Goal: Task Accomplishment & Management: Use online tool/utility

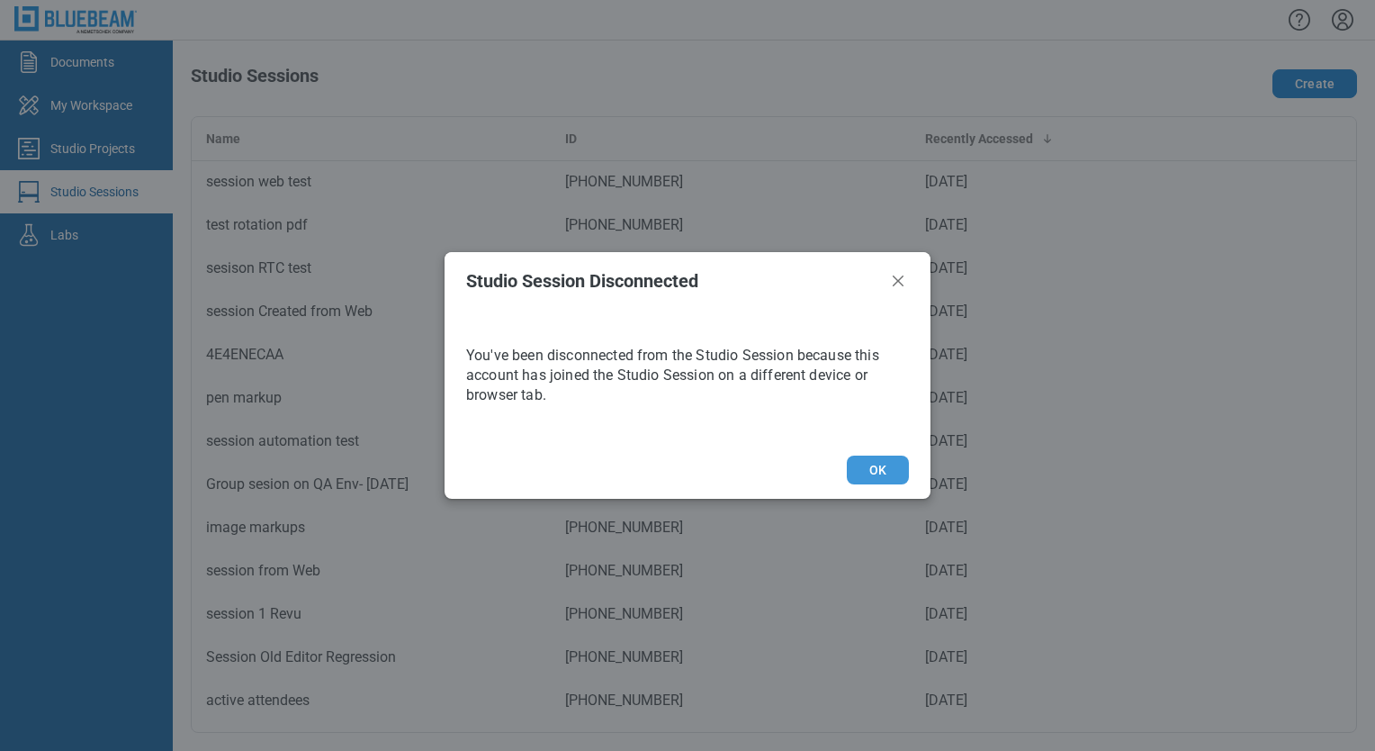
click at [866, 470] on button "OK" at bounding box center [878, 469] width 62 height 29
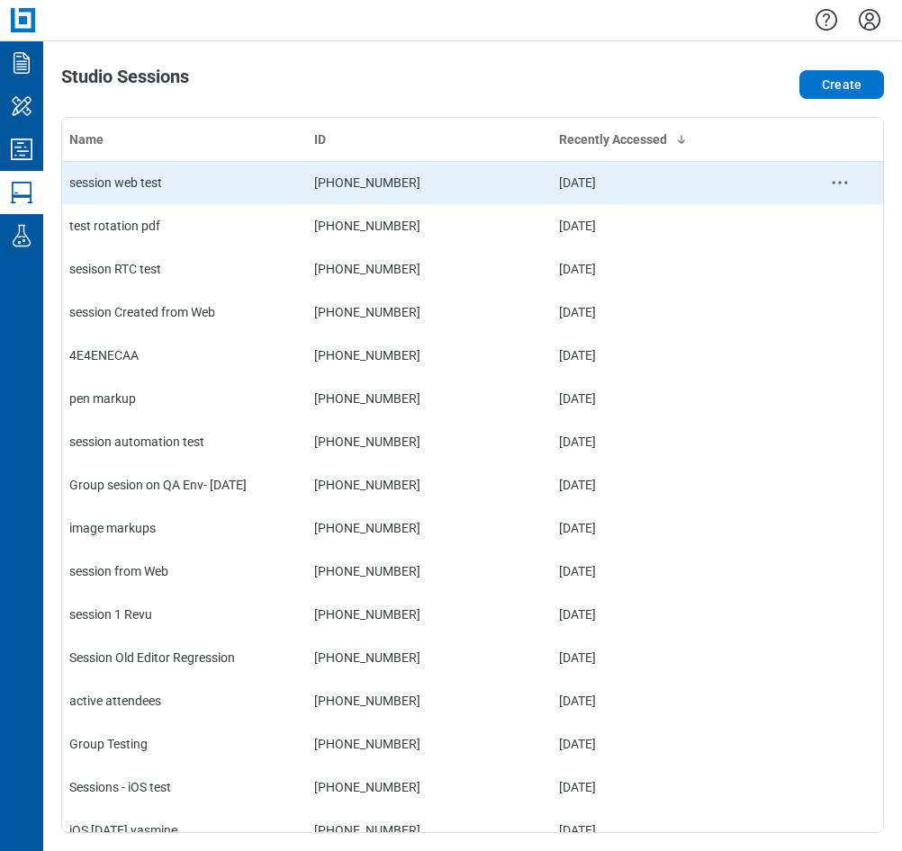
click at [133, 192] on td "session web test" at bounding box center [184, 182] width 245 height 43
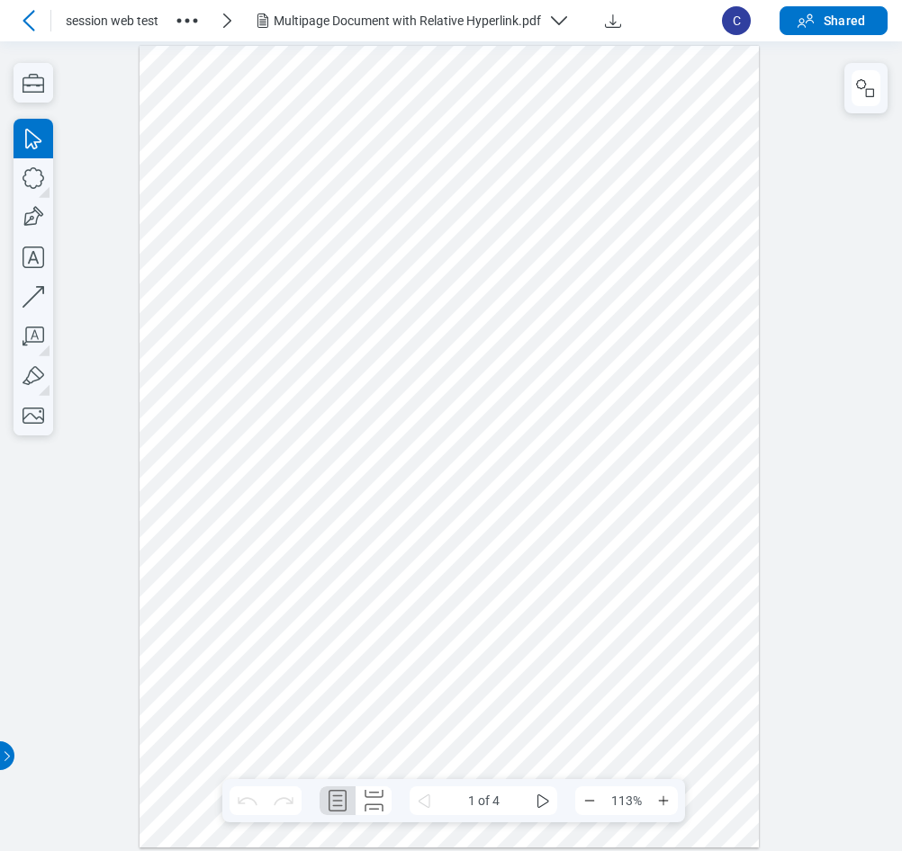
click at [473, 12] on div "Multipage Document with Relative Hyperlink.pdf" at bounding box center [407, 21] width 267 height 18
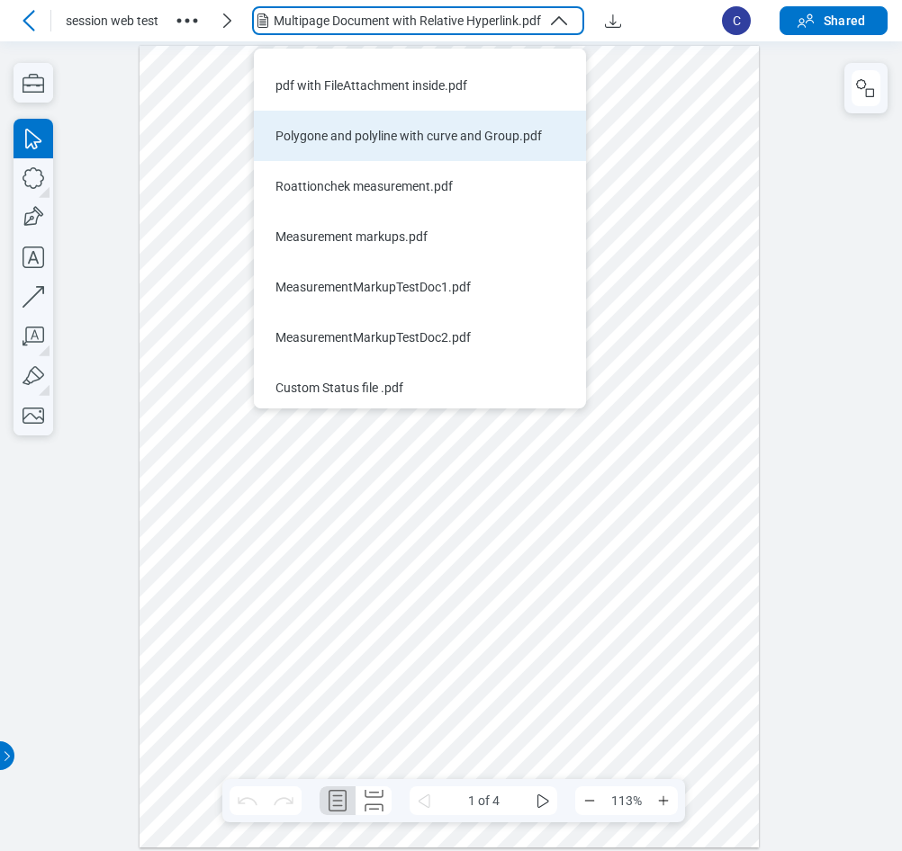
scroll to position [698, 0]
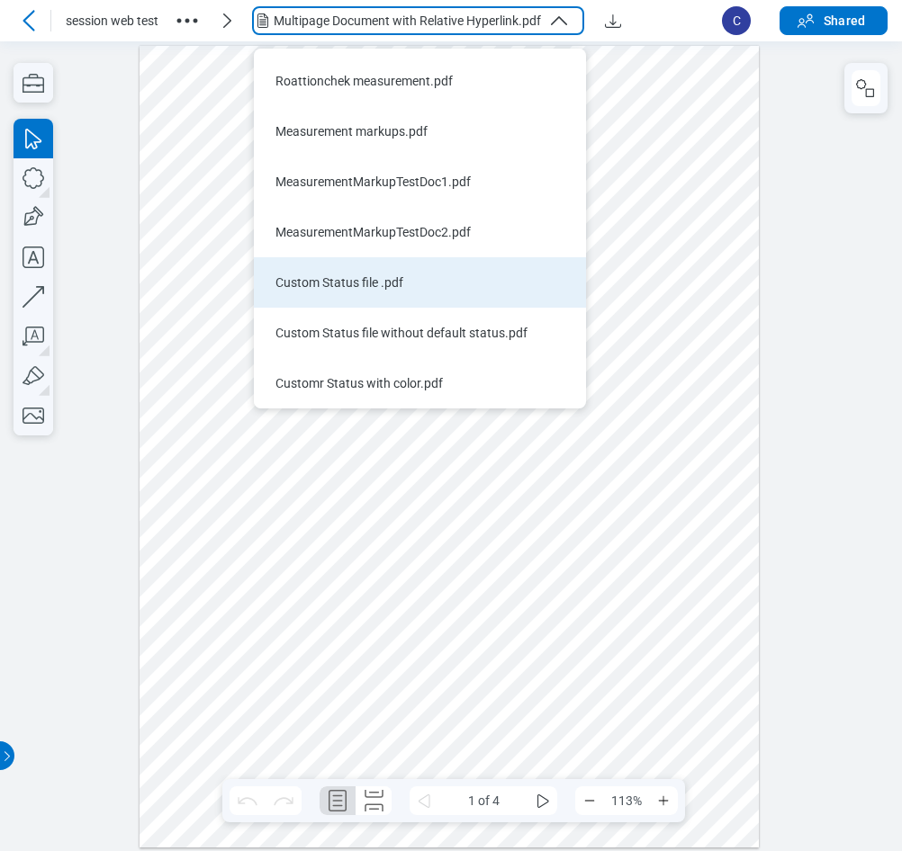
click at [371, 277] on div "Custom Status file .pdf" at bounding box center [408, 283] width 267 height 18
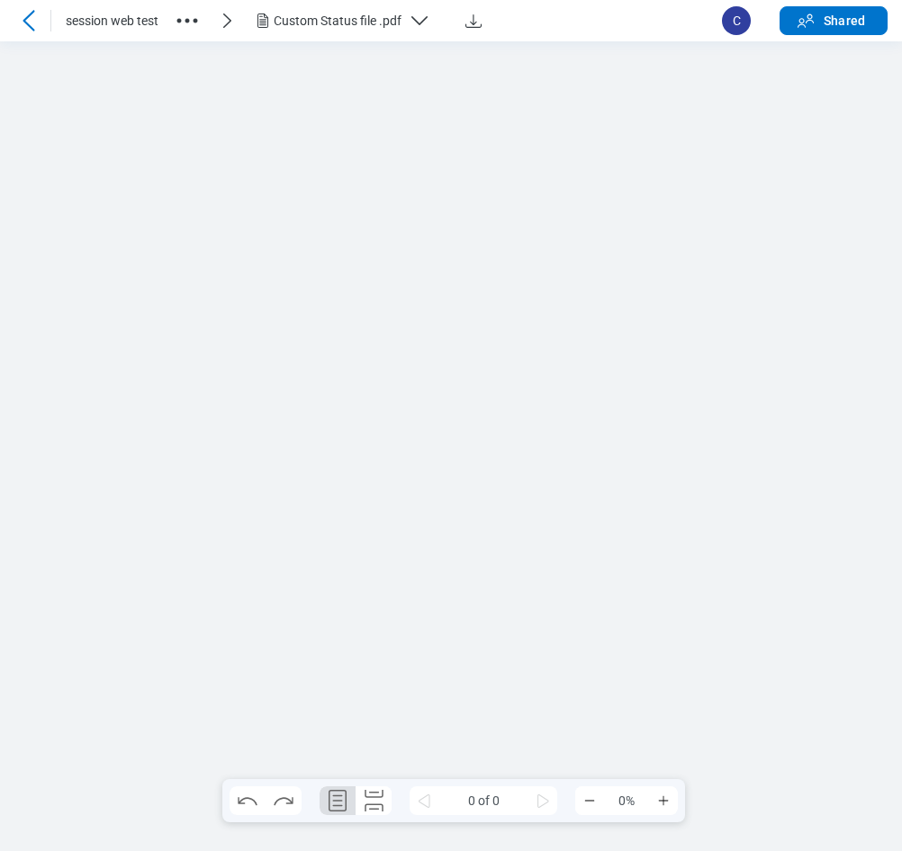
scroll to position [0, 0]
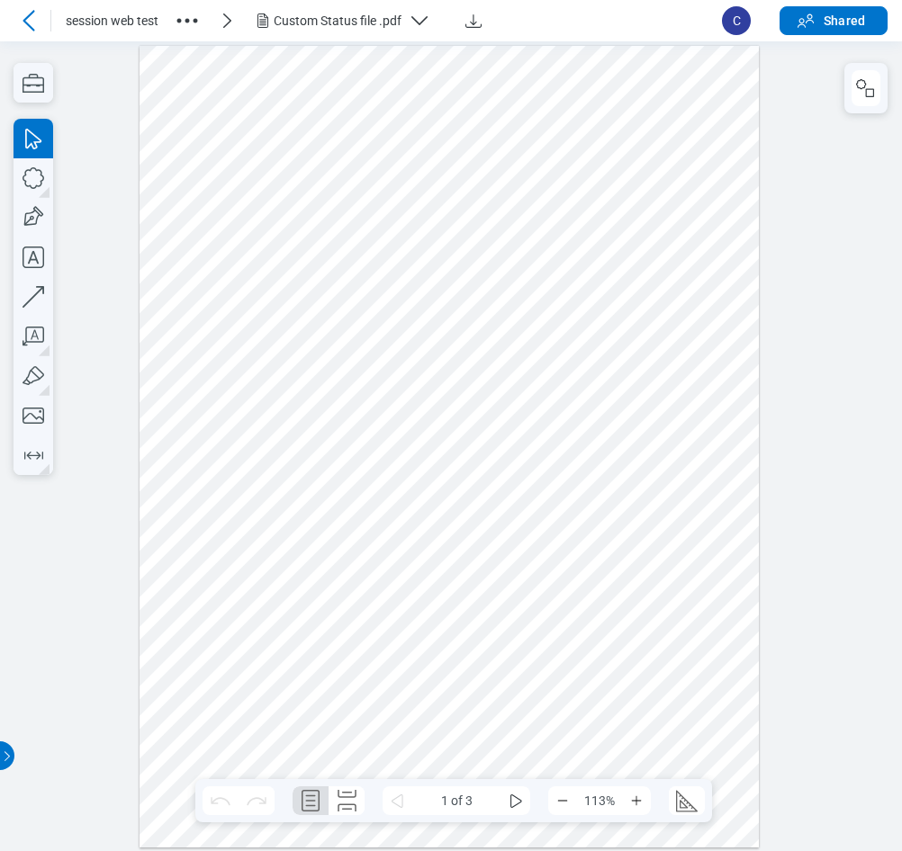
click at [427, 20] on icon "button" at bounding box center [420, 21] width 22 height 22
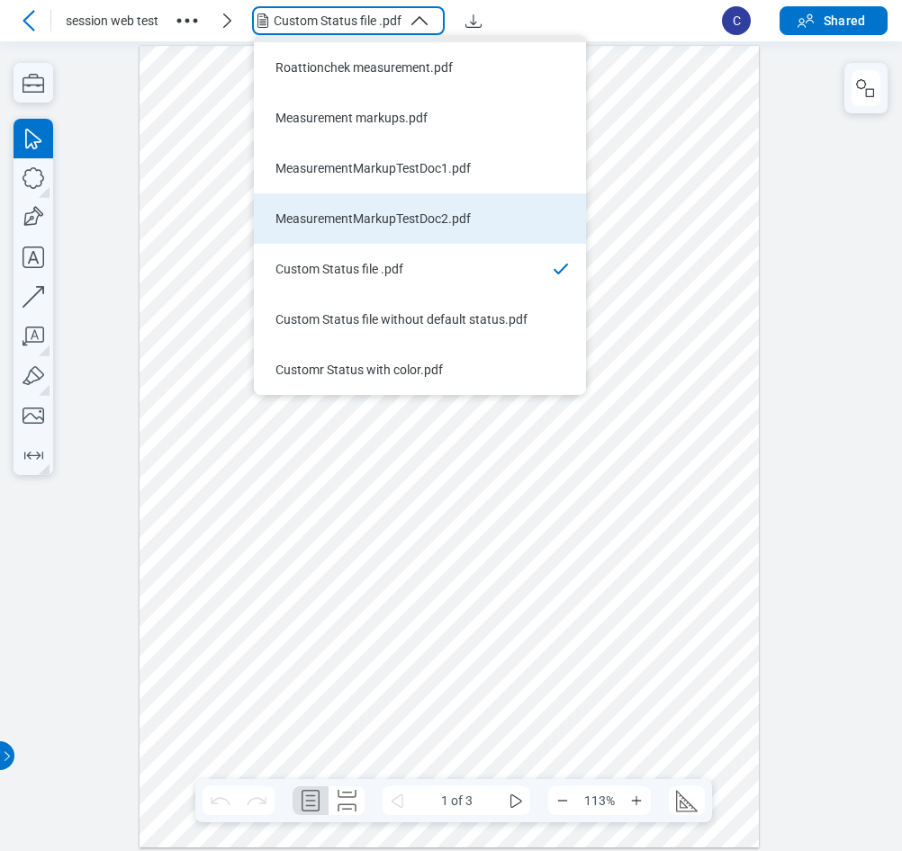
scroll to position [655, 0]
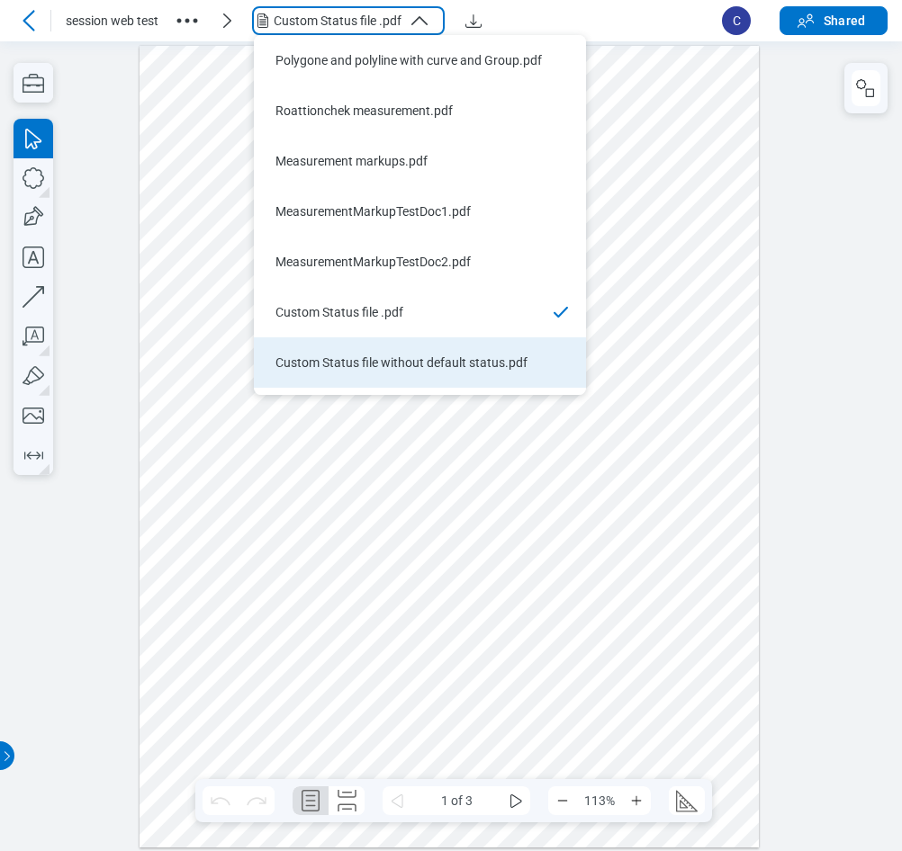
click at [402, 358] on div "Custom Status file without default status.pdf" at bounding box center [408, 363] width 267 height 18
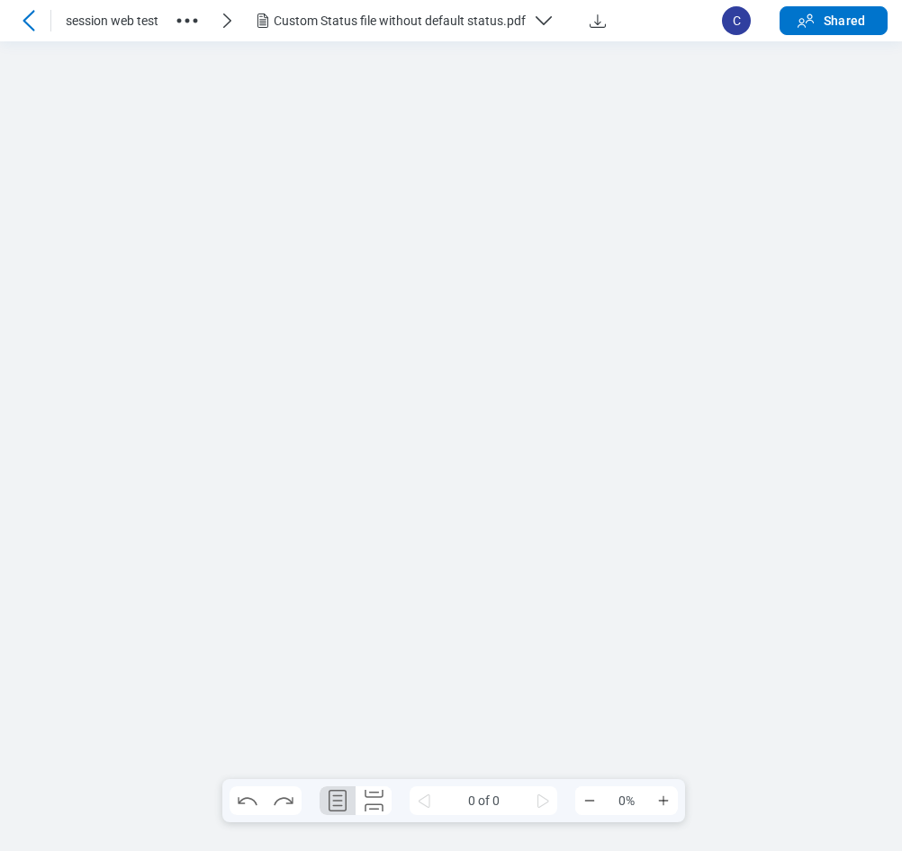
scroll to position [0, 0]
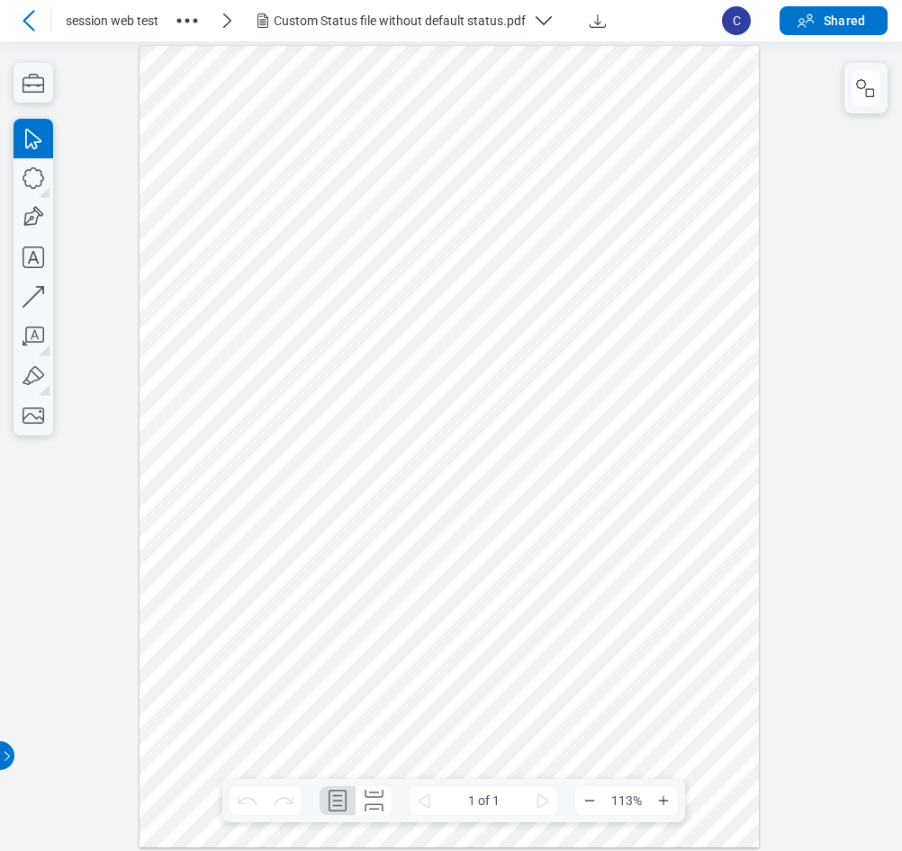
click at [419, 24] on div "Custom Status file without default status.pdf" at bounding box center [400, 21] width 252 height 18
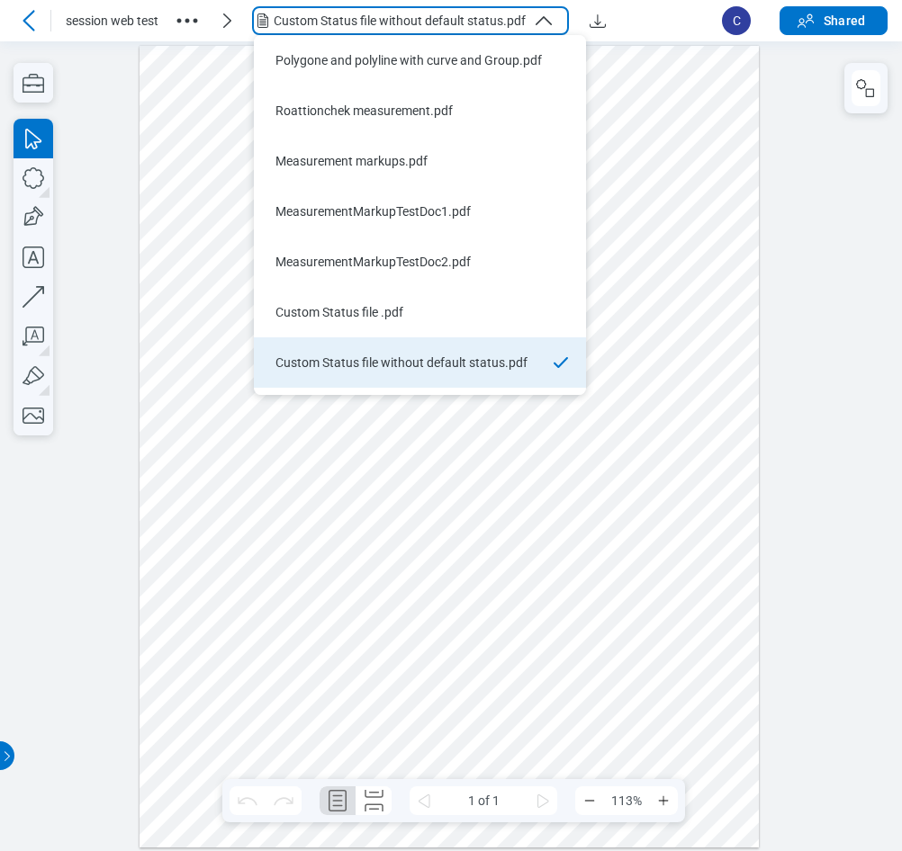
scroll to position [698, 0]
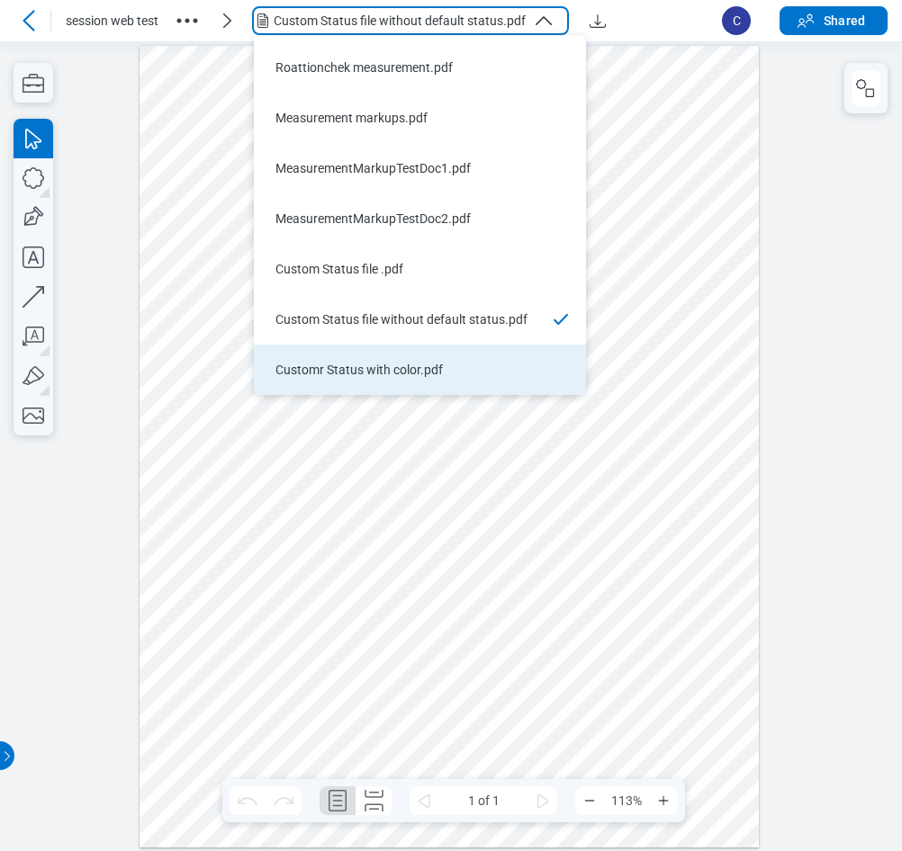
click at [393, 357] on li "Customr Status with color.pdf" at bounding box center [420, 370] width 332 height 50
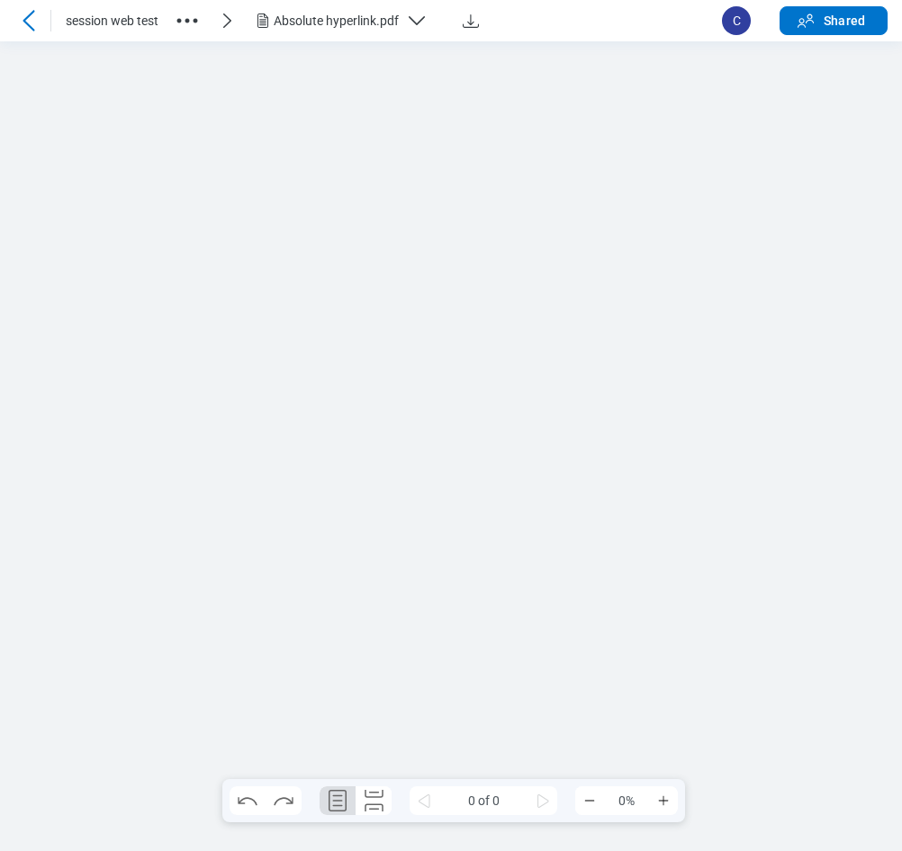
scroll to position [0, 0]
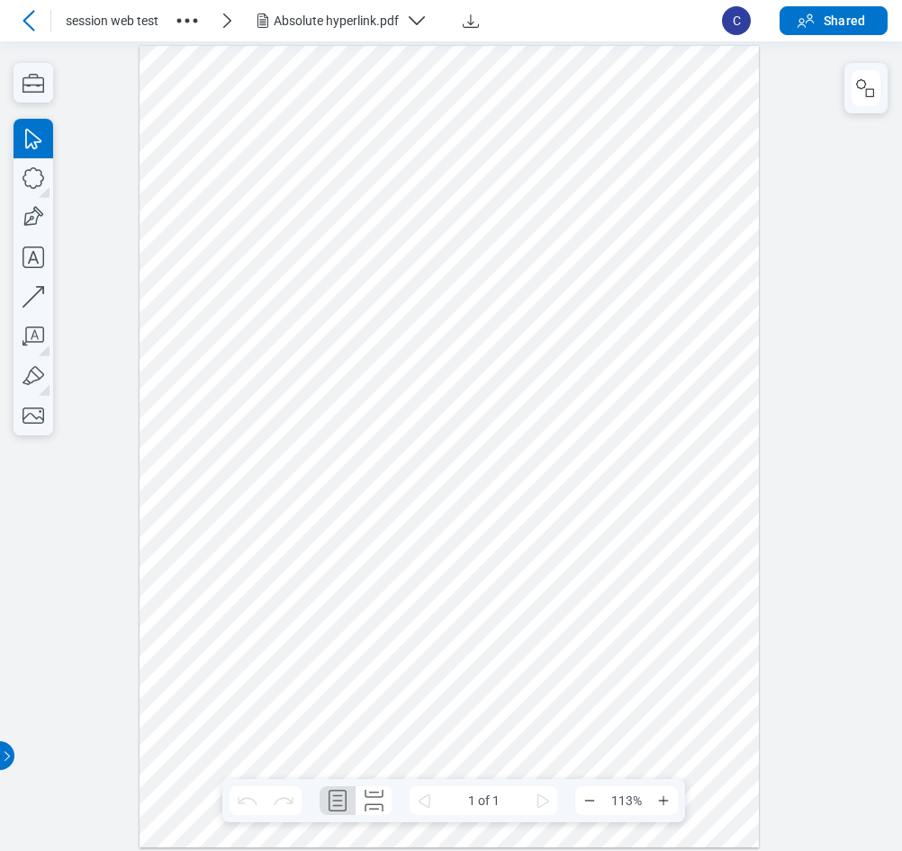
click at [340, 21] on div "Absolute hyperlink.pdf" at bounding box center [336, 21] width 125 height 18
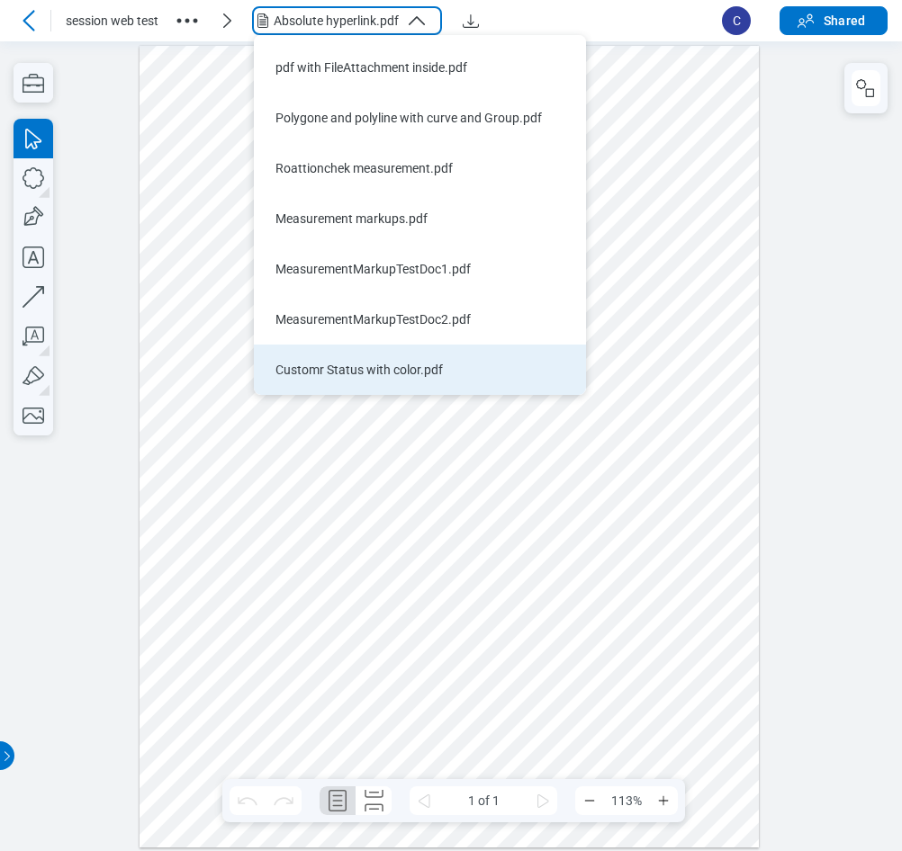
click at [412, 373] on div "Customr Status with color.pdf" at bounding box center [408, 370] width 267 height 18
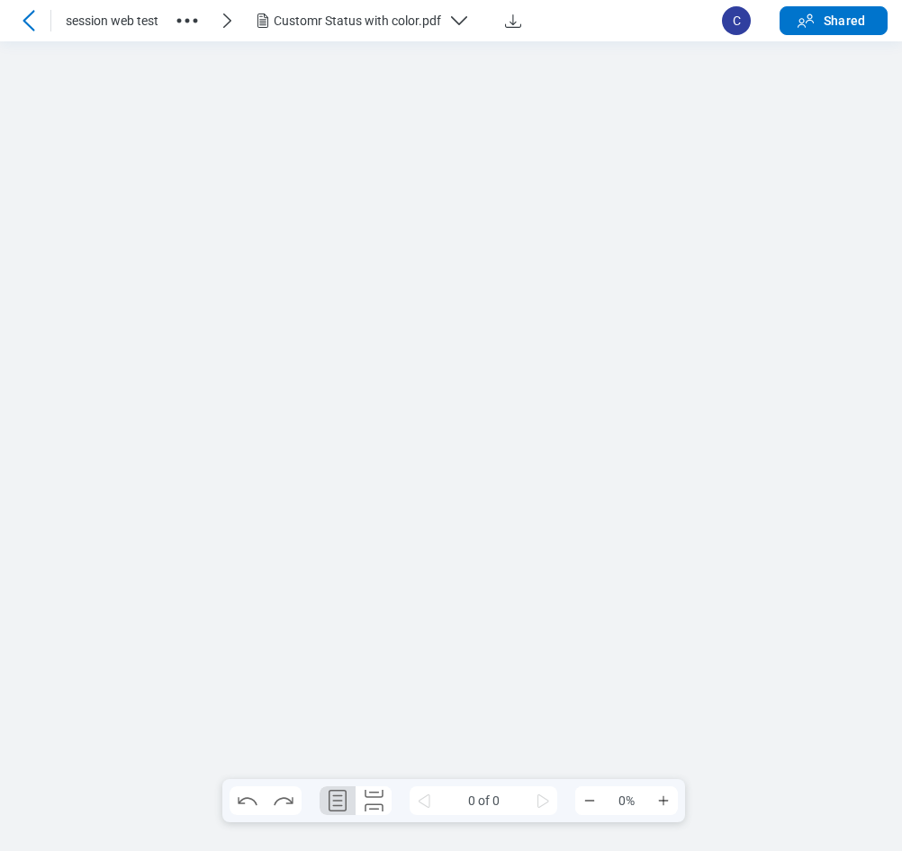
scroll to position [0, 0]
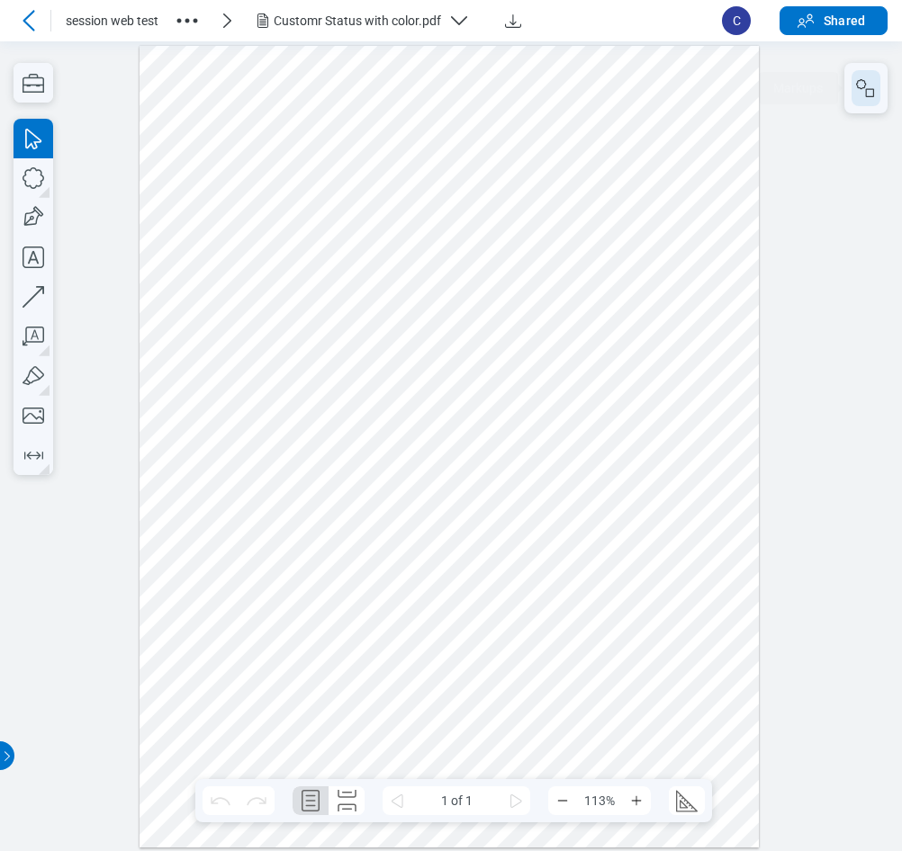
click at [870, 88] on rect "button" at bounding box center [870, 92] width 8 height 8
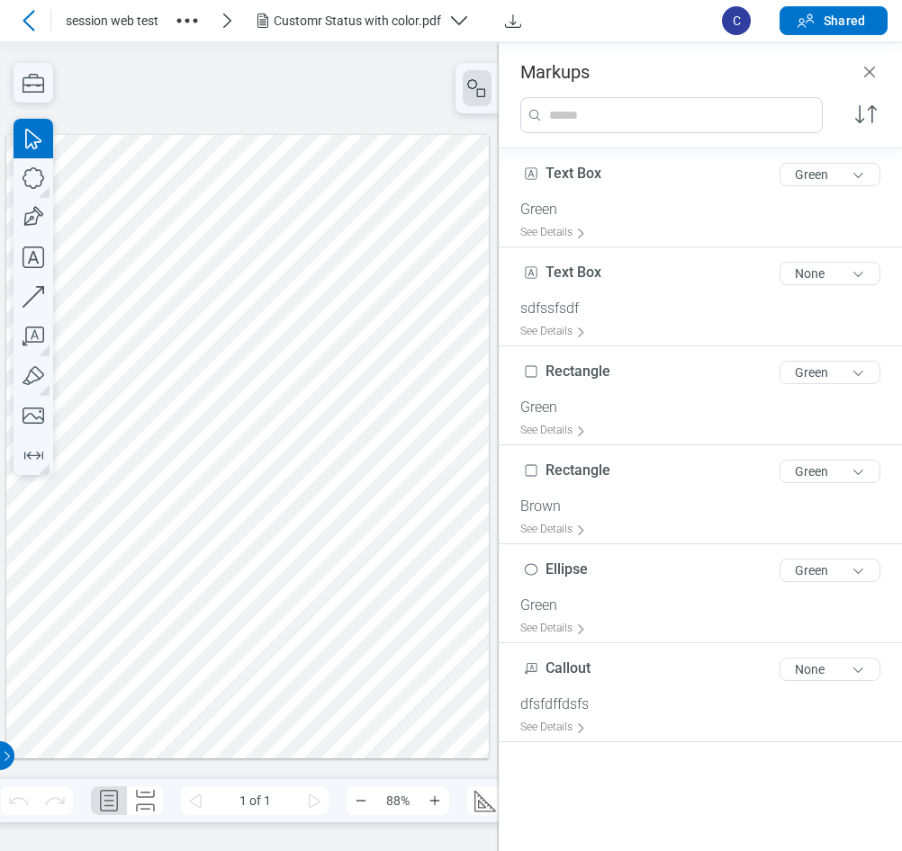
click at [871, 65] on icon "Close" at bounding box center [870, 72] width 22 height 22
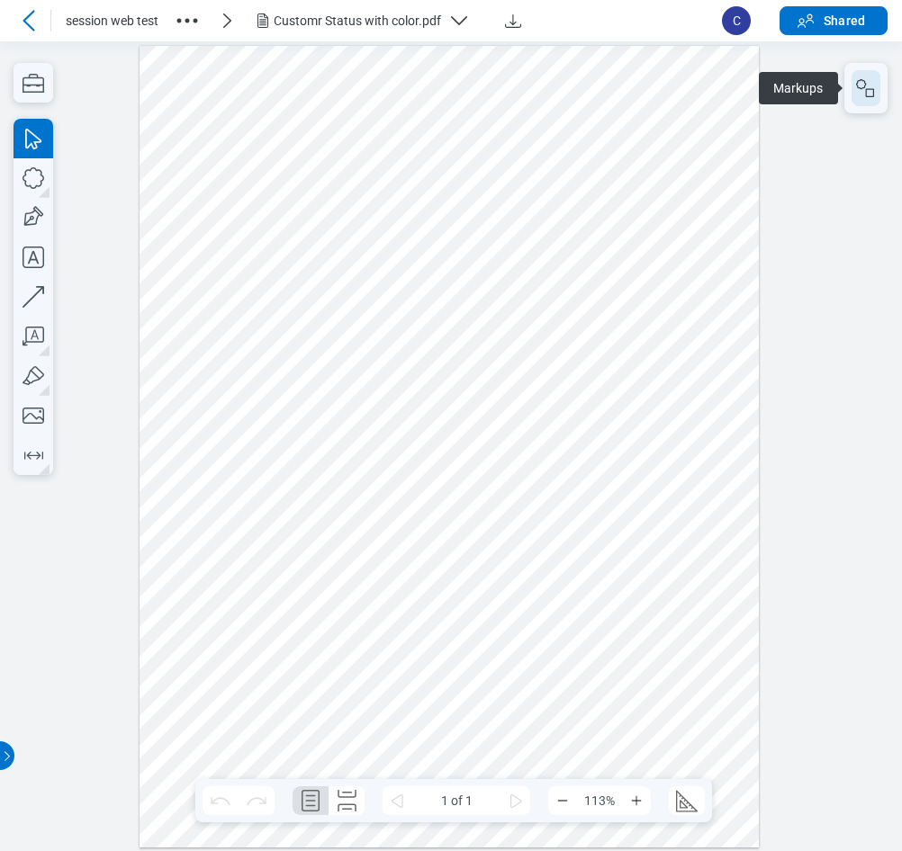
click at [874, 96] on rect "button" at bounding box center [870, 92] width 8 height 8
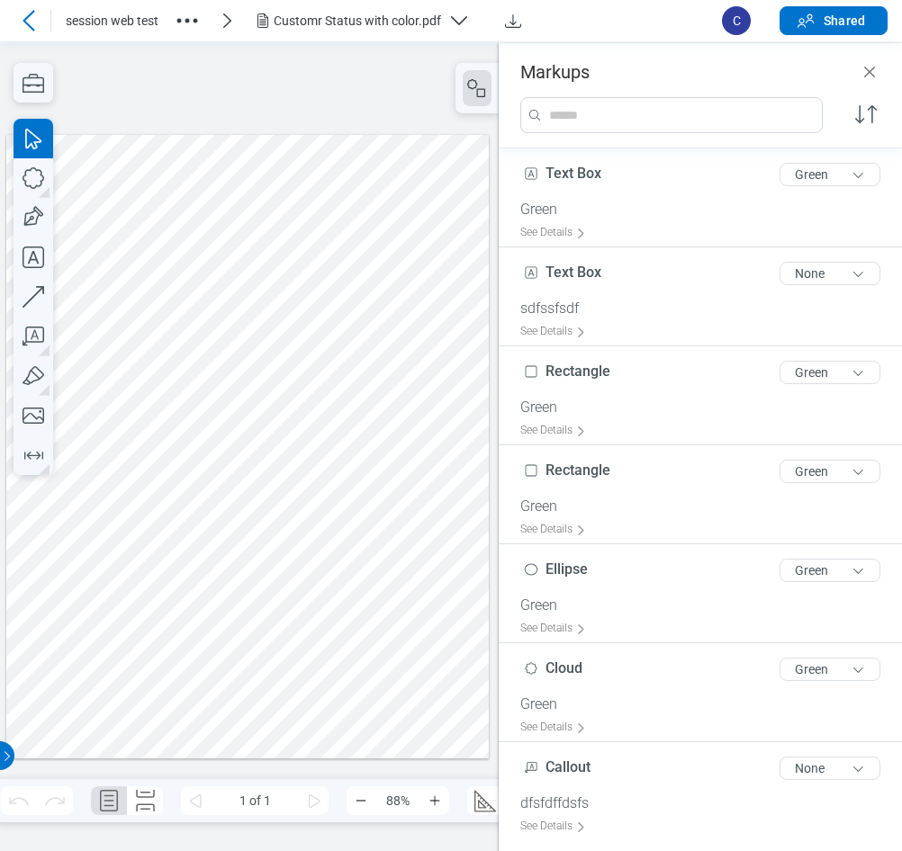
click at [259, 472] on div at bounding box center [247, 446] width 482 height 625
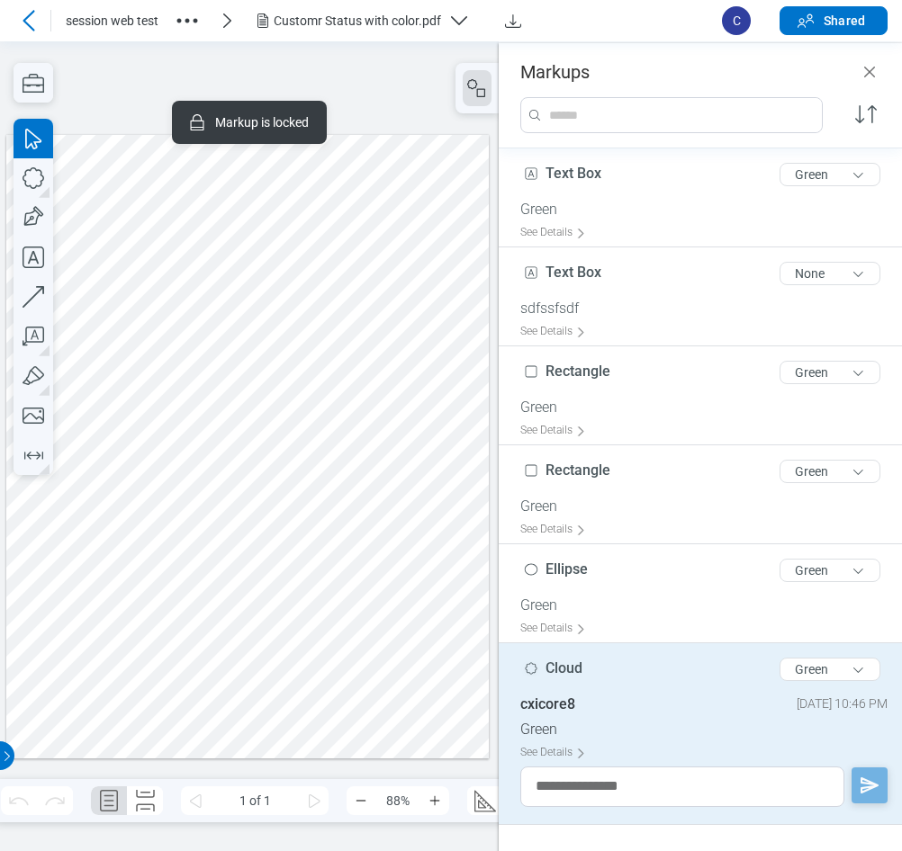
click at [275, 623] on div at bounding box center [247, 446] width 482 height 625
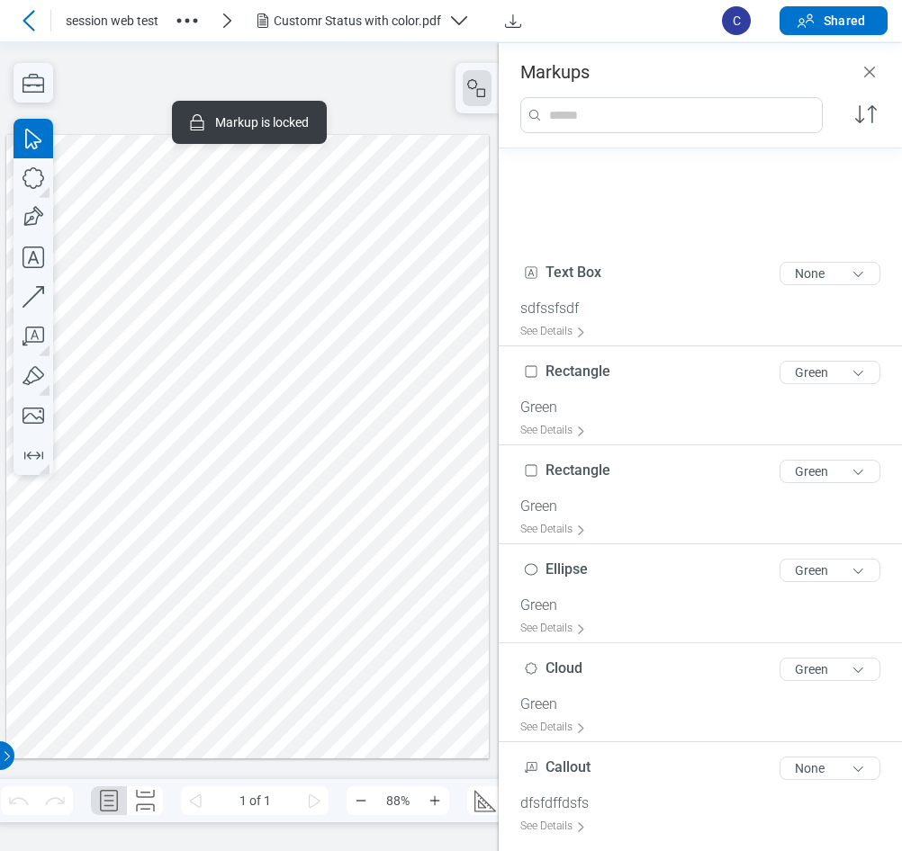
scroll to position [203, 0]
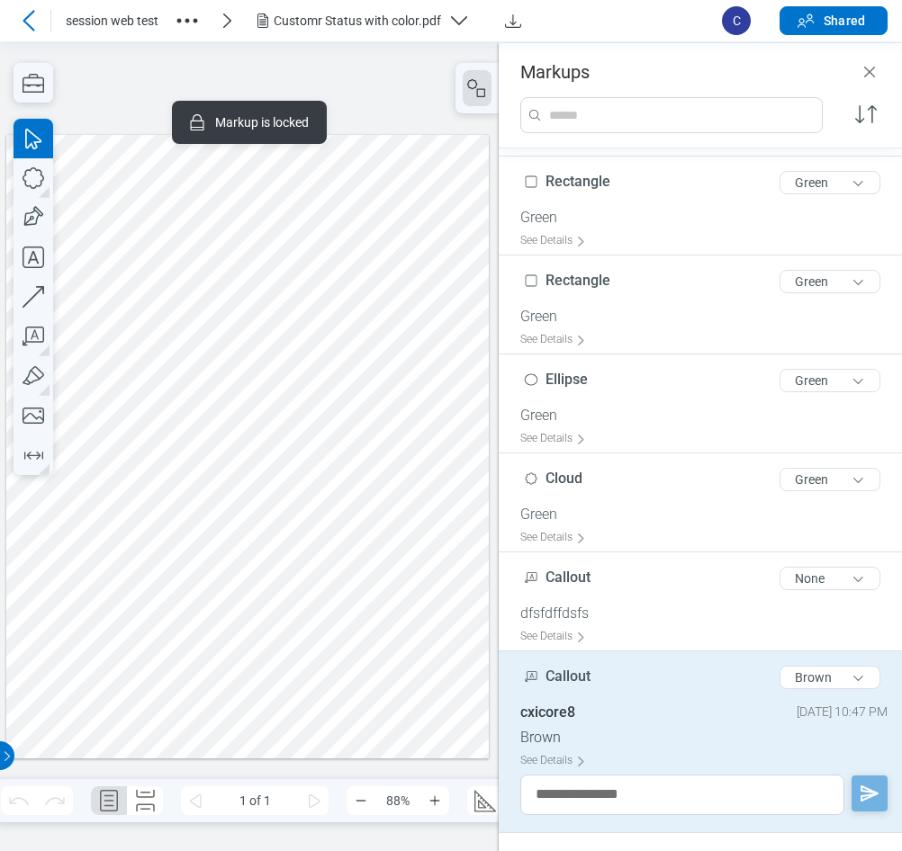
click at [258, 704] on div at bounding box center [247, 446] width 482 height 625
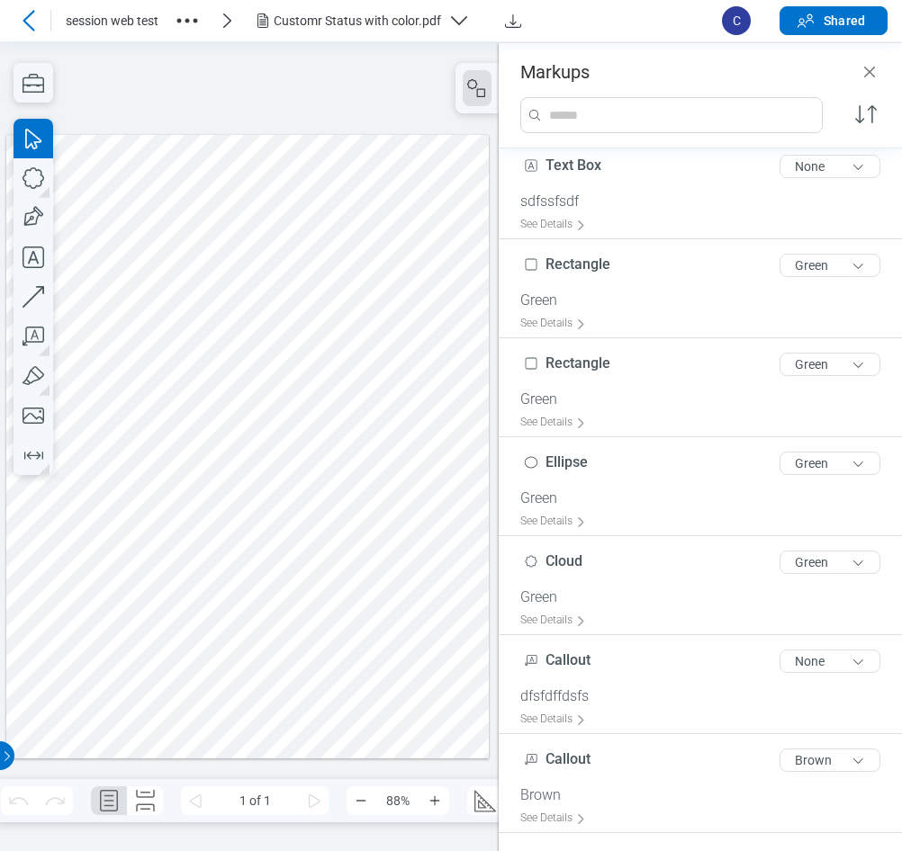
scroll to position [107, 0]
click at [270, 625] on div at bounding box center [247, 446] width 482 height 625
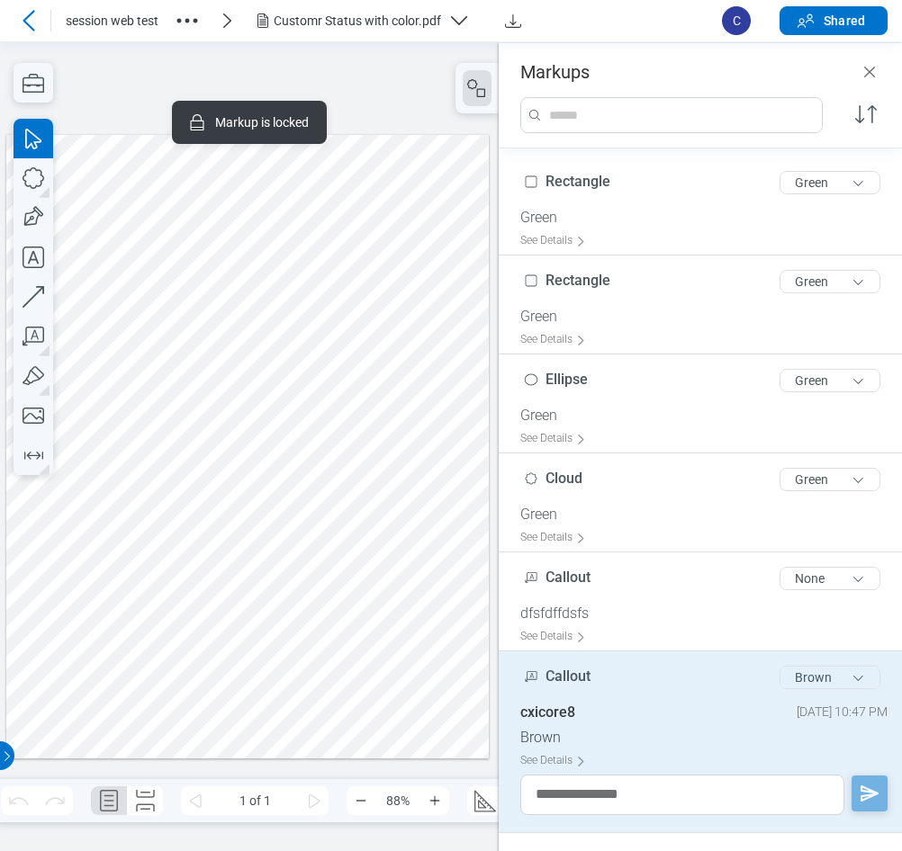
click at [797, 666] on button "Brown" at bounding box center [829, 677] width 101 height 23
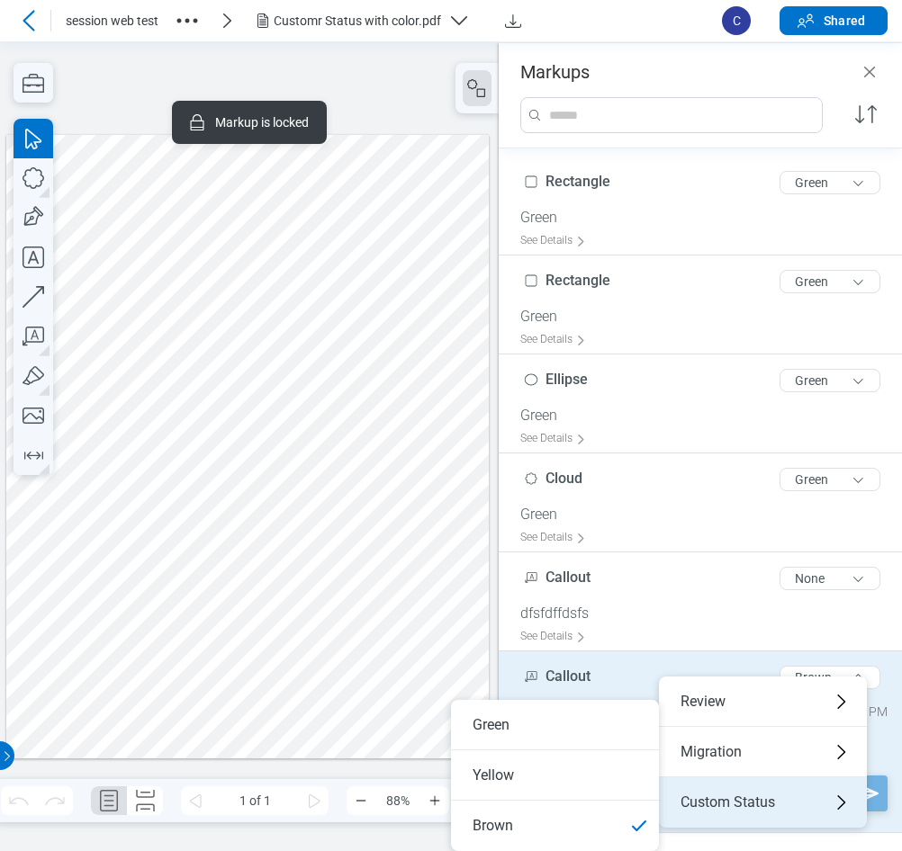
click at [712, 750] on div "Custom Status" at bounding box center [763, 803] width 208 height 50
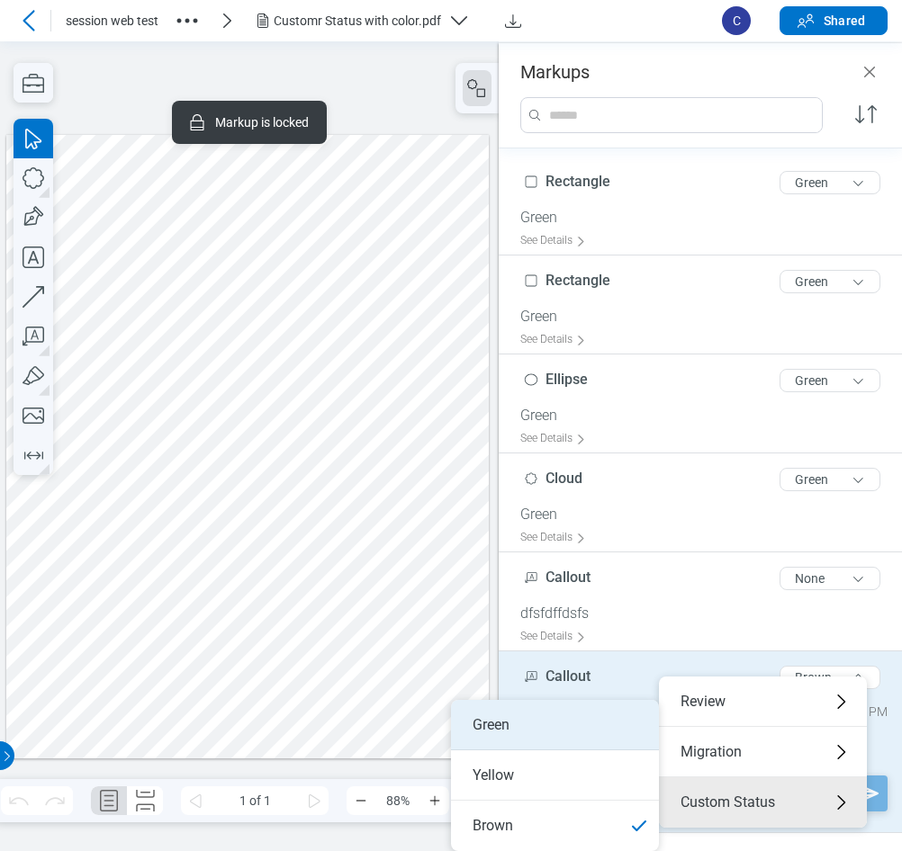
click at [519, 729] on li "Green" at bounding box center [555, 725] width 208 height 50
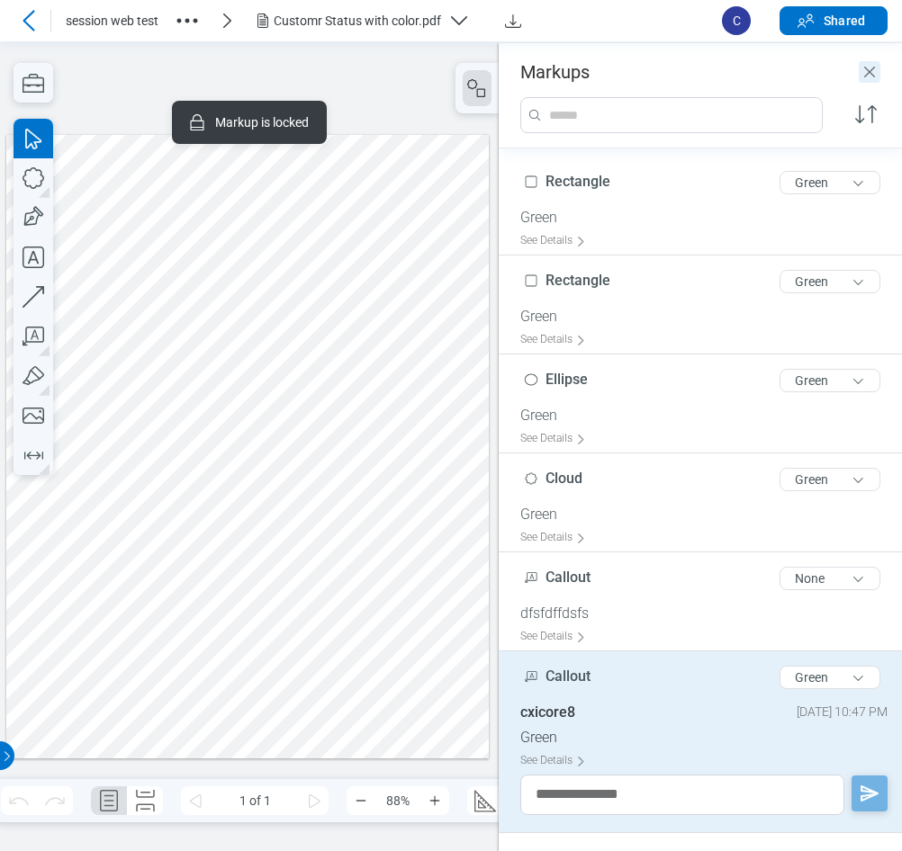
click at [871, 75] on icon "Close" at bounding box center [869, 72] width 11 height 11
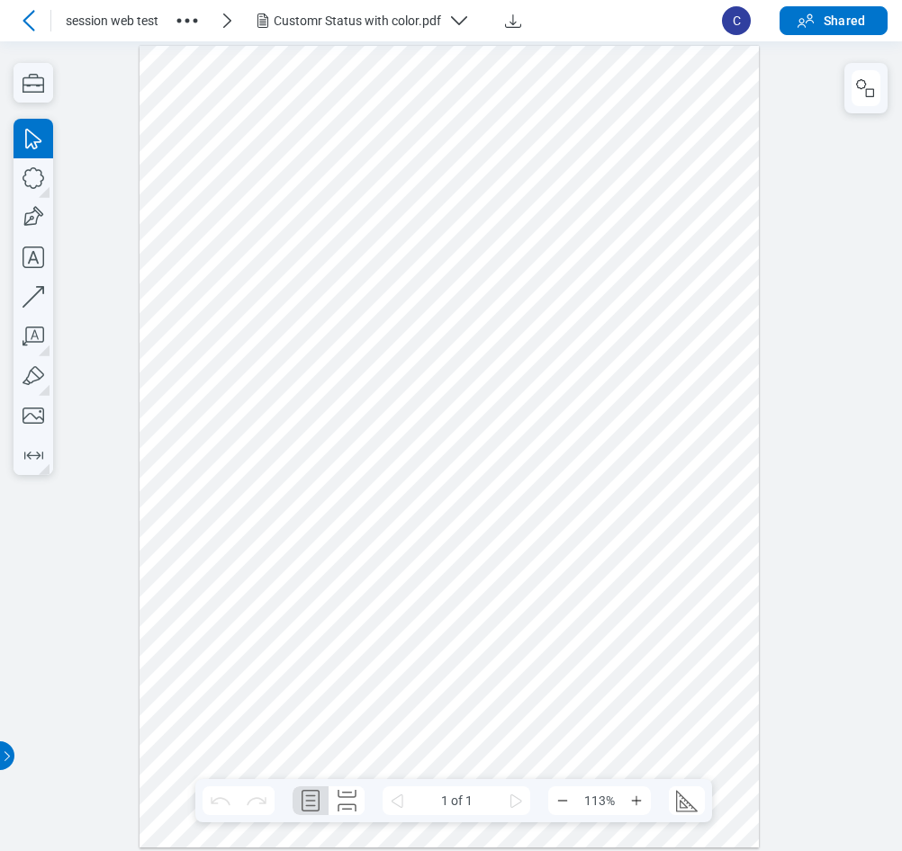
click at [635, 527] on div at bounding box center [450, 446] width 620 height 802
drag, startPoint x: 477, startPoint y: 669, endPoint x: 492, endPoint y: 662, distance: 16.9
click at [478, 669] on div at bounding box center [450, 446] width 620 height 802
click at [862, 101] on button "button" at bounding box center [865, 88] width 29 height 36
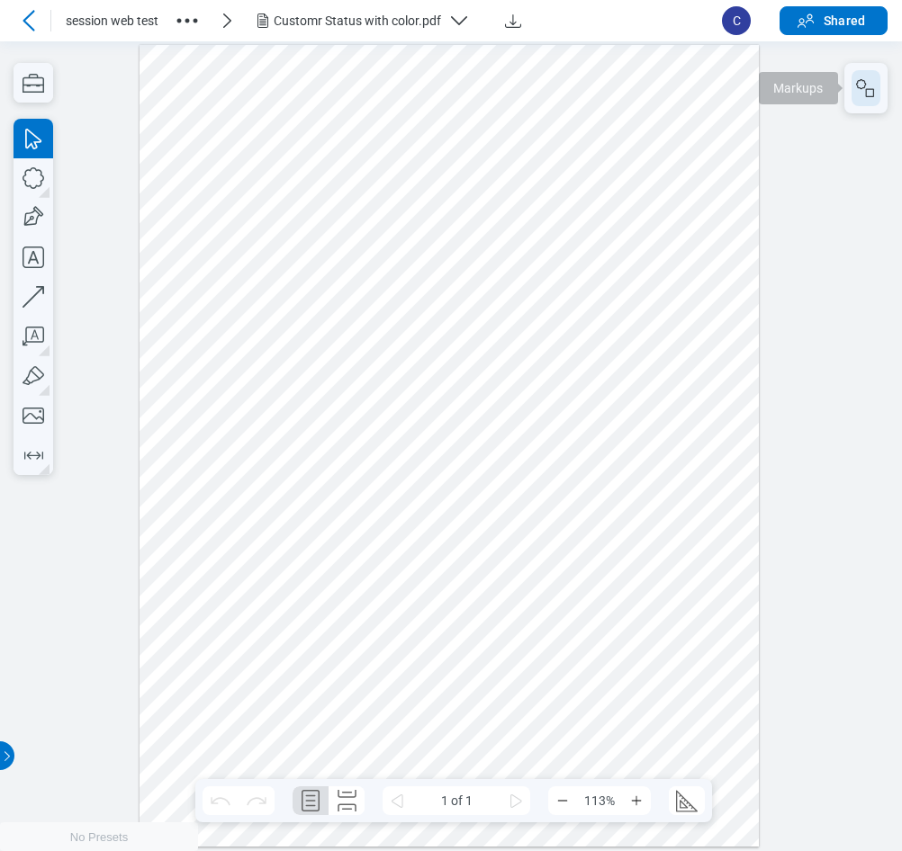
click at [856, 99] on button "button" at bounding box center [865, 88] width 29 height 36
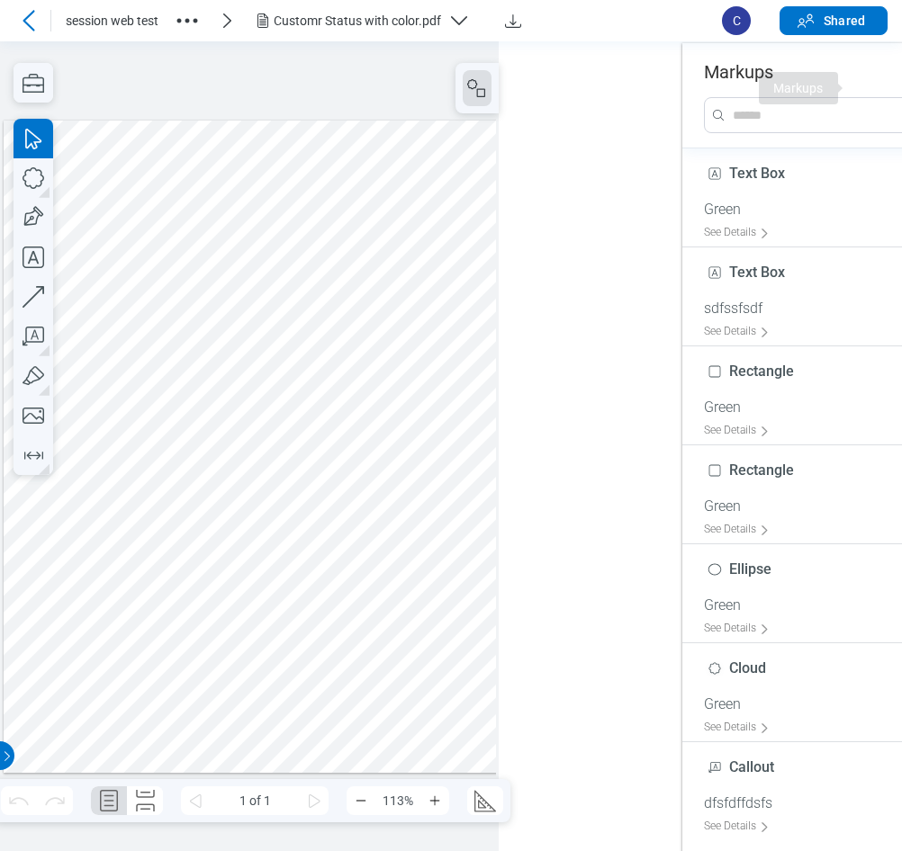
scroll to position [0, 0]
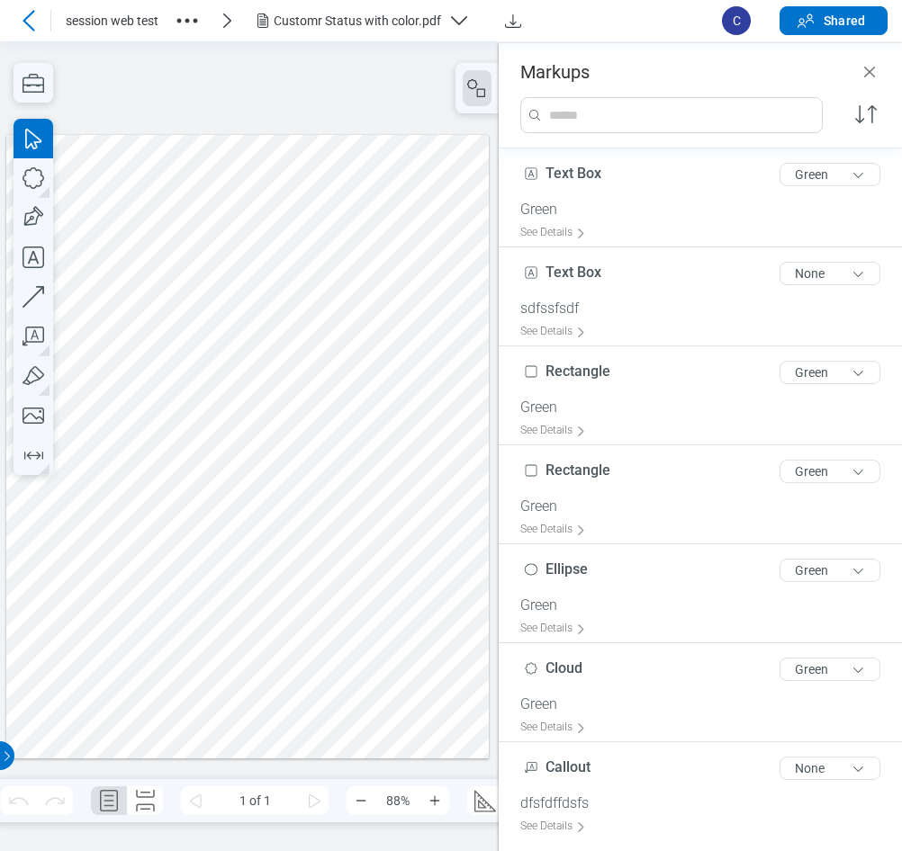
click at [273, 621] on div at bounding box center [247, 446] width 482 height 625
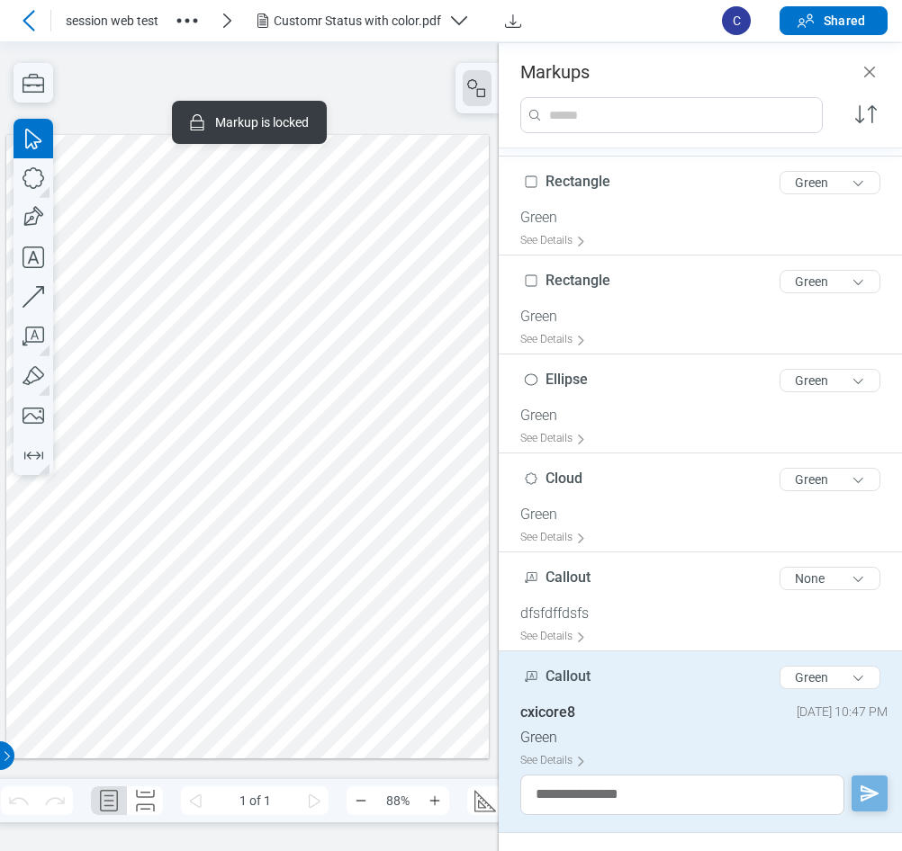
scroll to position [284, 0]
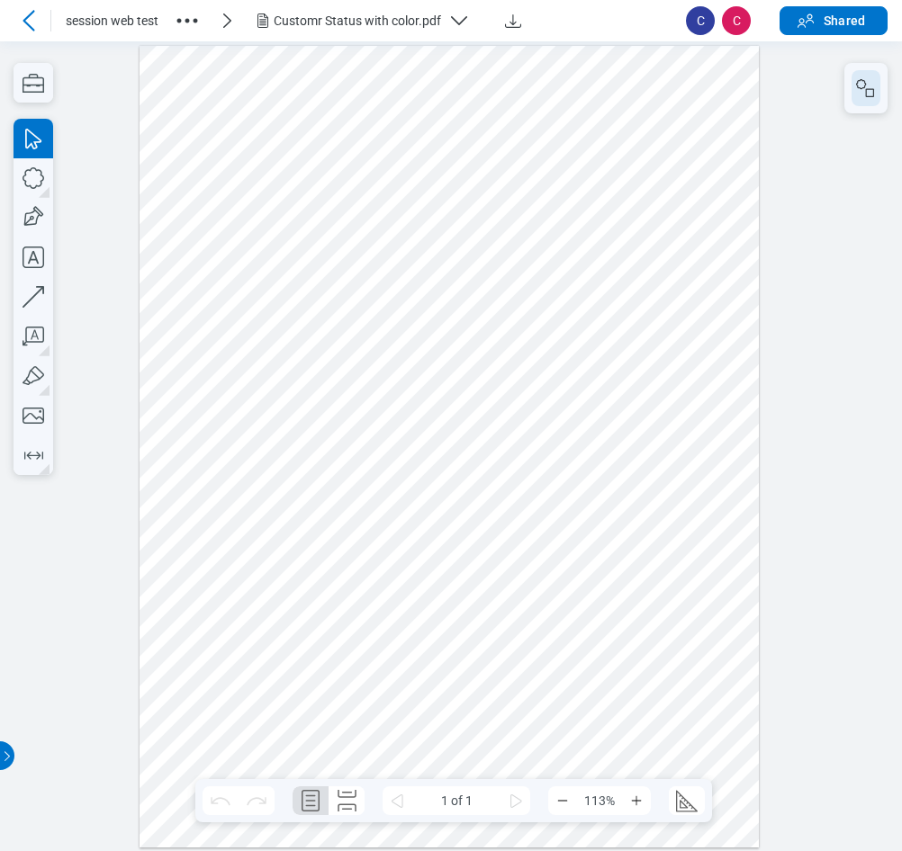
click at [864, 87] on icon "button" at bounding box center [861, 84] width 10 height 10
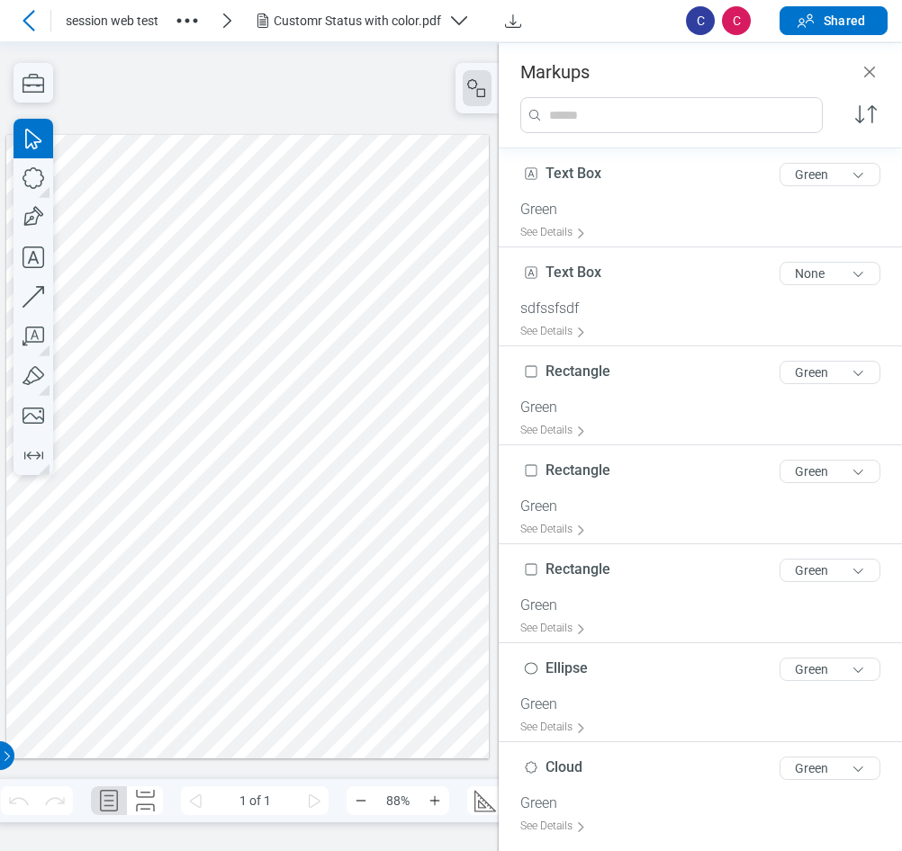
click at [356, 473] on div at bounding box center [247, 446] width 482 height 625
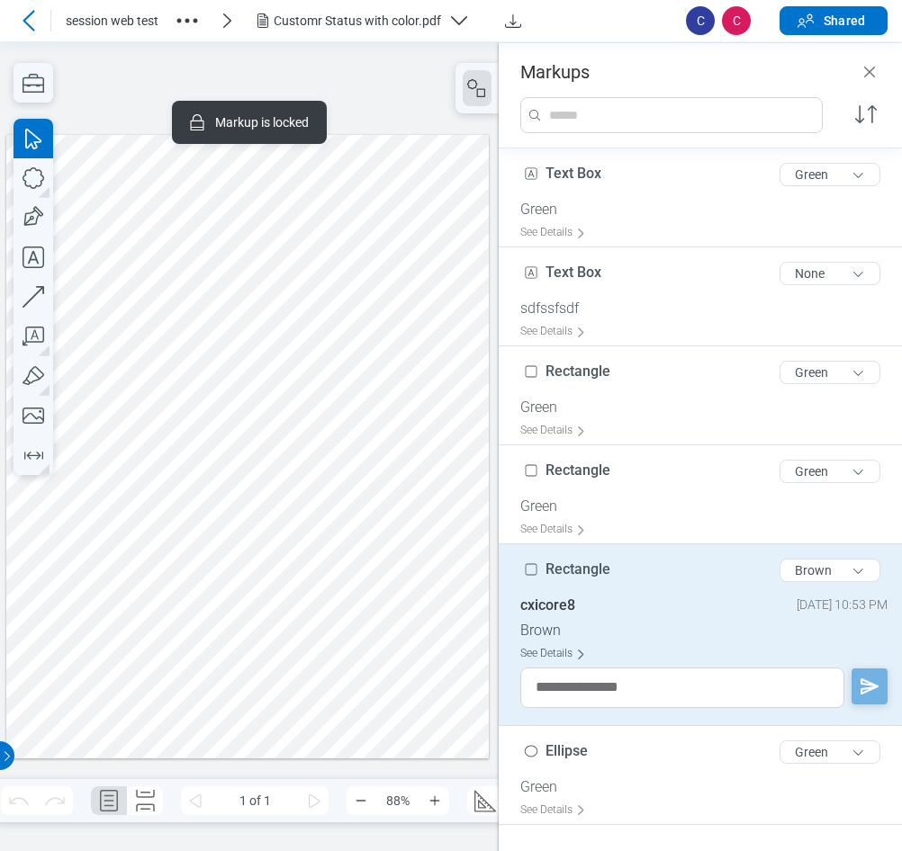
click at [565, 664] on div "See Details" at bounding box center [556, 654] width 73 height 28
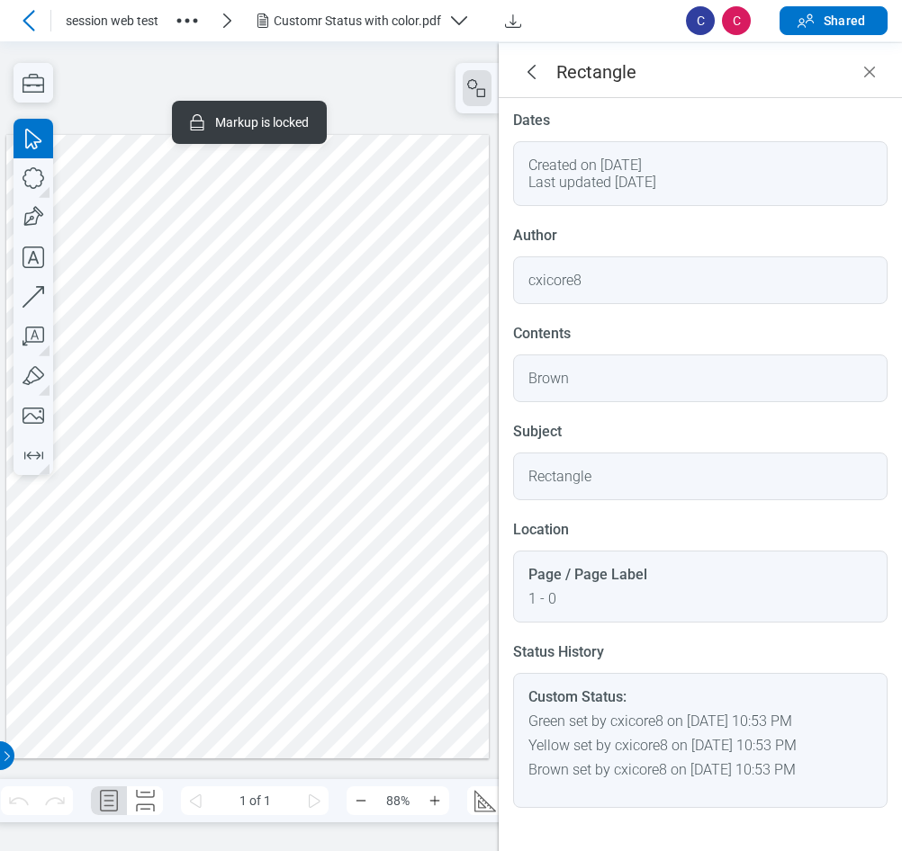
scroll to position [25, 0]
drag, startPoint x: 865, startPoint y: 71, endPoint x: 864, endPoint y: 104, distance: 33.3
click at [865, 71] on icon "Close" at bounding box center [870, 72] width 22 height 22
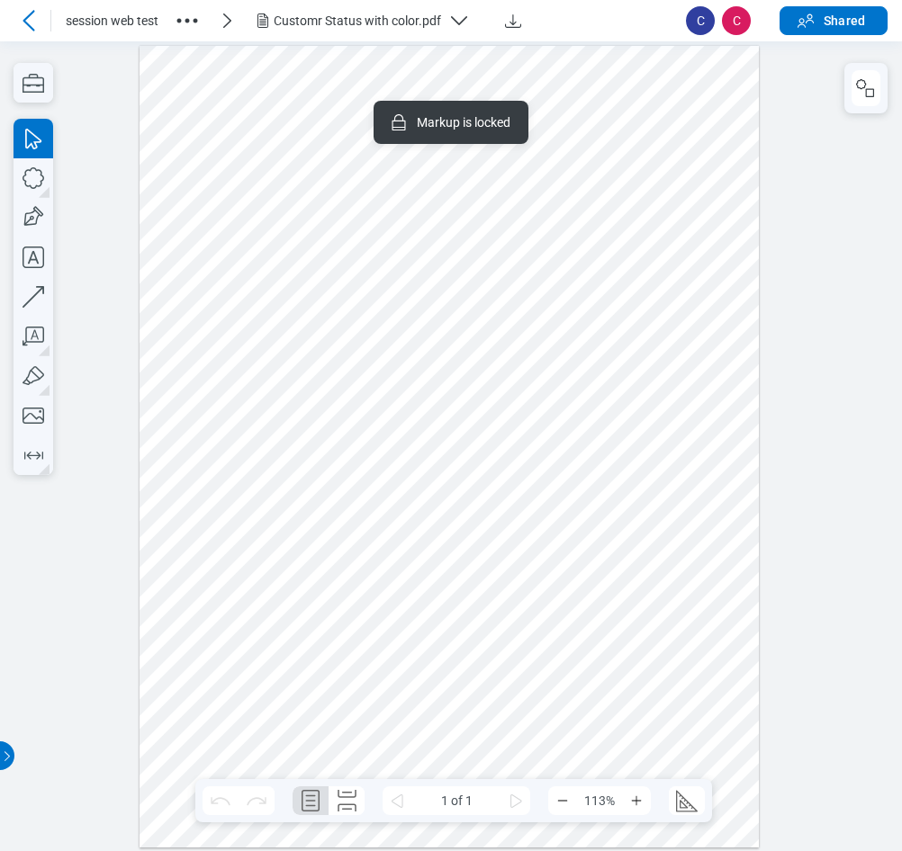
click at [597, 355] on div at bounding box center [450, 446] width 620 height 802
click at [877, 98] on button "button" at bounding box center [865, 88] width 29 height 36
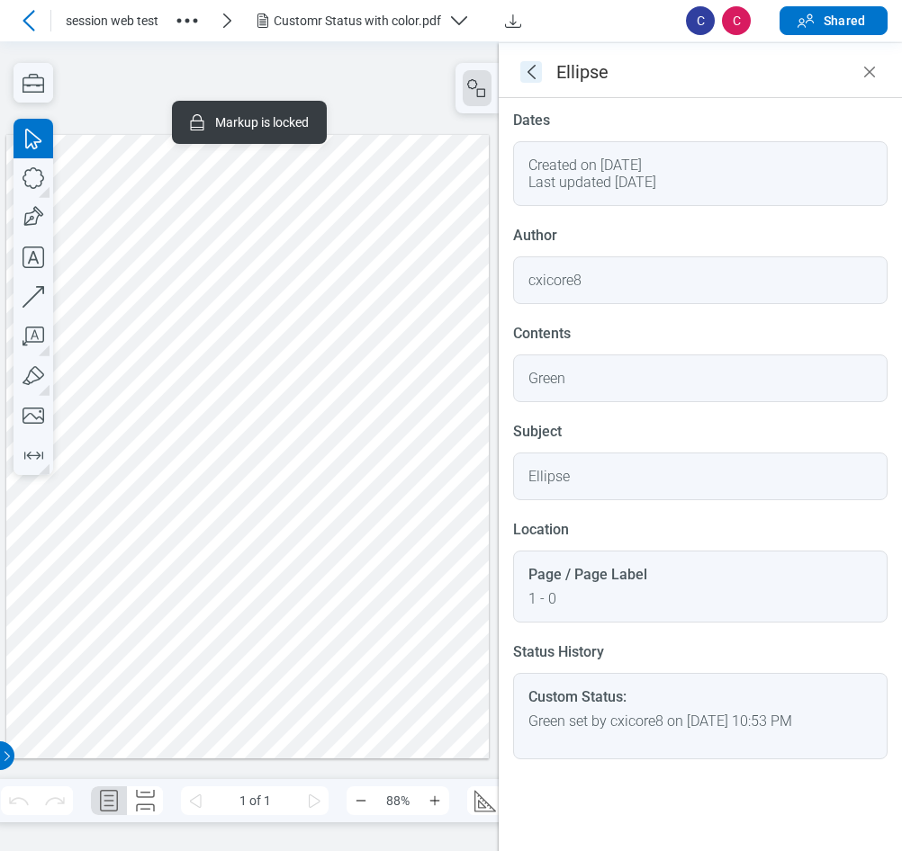
click at [535, 75] on icon "goBack" at bounding box center [531, 72] width 22 height 22
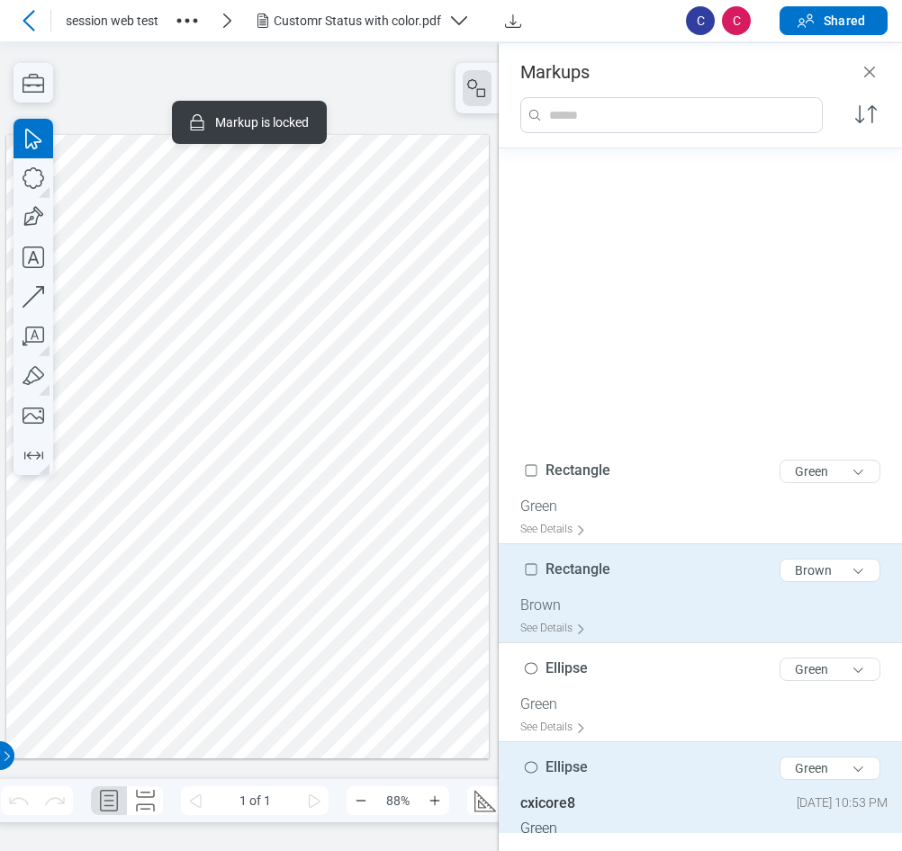
scroll to position [401, 0]
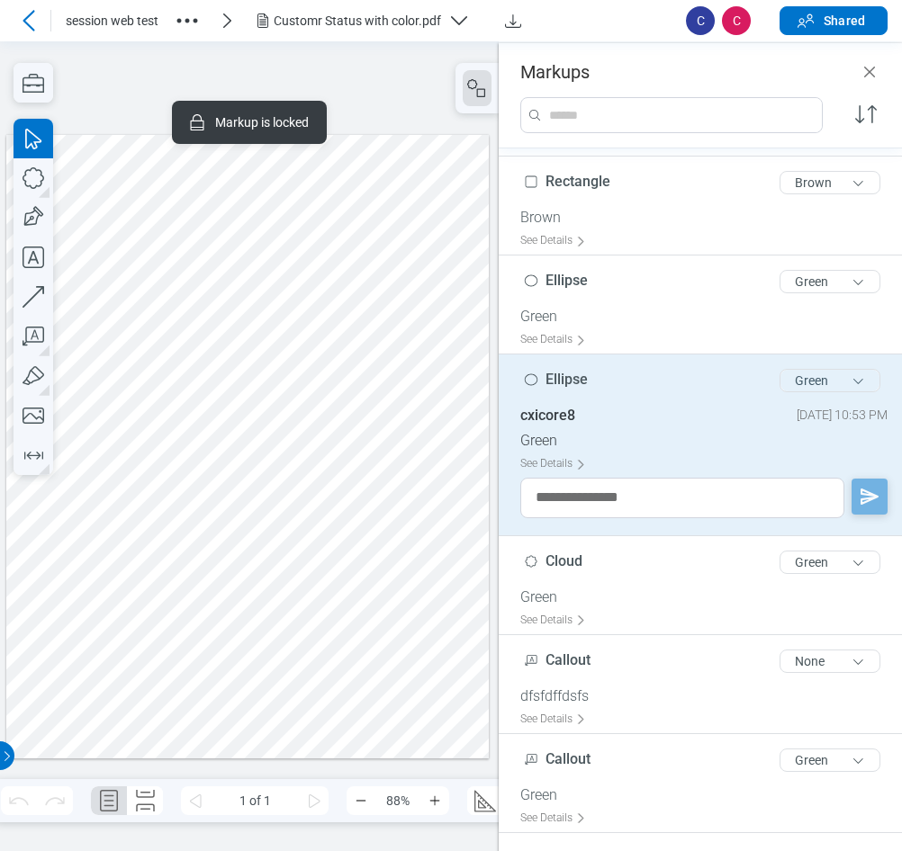
click at [800, 369] on button "Green" at bounding box center [829, 380] width 101 height 23
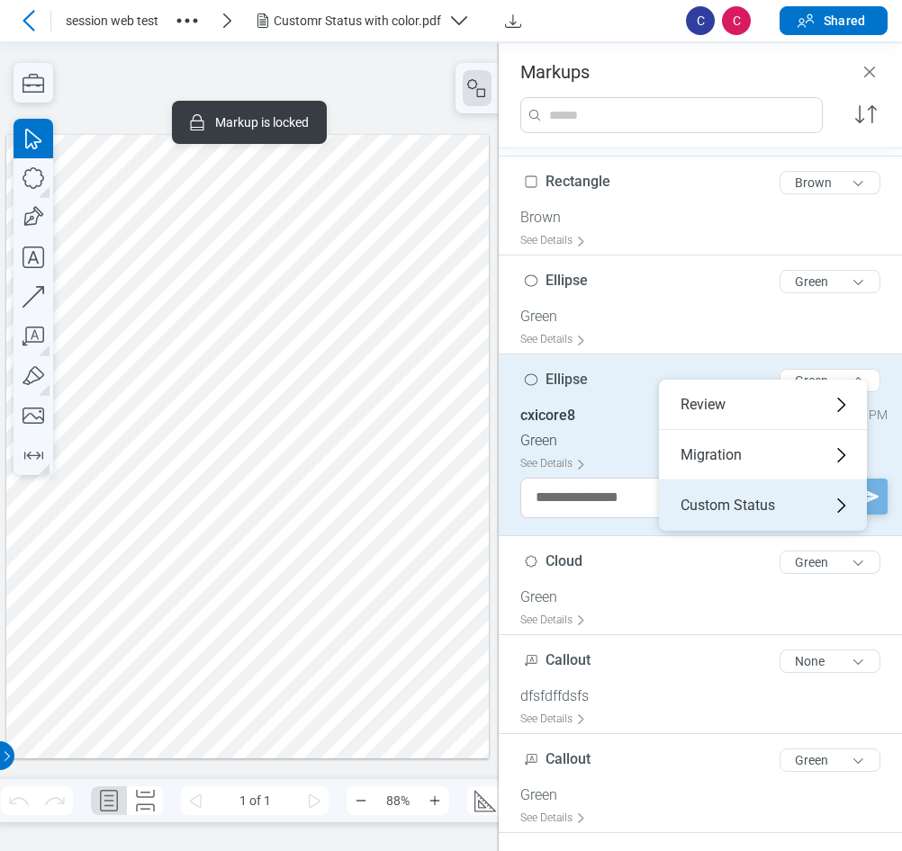
click at [729, 492] on div "Custom Status" at bounding box center [763, 506] width 208 height 50
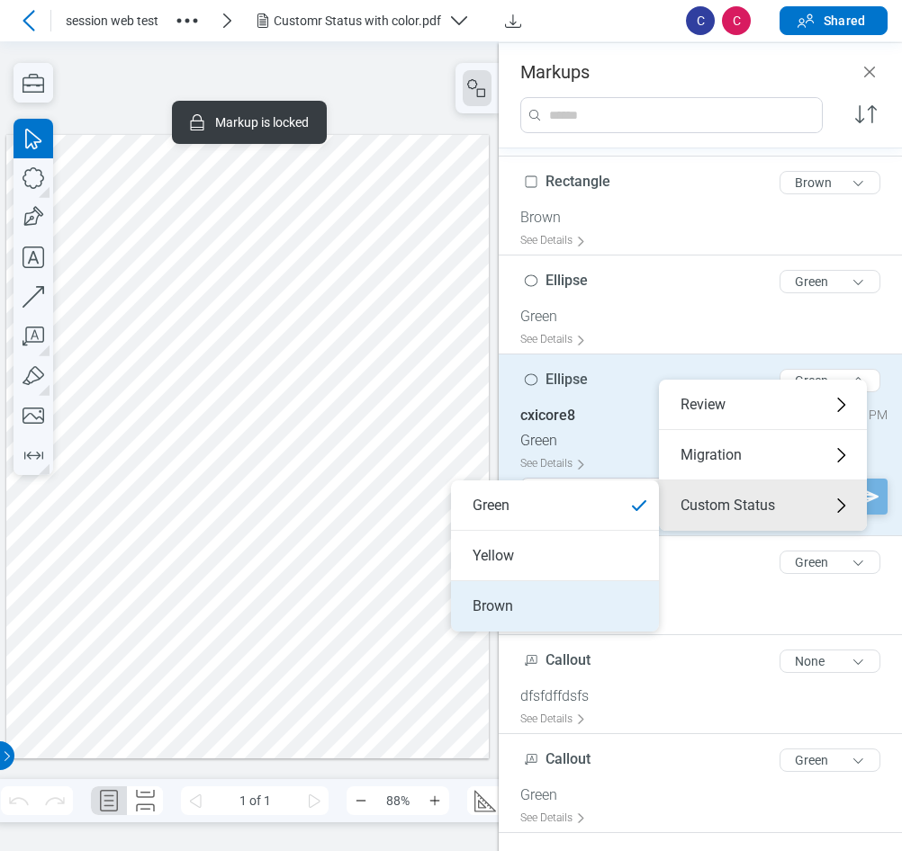
click at [524, 596] on li "Brown" at bounding box center [555, 606] width 208 height 50
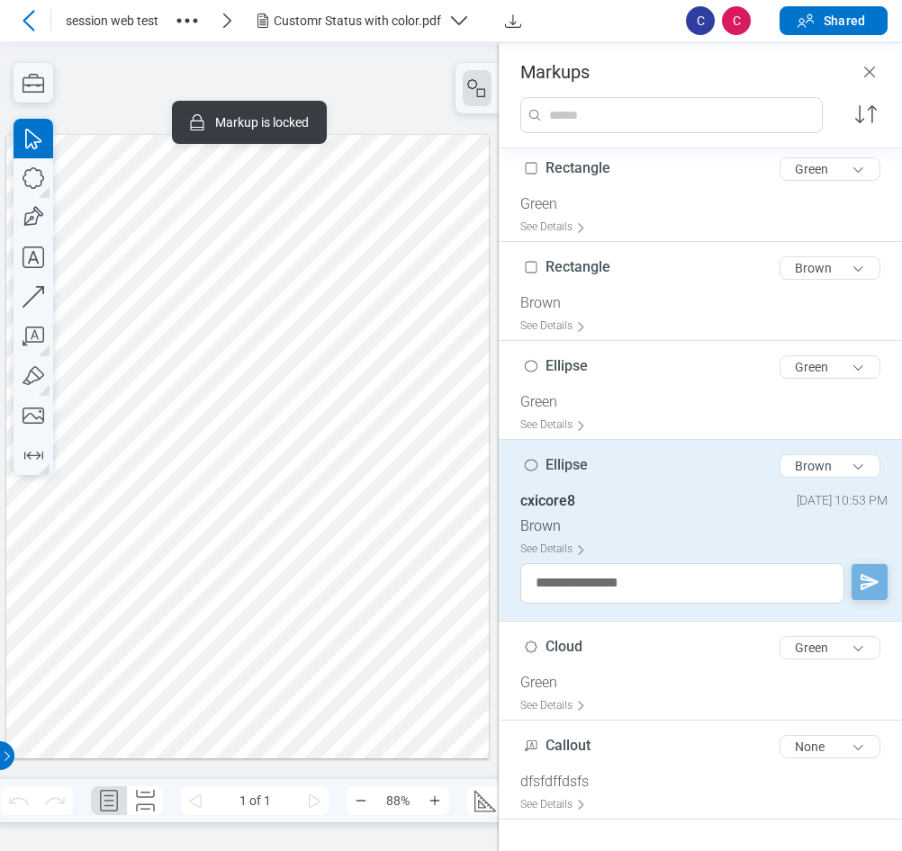
click at [80, 625] on div at bounding box center [247, 446] width 482 height 625
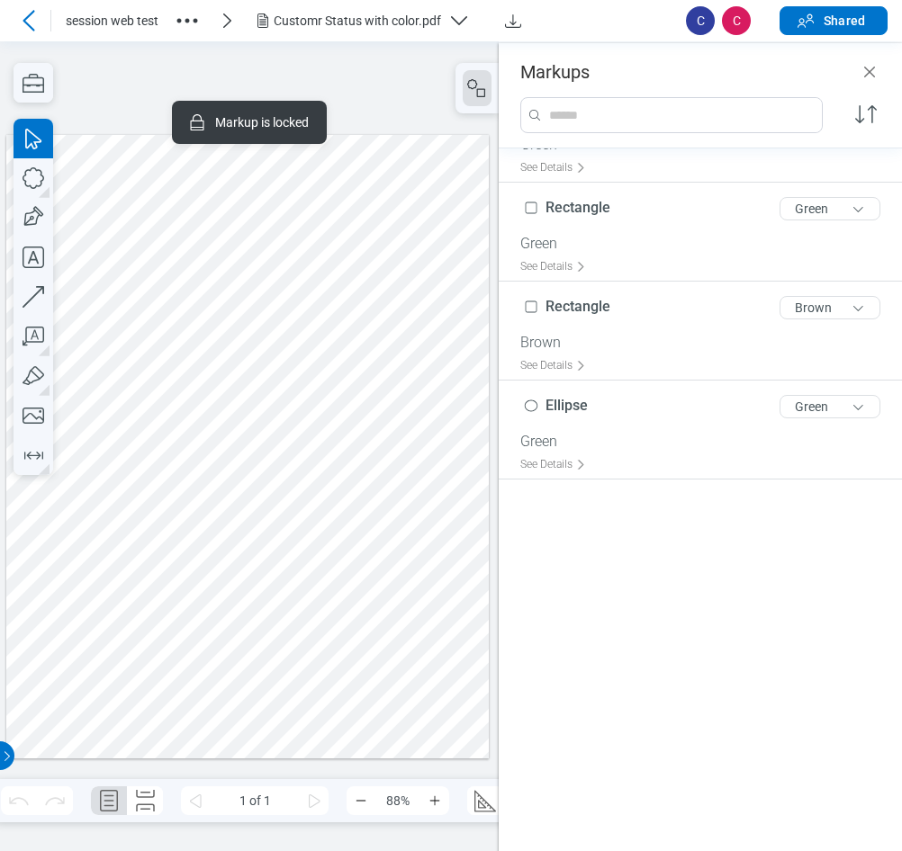
scroll to position [0, 0]
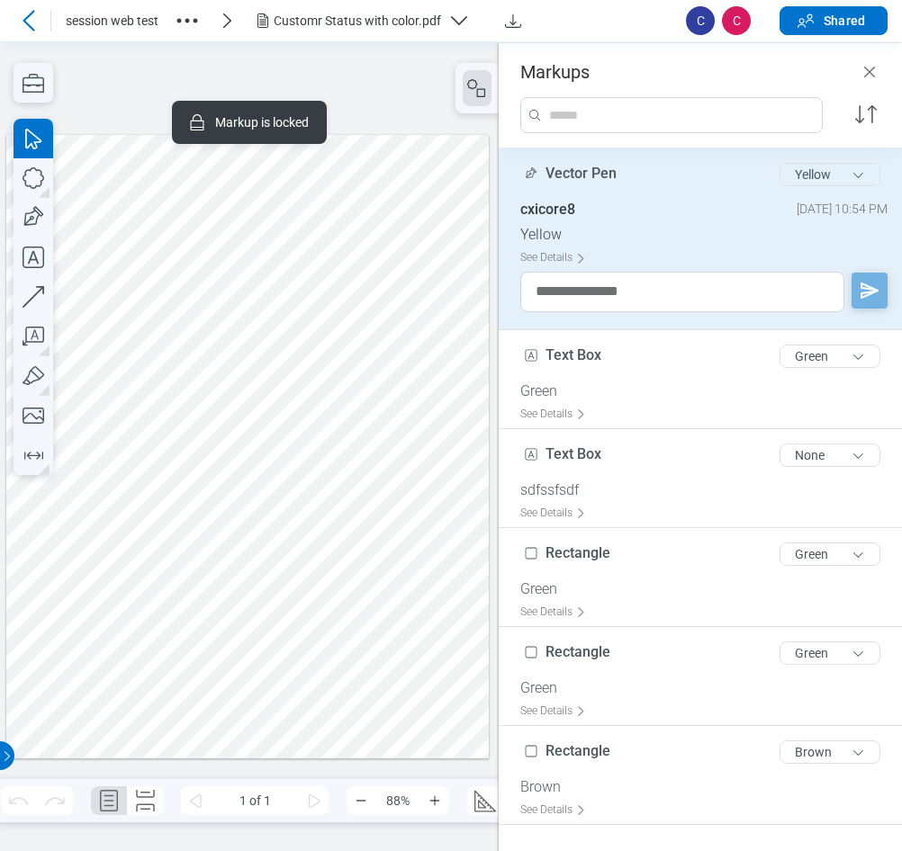
click at [792, 173] on button "Yellow" at bounding box center [829, 174] width 101 height 23
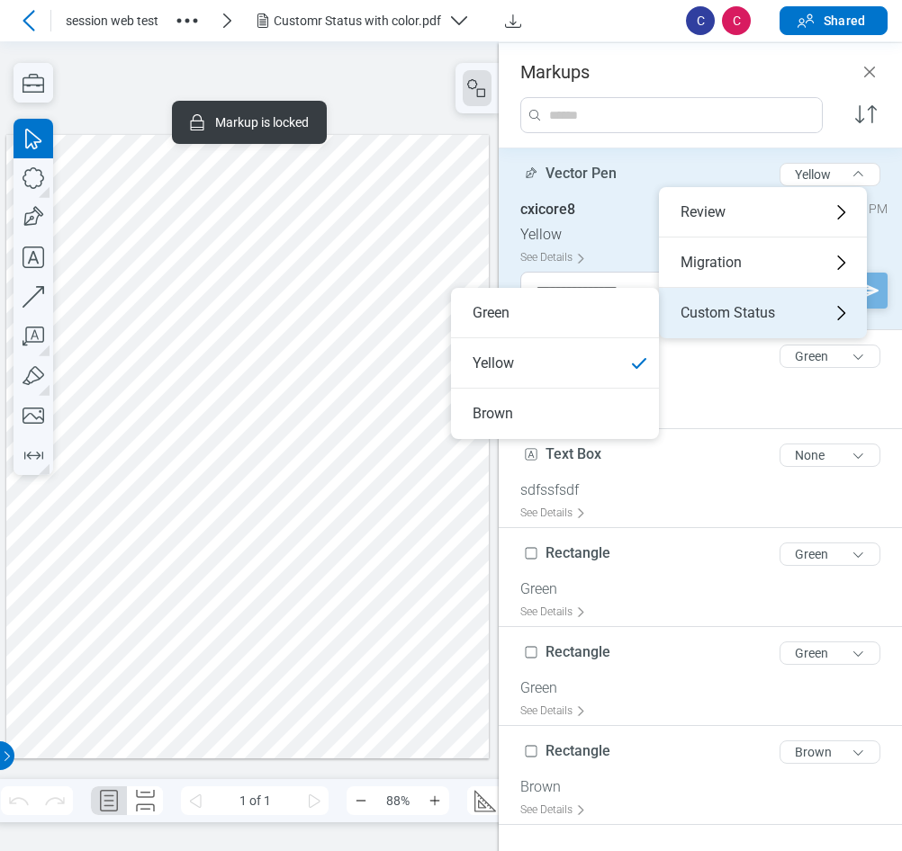
click at [709, 306] on div "Custom Status" at bounding box center [763, 313] width 208 height 50
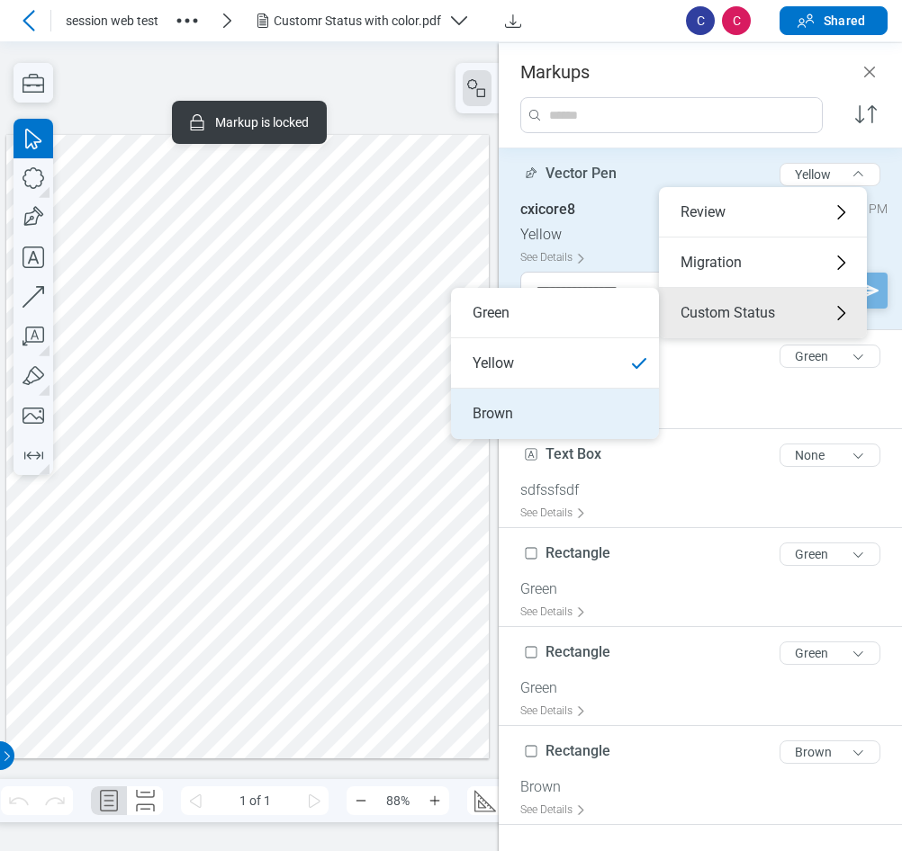
click at [518, 415] on li "Brown" at bounding box center [555, 414] width 208 height 50
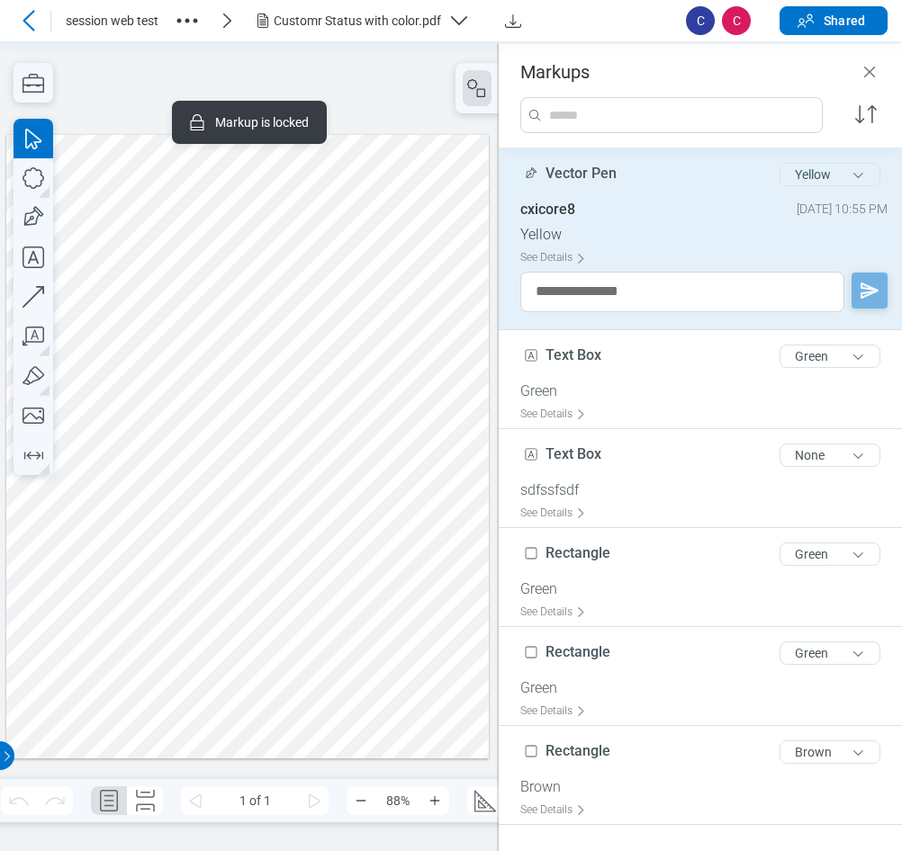
click at [807, 182] on button "Yellow" at bounding box center [829, 174] width 101 height 23
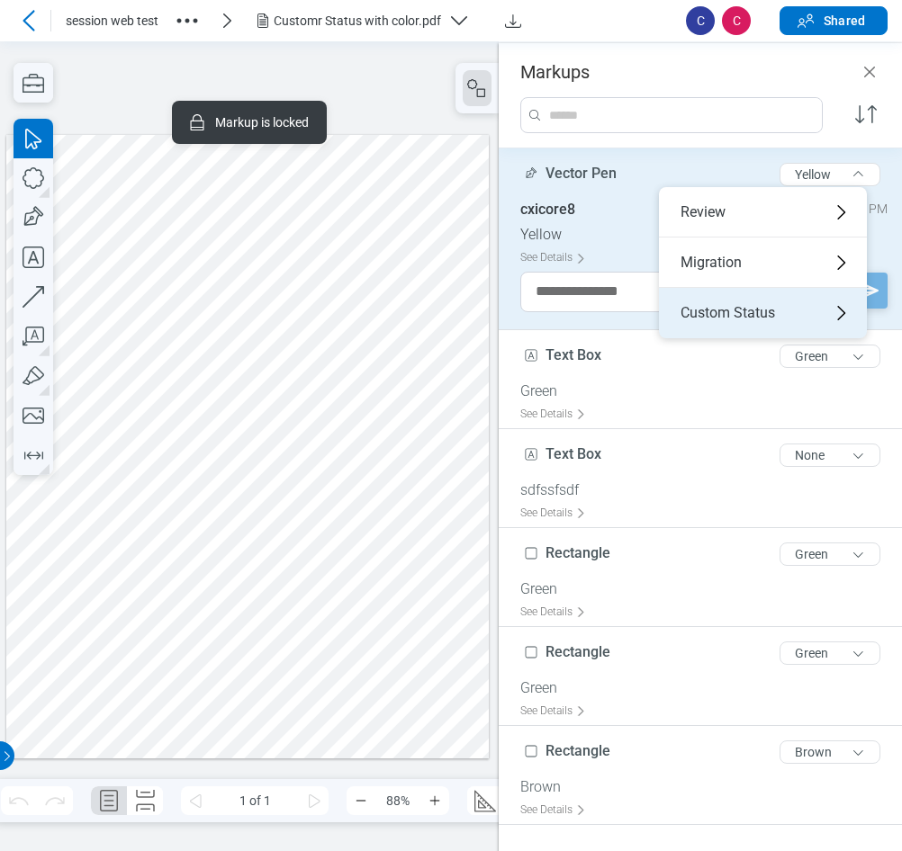
click at [715, 308] on div "Custom Status" at bounding box center [763, 313] width 208 height 50
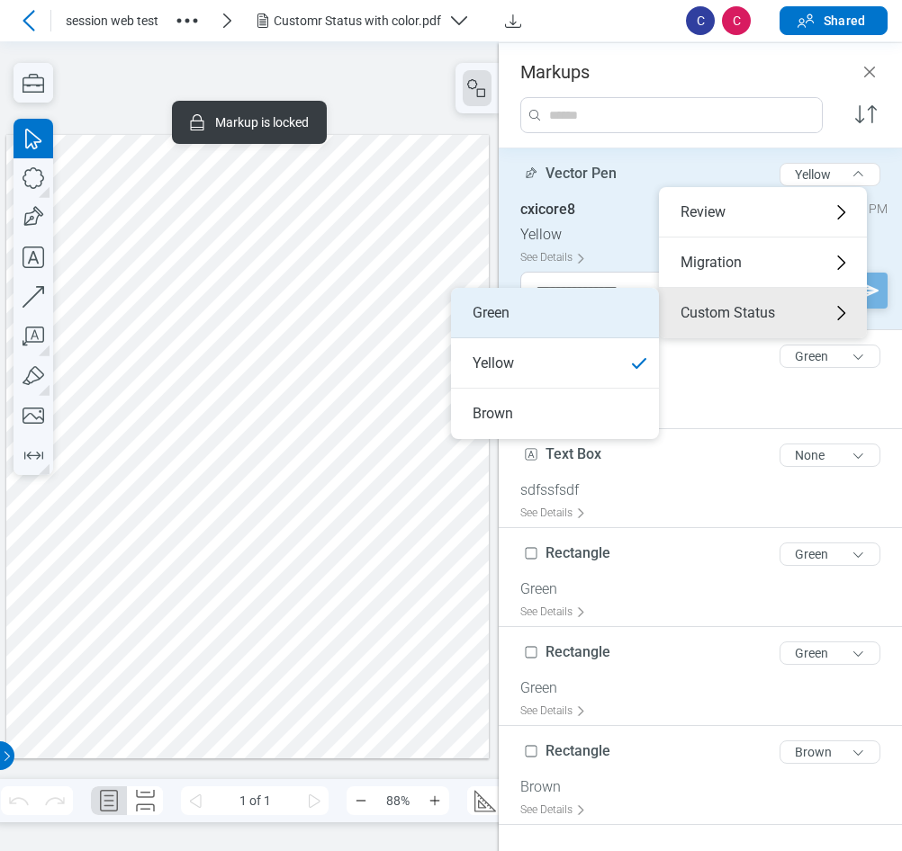
click at [519, 325] on li "Green" at bounding box center [555, 313] width 208 height 50
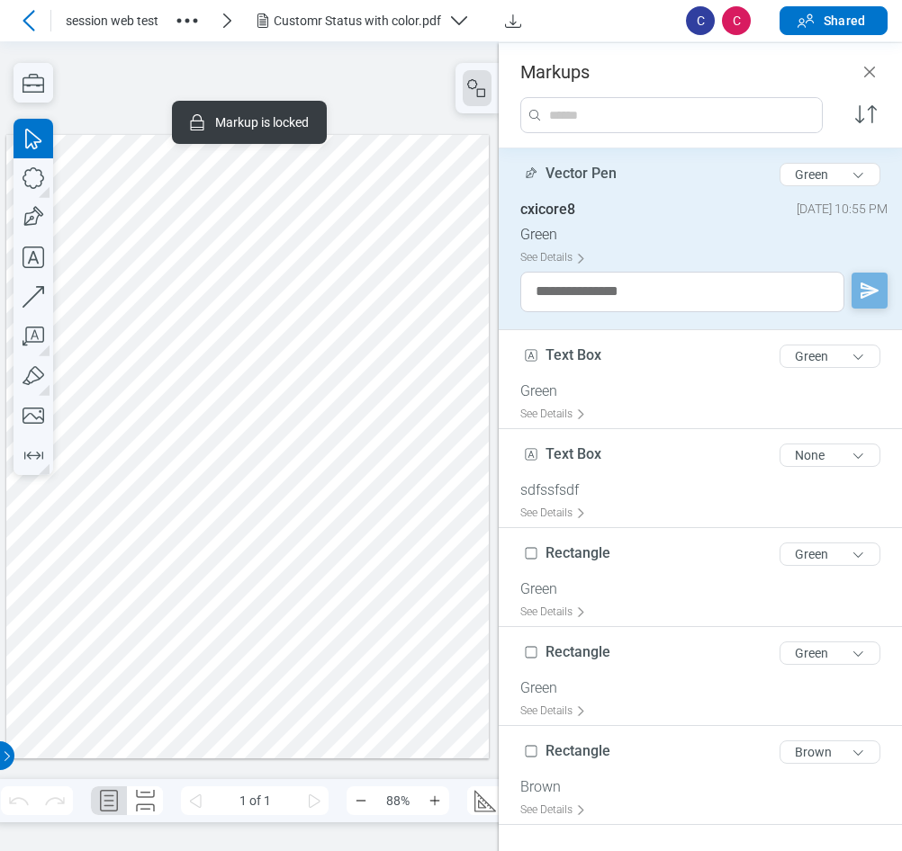
click at [245, 471] on div at bounding box center [247, 446] width 482 height 625
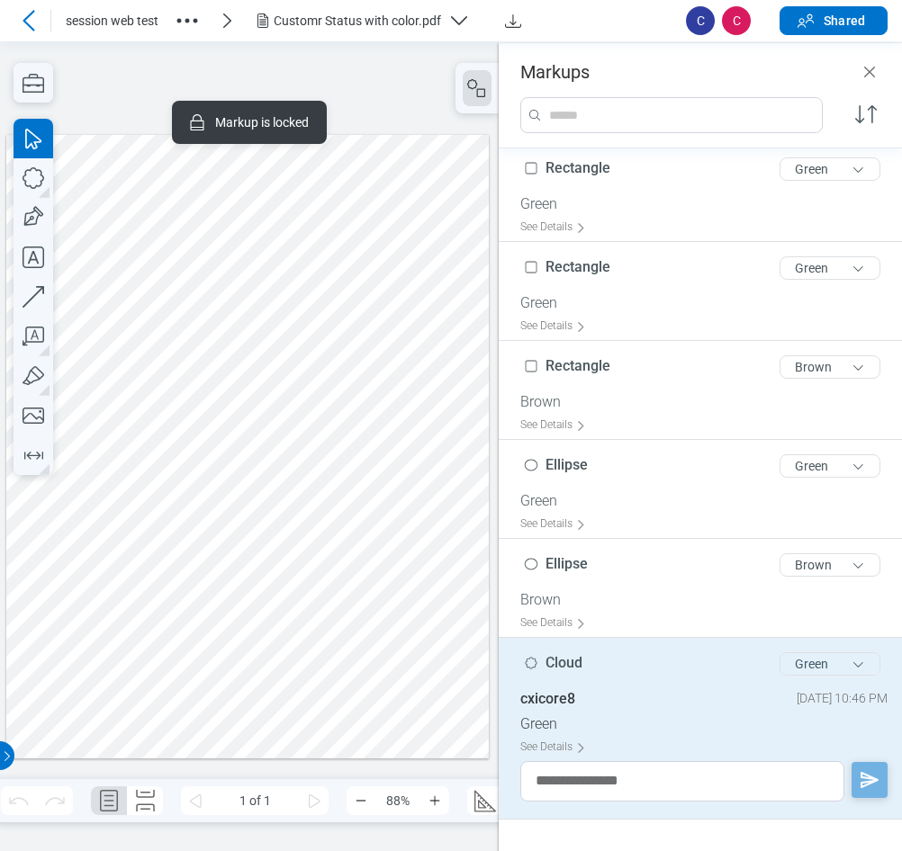
click at [791, 665] on button "Green" at bounding box center [829, 664] width 101 height 23
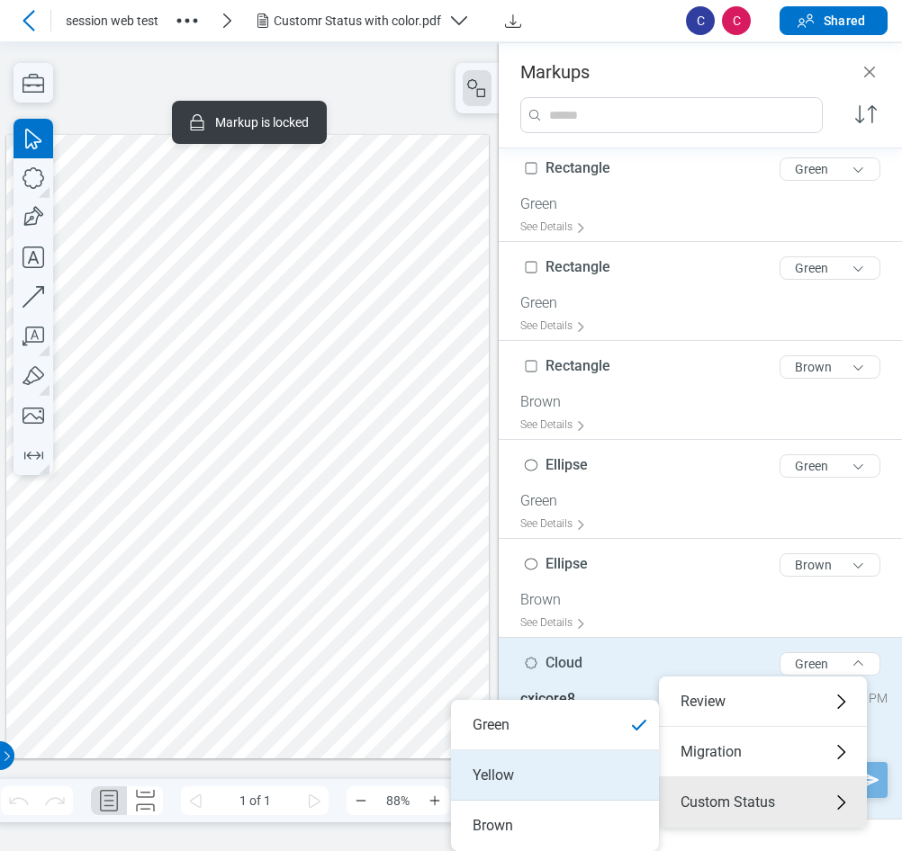
click at [577, 775] on li "Yellow" at bounding box center [555, 776] width 208 height 50
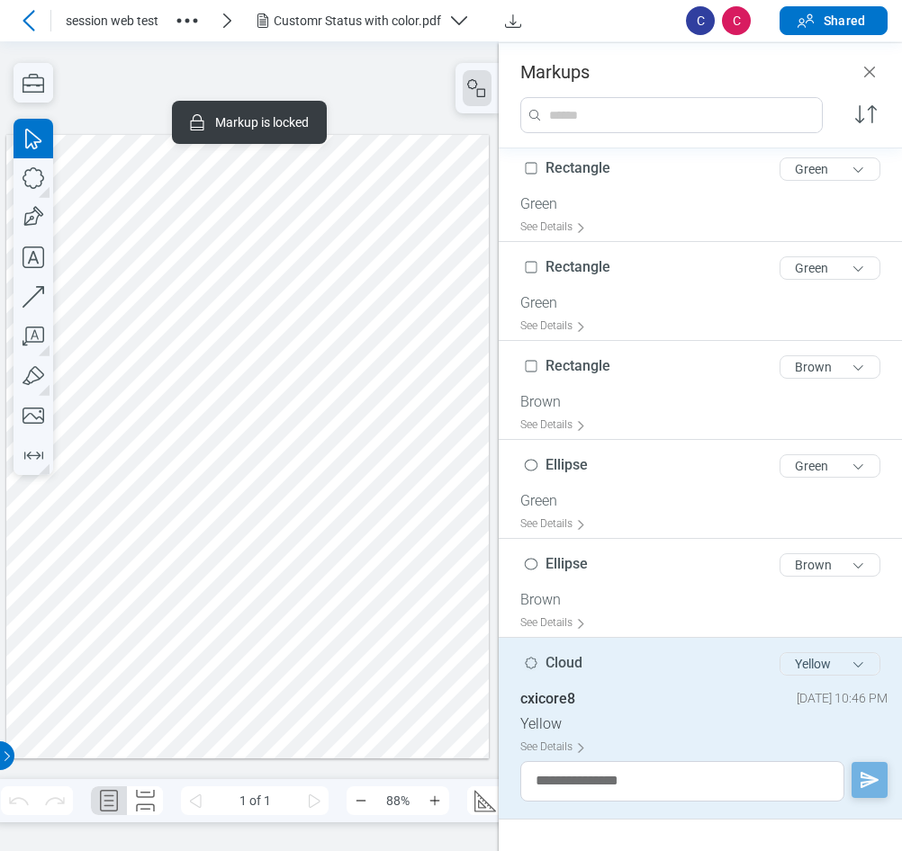
click at [815, 659] on button "Yellow" at bounding box center [829, 664] width 101 height 23
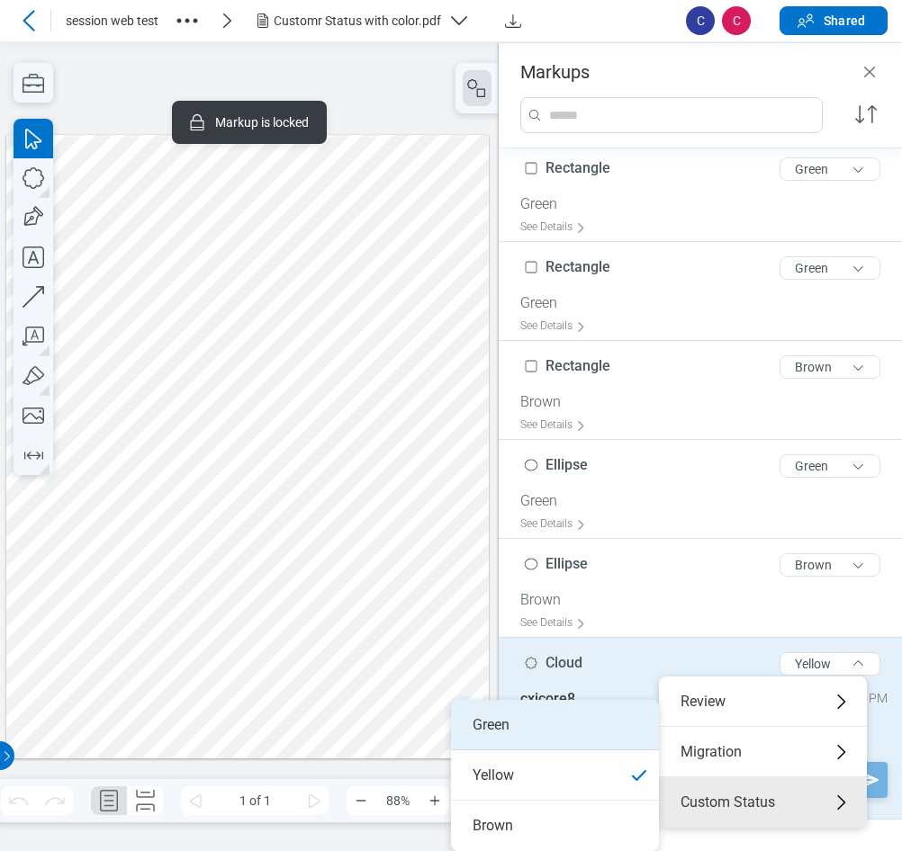
click at [530, 723] on li "Green" at bounding box center [555, 725] width 208 height 50
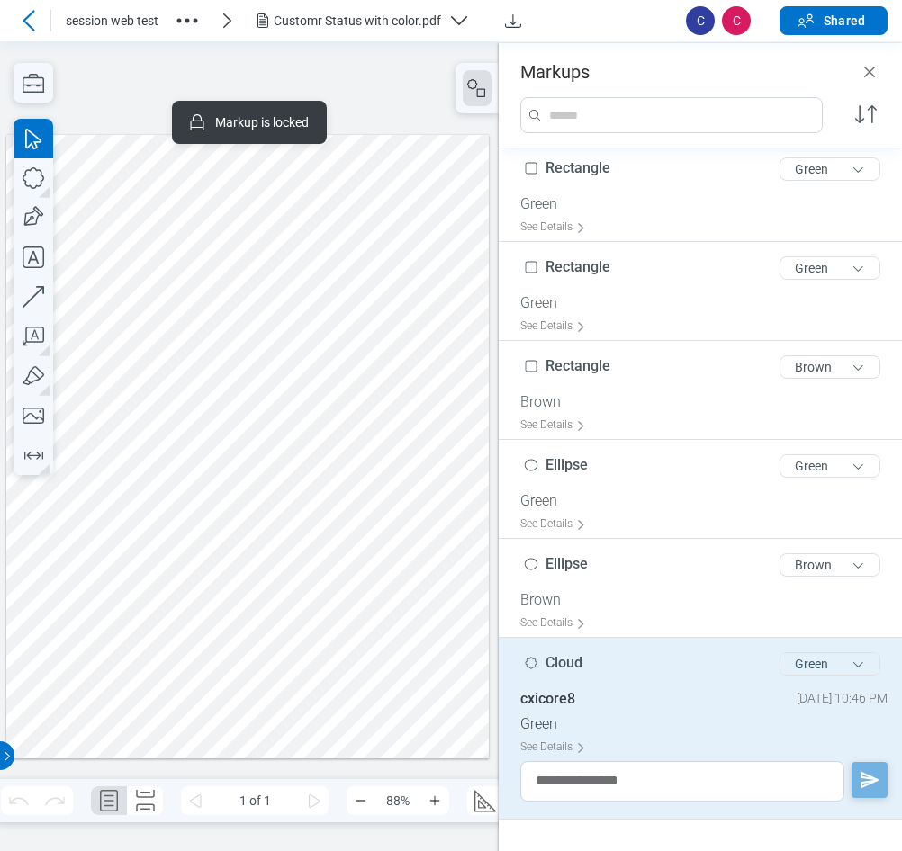
click at [811, 670] on button "Green" at bounding box center [829, 664] width 101 height 23
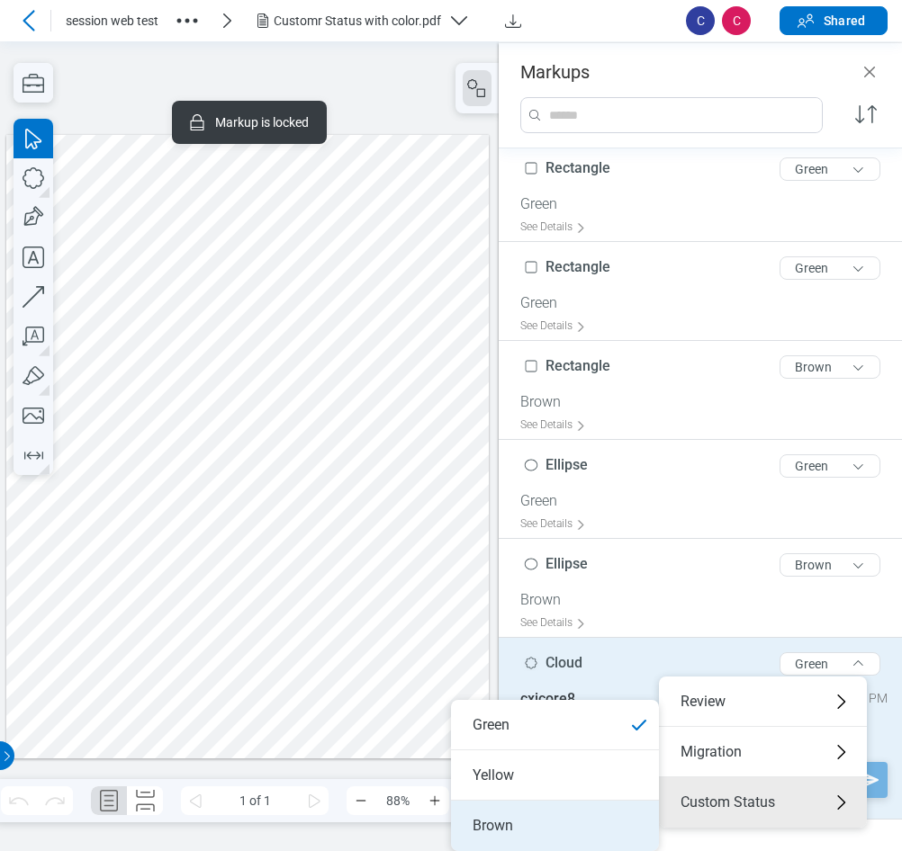
click at [612, 818] on li "Brown" at bounding box center [555, 826] width 208 height 50
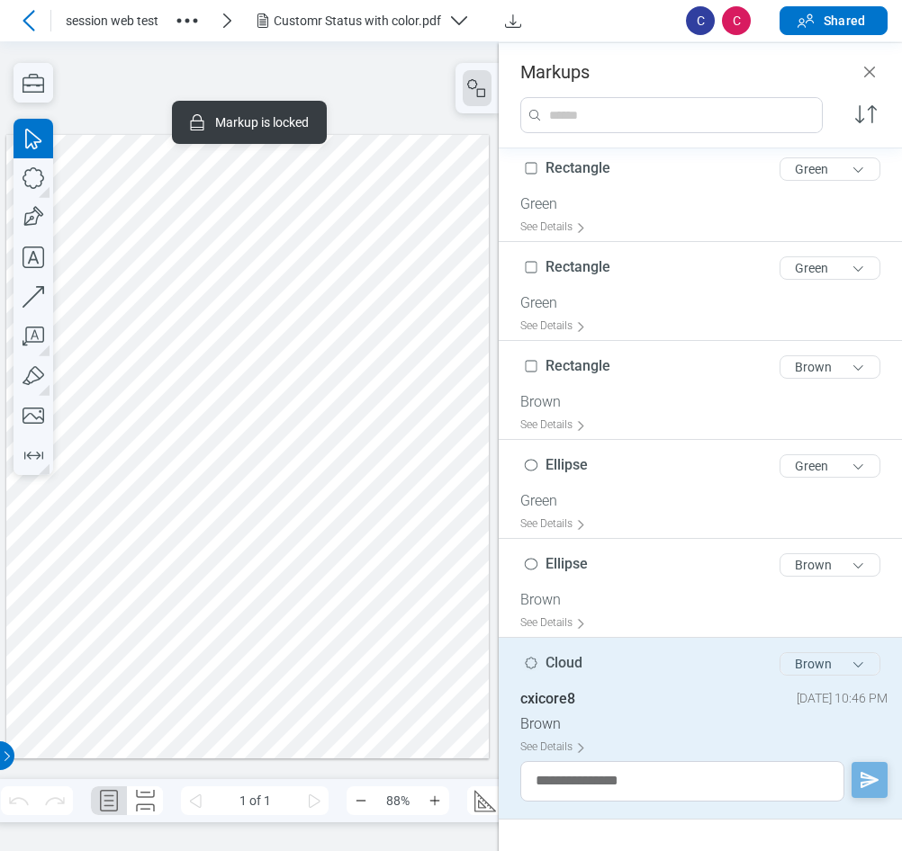
click at [797, 669] on button "Brown" at bounding box center [829, 664] width 101 height 23
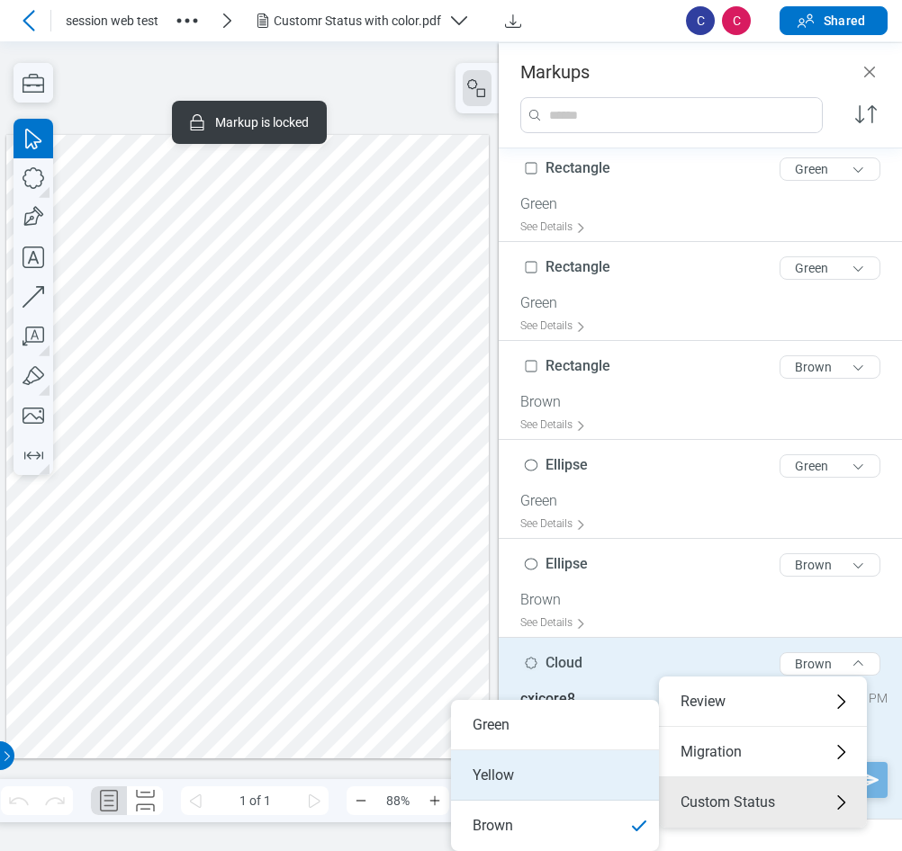
click at [527, 770] on li "Yellow" at bounding box center [555, 776] width 208 height 50
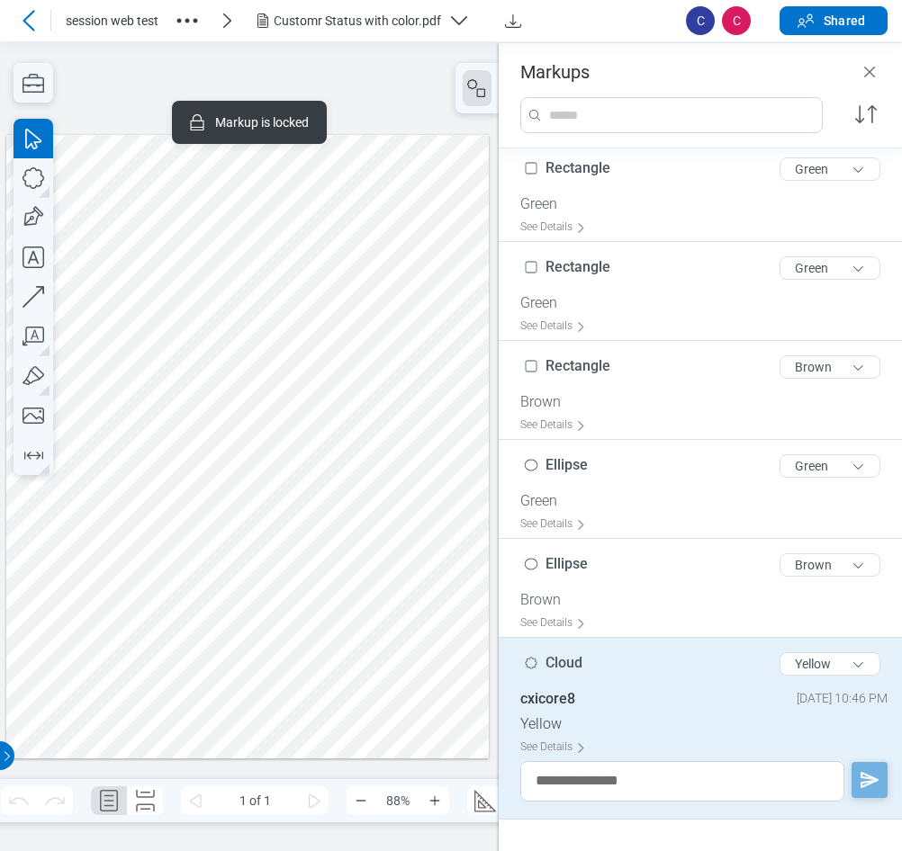
click at [613, 20] on div "Customr Status with color.pdf" at bounding box center [443, 20] width 455 height 29
click at [200, 497] on div at bounding box center [247, 446] width 482 height 625
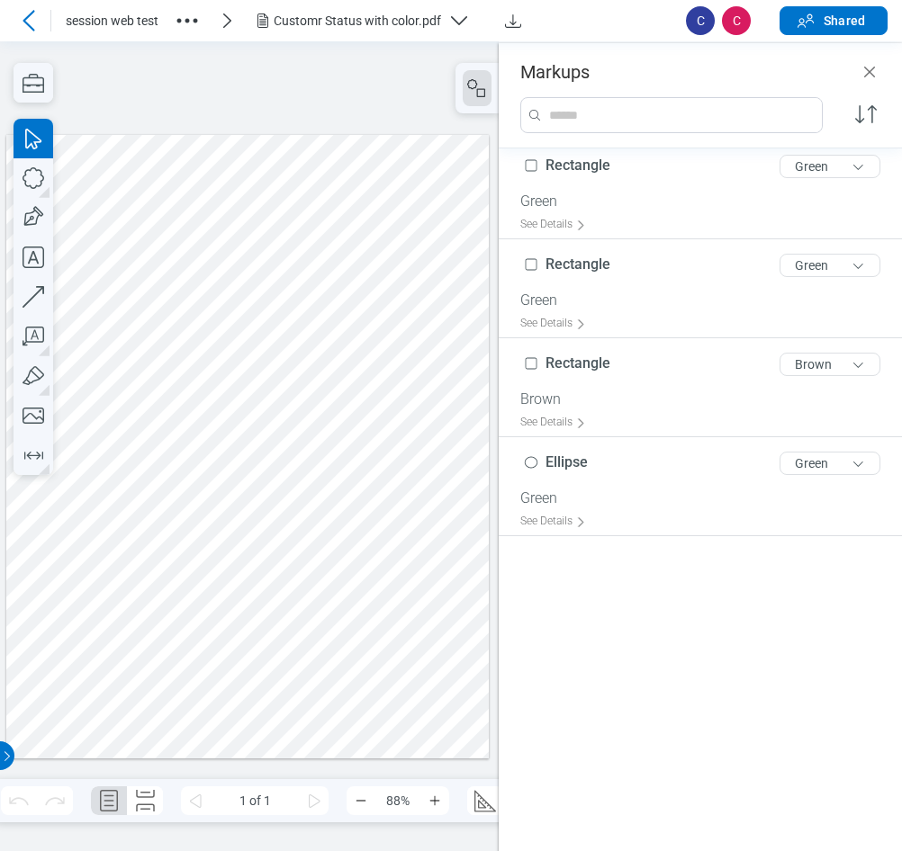
scroll to position [0, 0]
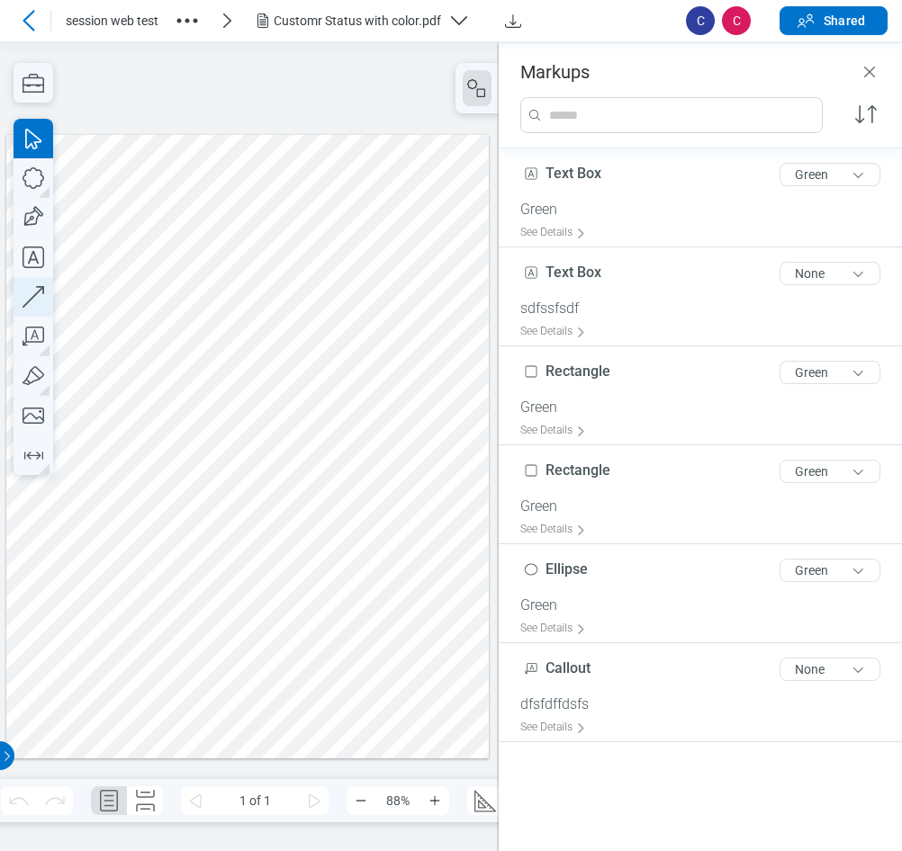
click at [35, 301] on icon "button" at bounding box center [34, 297] width 40 height 40
drag, startPoint x: 194, startPoint y: 513, endPoint x: 364, endPoint y: 535, distance: 170.6
click at [286, 424] on div at bounding box center [247, 446] width 482 height 625
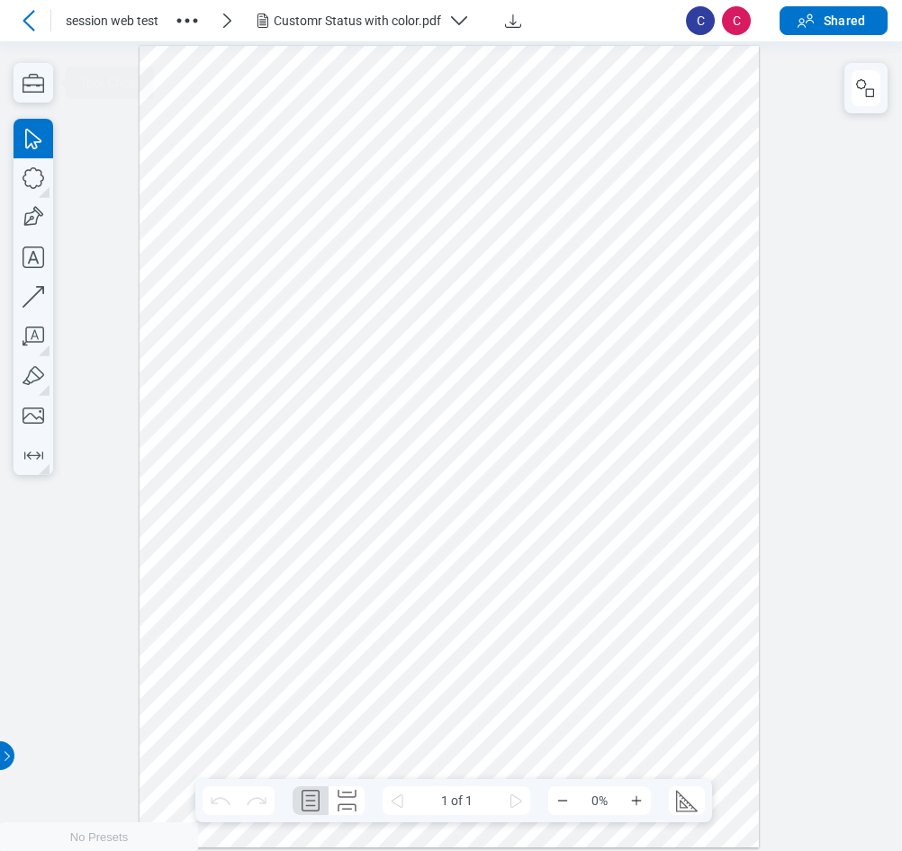
scroll to position [1, 0]
click at [428, 481] on div at bounding box center [450, 445] width 620 height 802
click at [871, 89] on rect "button" at bounding box center [870, 92] width 8 height 8
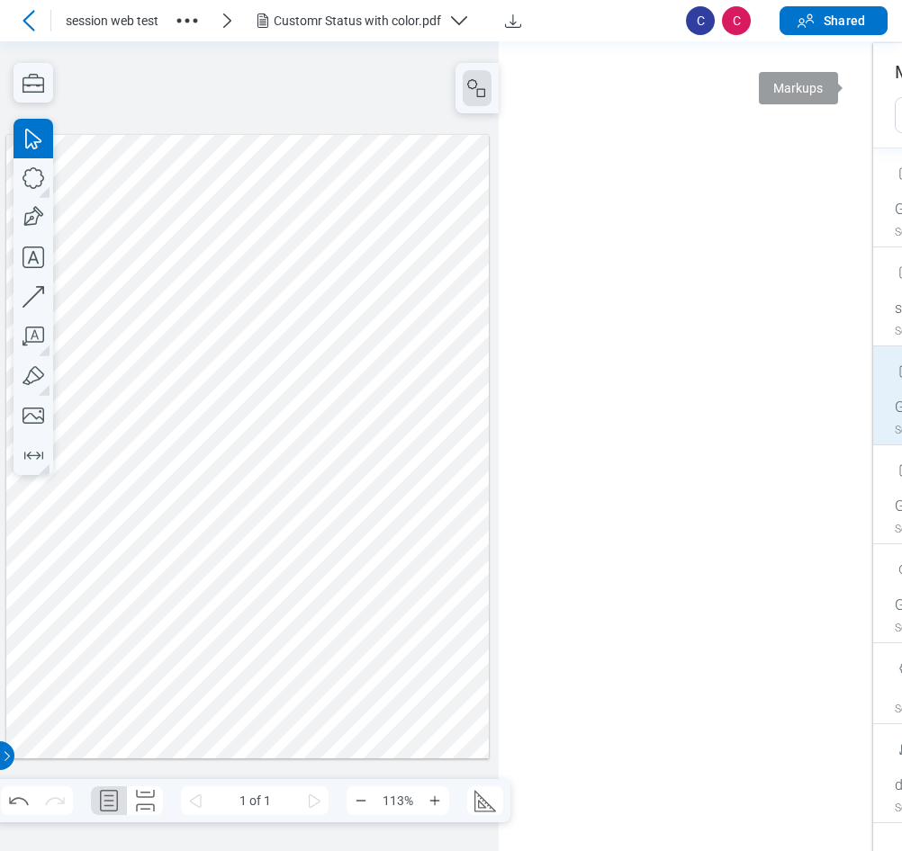
scroll to position [0, 0]
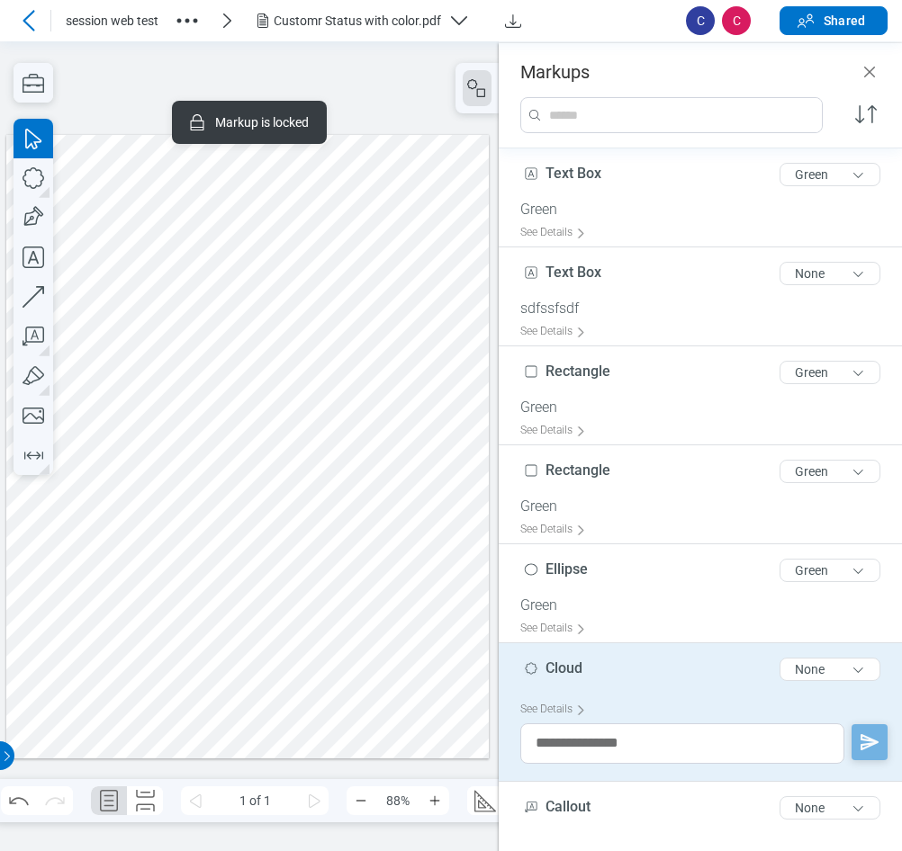
click at [182, 416] on div at bounding box center [247, 446] width 482 height 625
click at [796, 667] on button "None" at bounding box center [829, 669] width 101 height 23
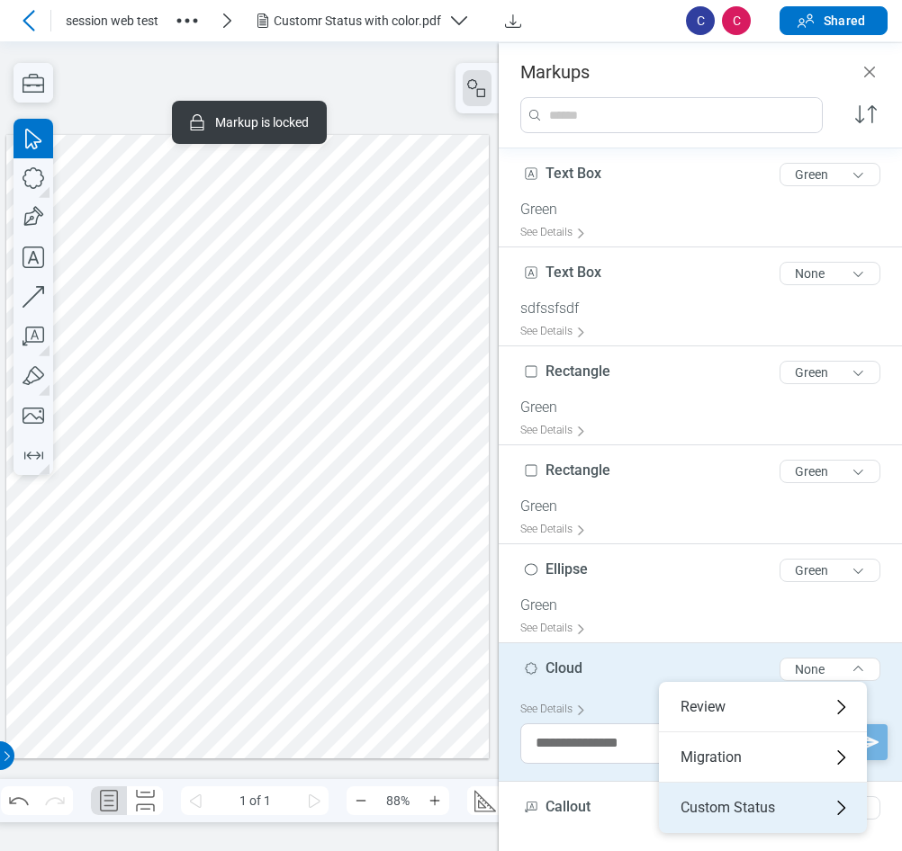
click at [725, 801] on div "Custom Status" at bounding box center [763, 808] width 208 height 50
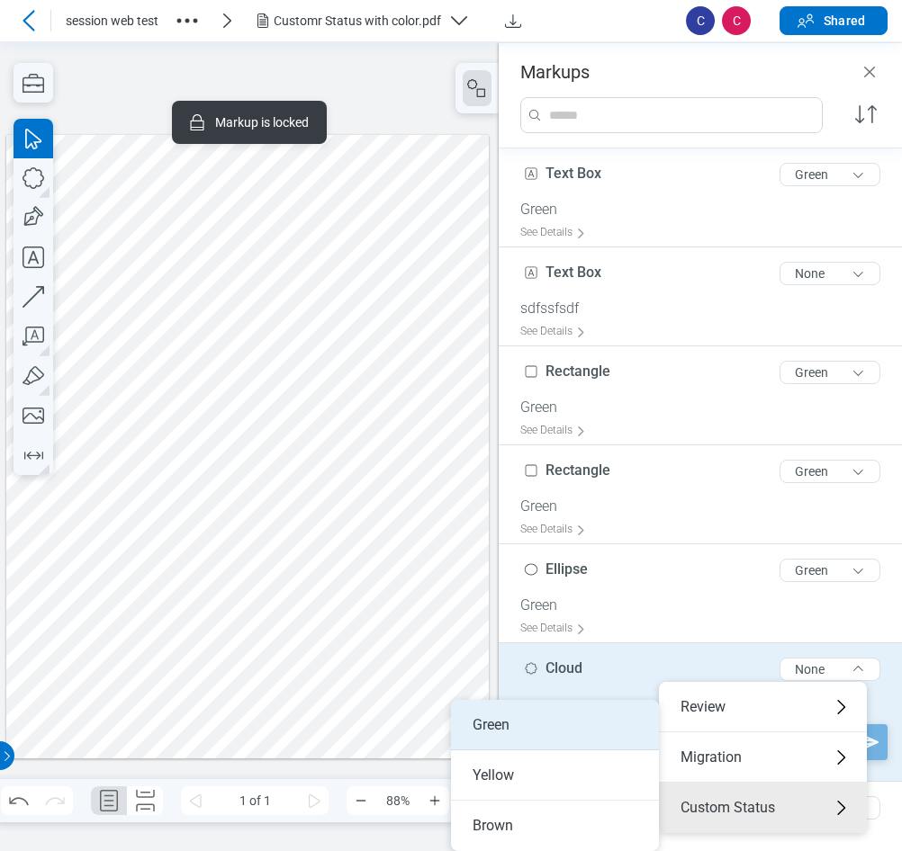
click at [507, 731] on li "Green" at bounding box center [555, 725] width 208 height 50
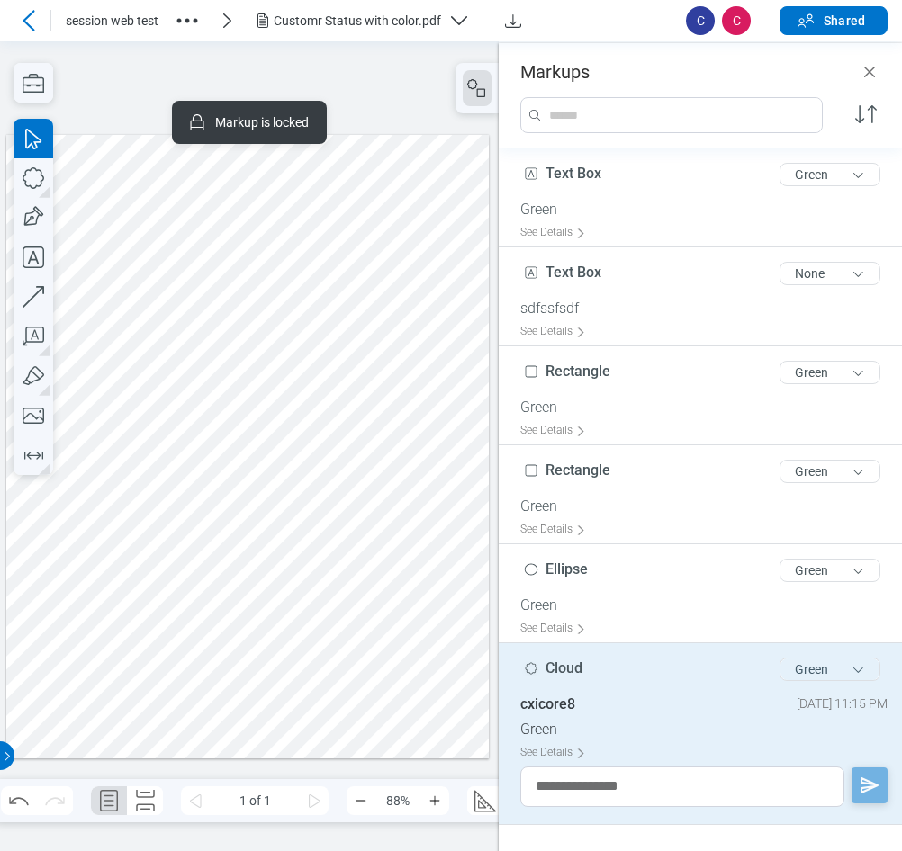
click at [788, 671] on button "Green" at bounding box center [829, 669] width 101 height 23
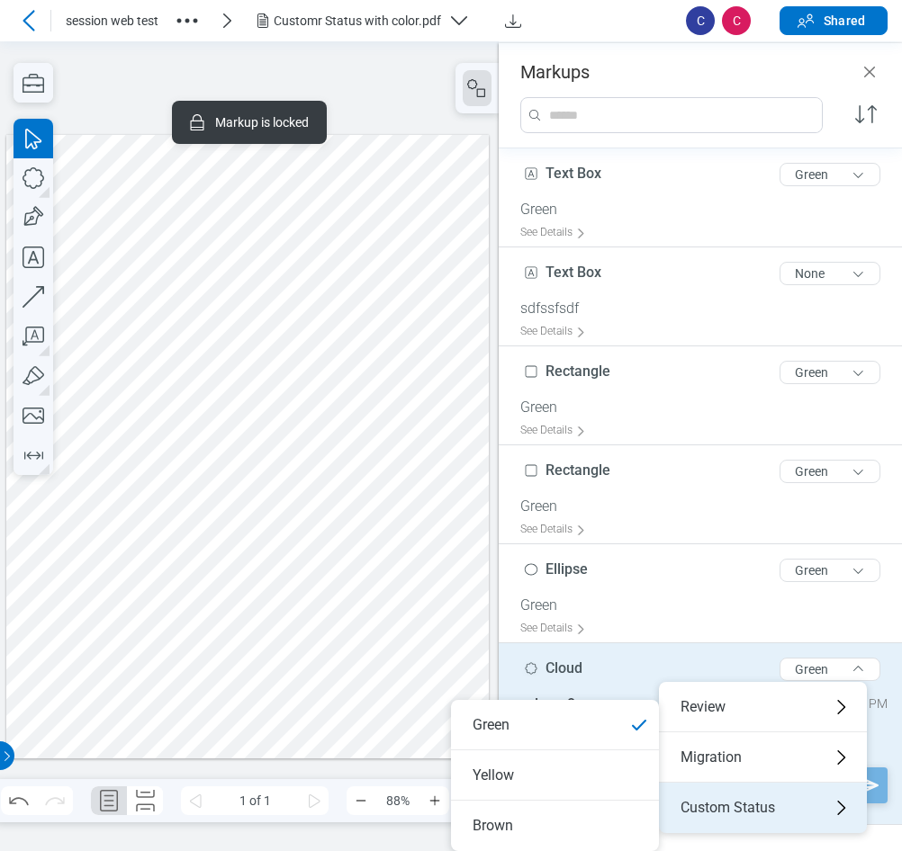
click at [737, 814] on div "Custom Status" at bounding box center [763, 808] width 208 height 50
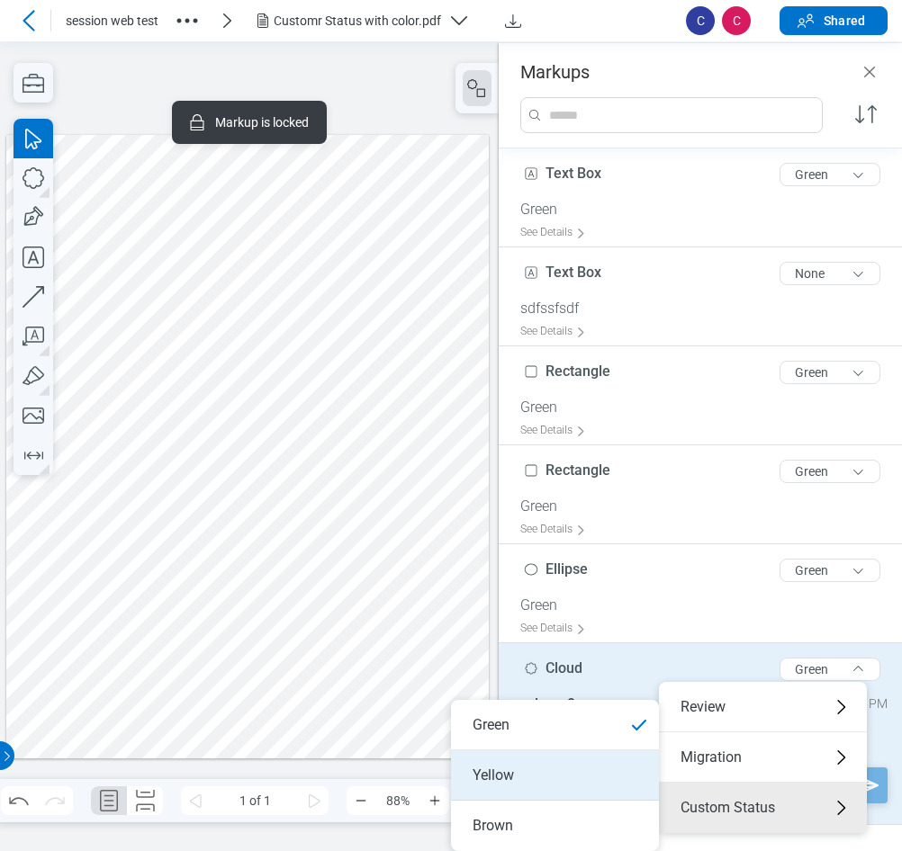
click at [527, 781] on li "Yellow" at bounding box center [555, 776] width 208 height 50
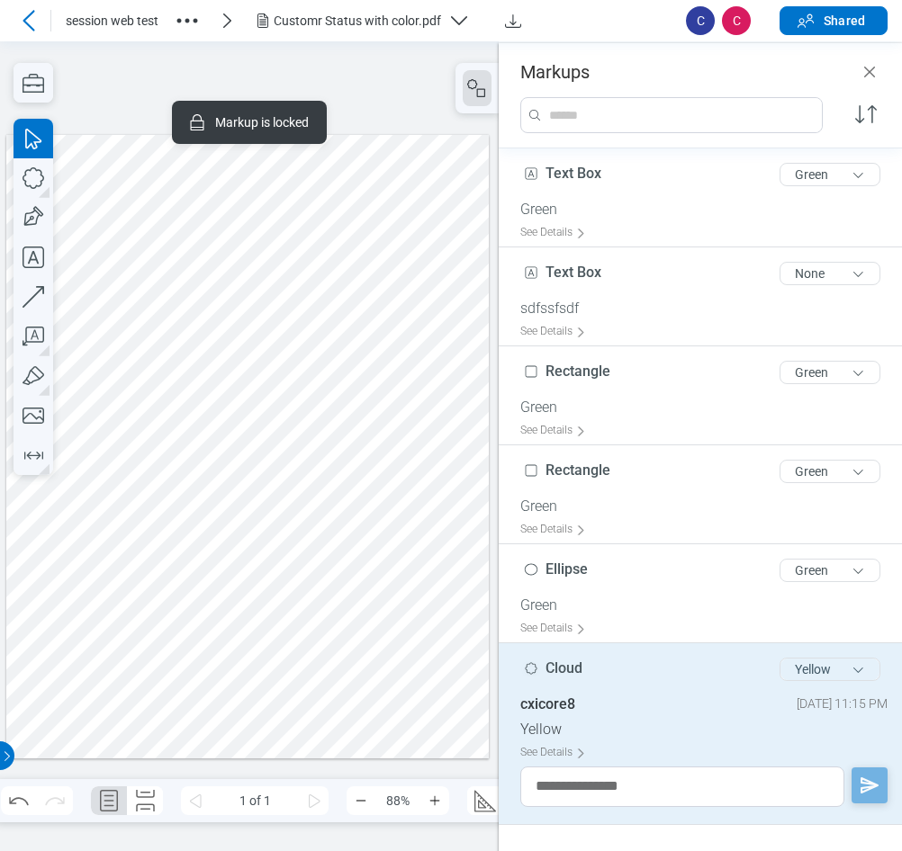
click at [779, 674] on button "Yellow" at bounding box center [829, 669] width 101 height 23
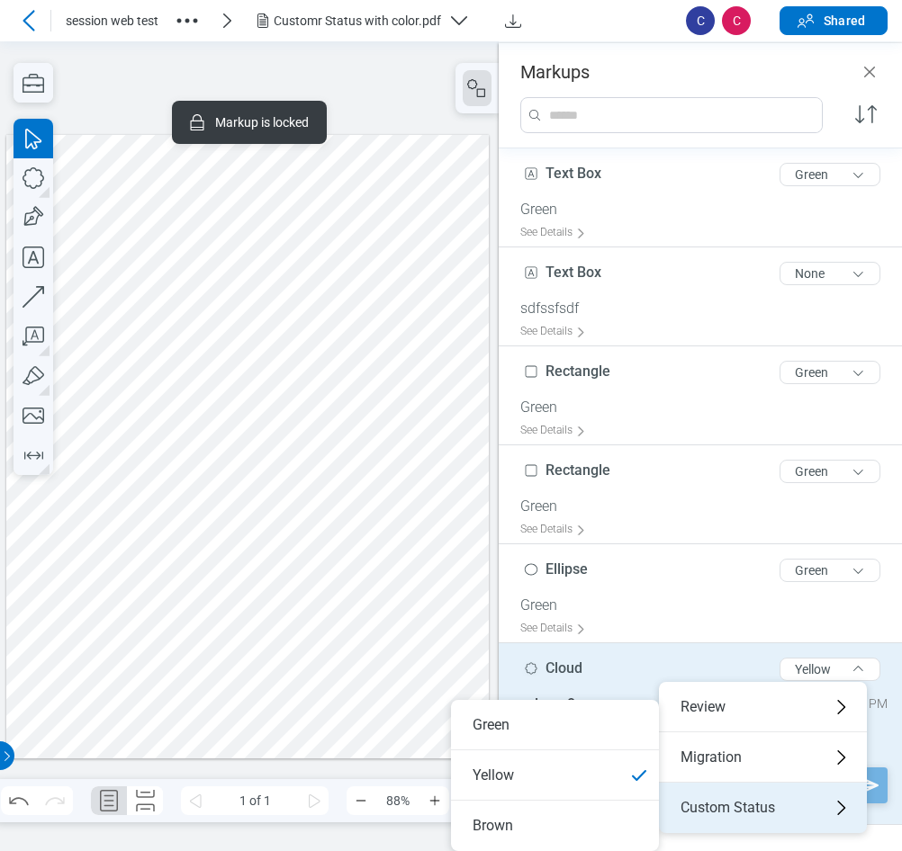
click at [733, 810] on div "Custom Status" at bounding box center [763, 808] width 208 height 50
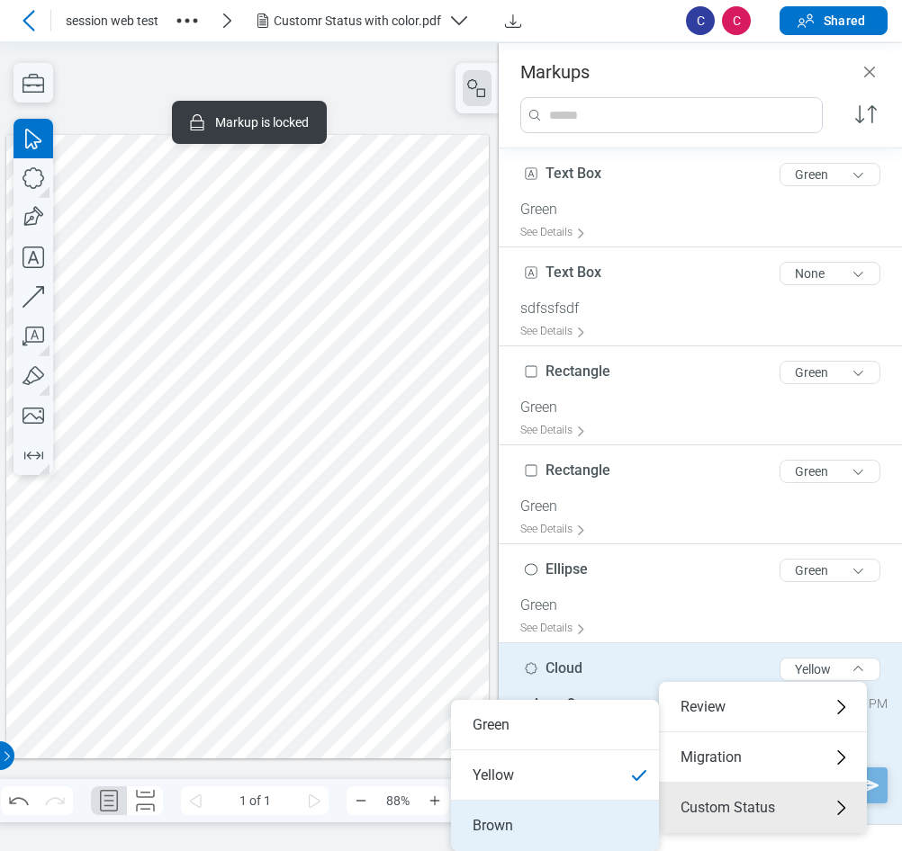
click at [569, 828] on li "Brown" at bounding box center [555, 826] width 208 height 50
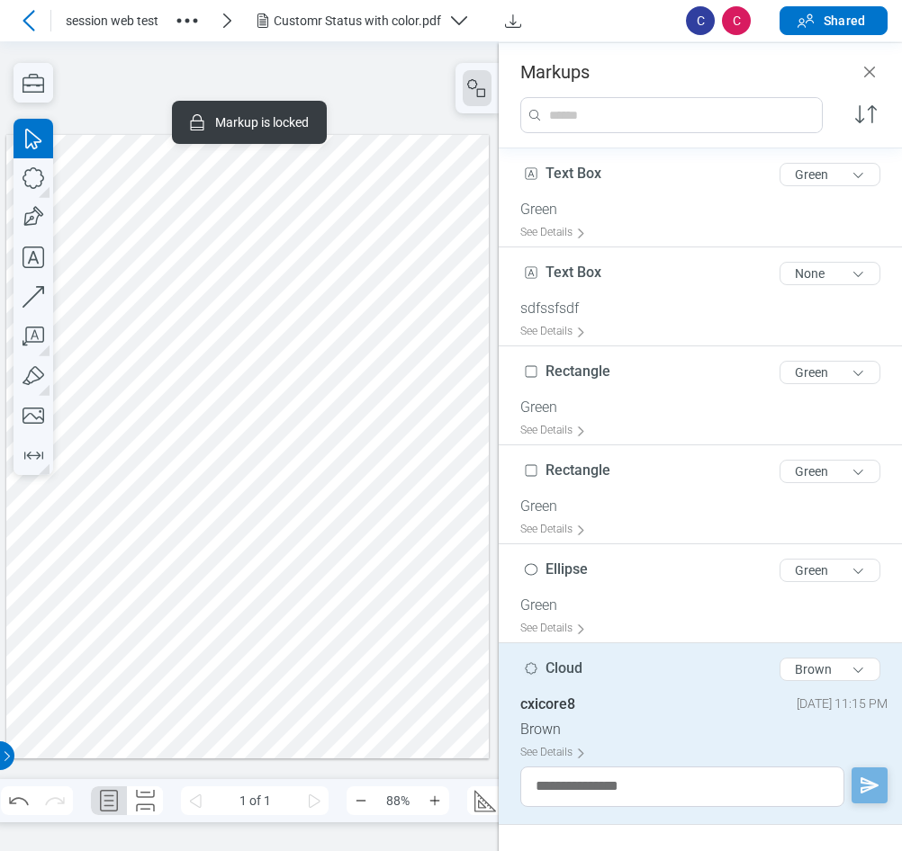
click at [389, 420] on div at bounding box center [247, 446] width 482 height 625
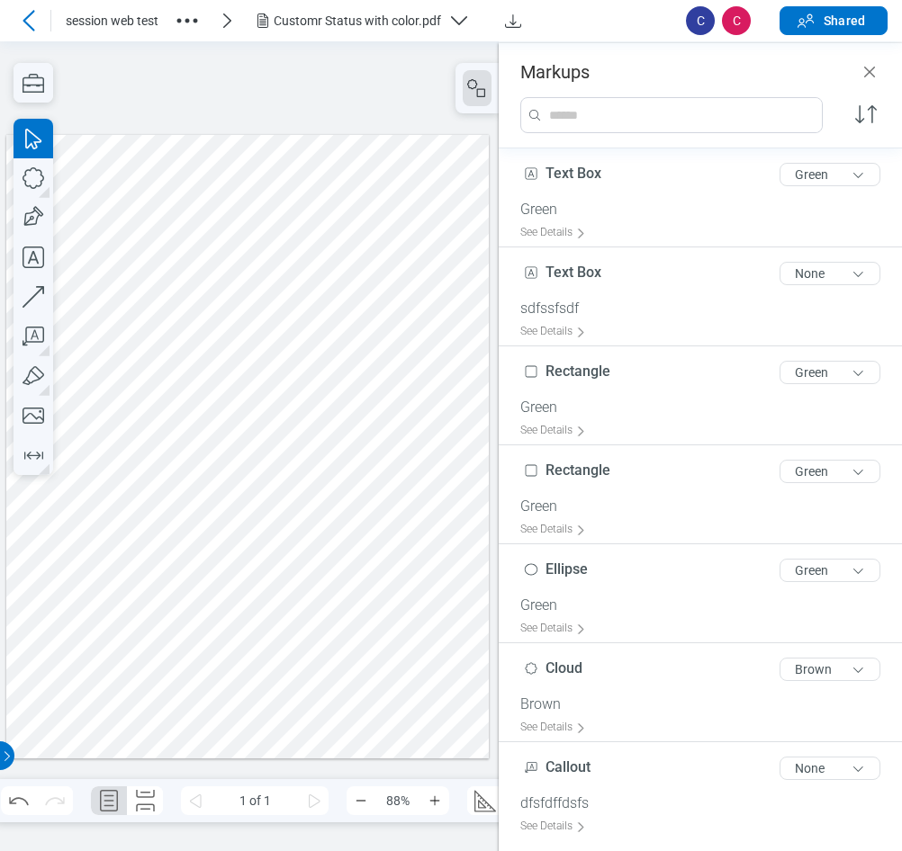
drag, startPoint x: 136, startPoint y: 414, endPoint x: 158, endPoint y: 428, distance: 26.2
click at [136, 414] on div at bounding box center [247, 446] width 482 height 625
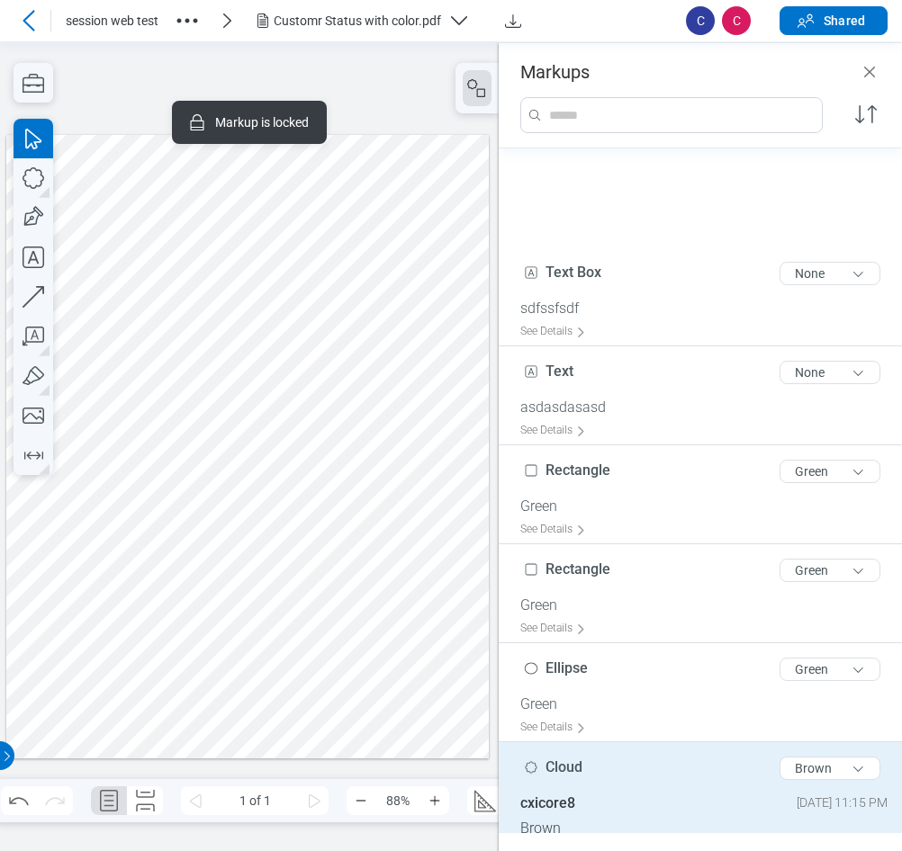
scroll to position [104, 0]
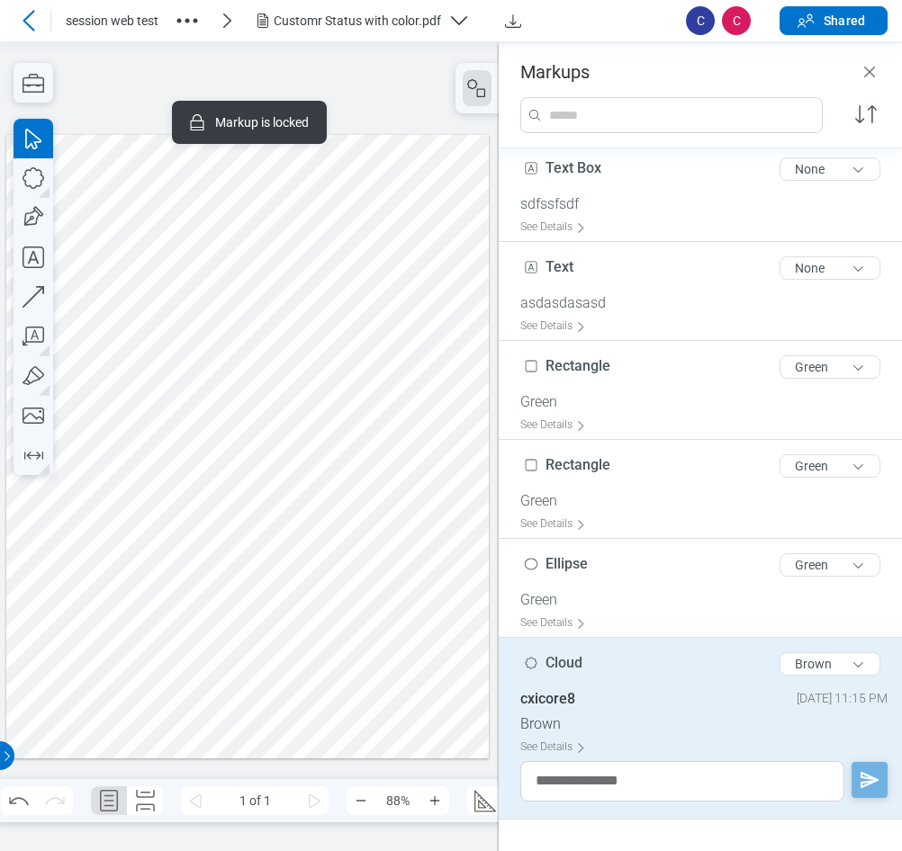
click at [220, 85] on div at bounding box center [249, 446] width 499 height 810
click at [354, 469] on div at bounding box center [247, 446] width 482 height 625
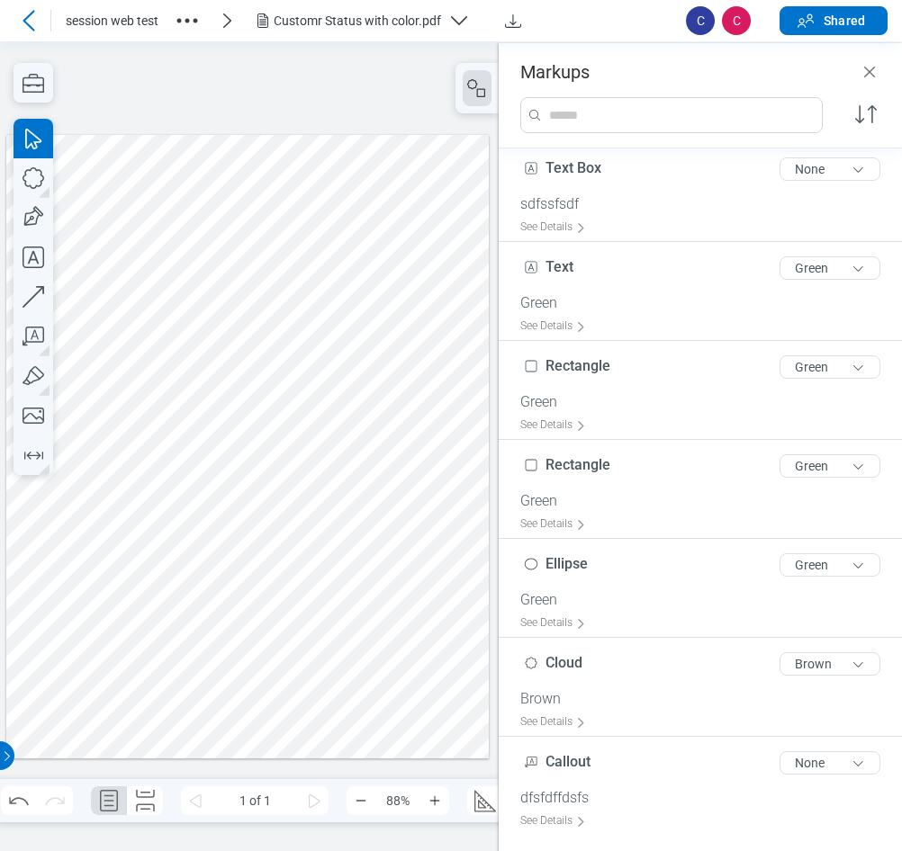
click at [219, 550] on div at bounding box center [247, 446] width 482 height 625
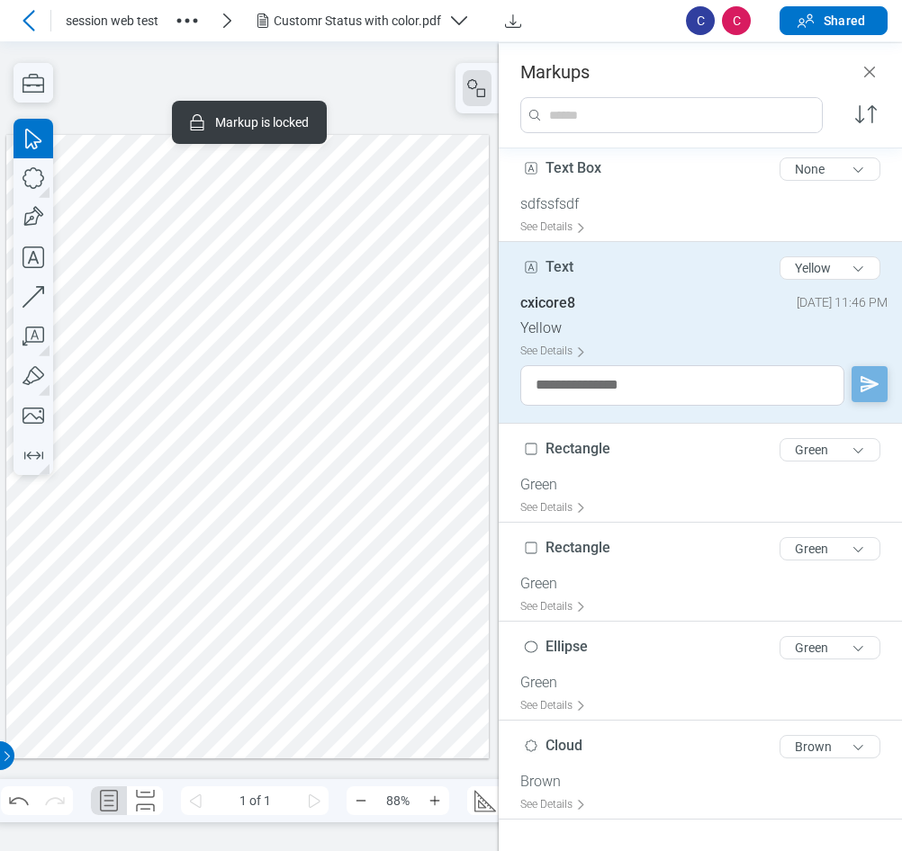
drag, startPoint x: 153, startPoint y: 545, endPoint x: 133, endPoint y: 553, distance: 21.1
click at [153, 545] on div at bounding box center [247, 446] width 482 height 625
click at [812, 267] on button "Yellow" at bounding box center [829, 268] width 101 height 23
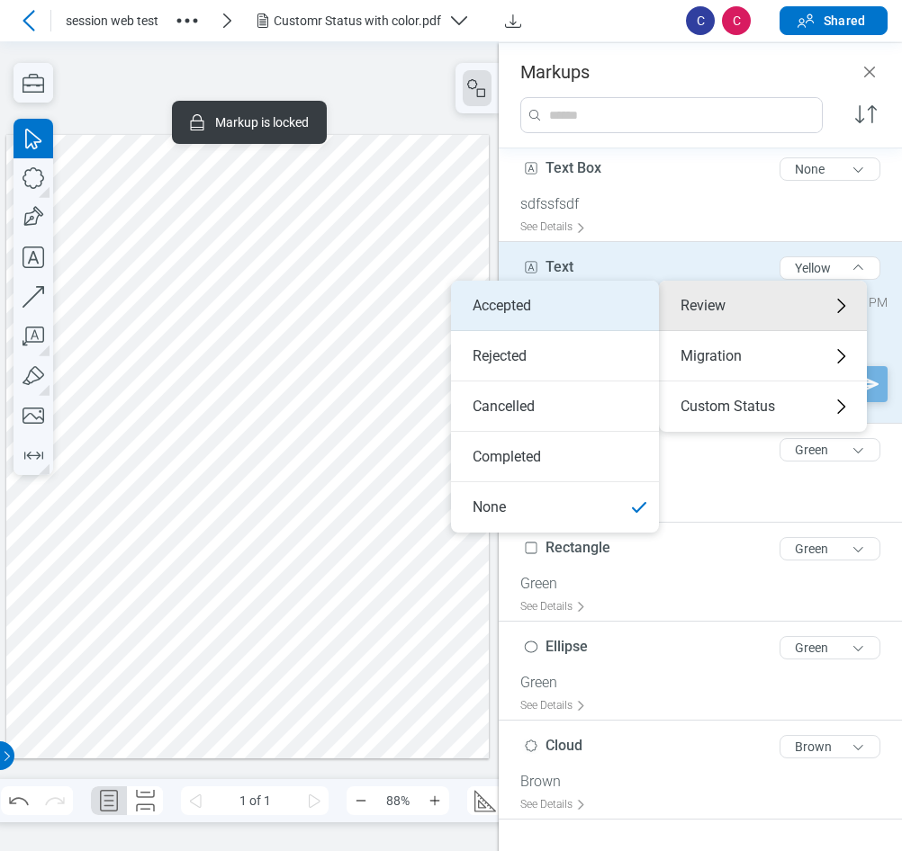
click at [592, 307] on li "Accepted" at bounding box center [555, 306] width 208 height 50
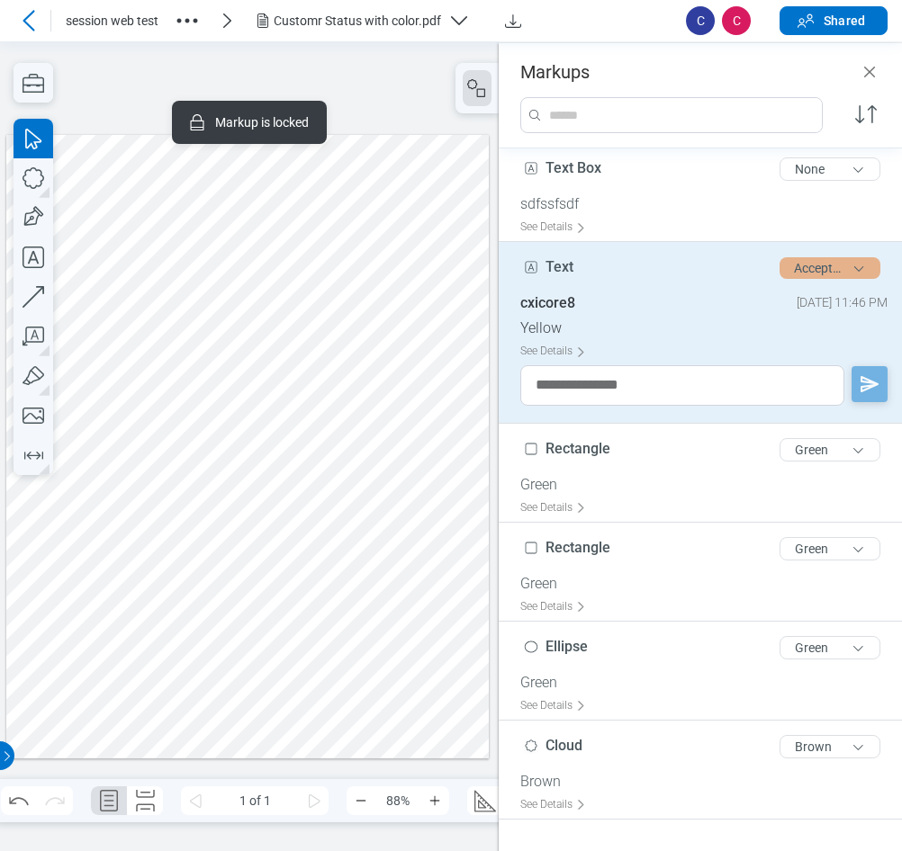
click at [788, 271] on button "Accepted" at bounding box center [829, 268] width 101 height 22
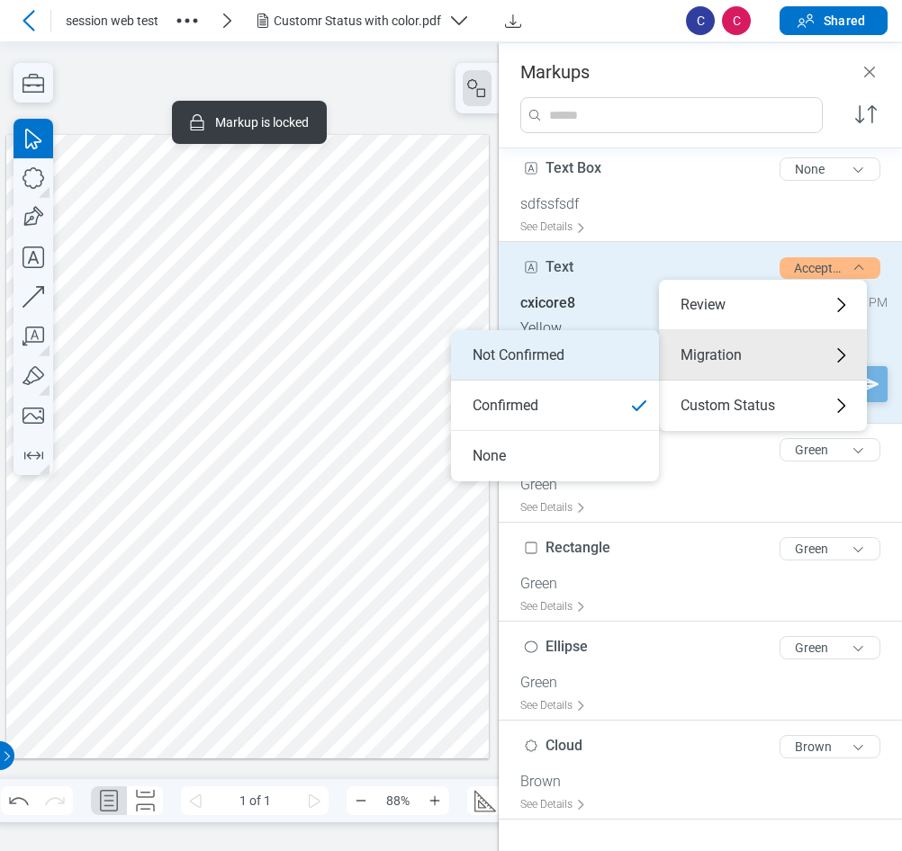
click at [566, 358] on li "Not Confirmed" at bounding box center [555, 355] width 208 height 50
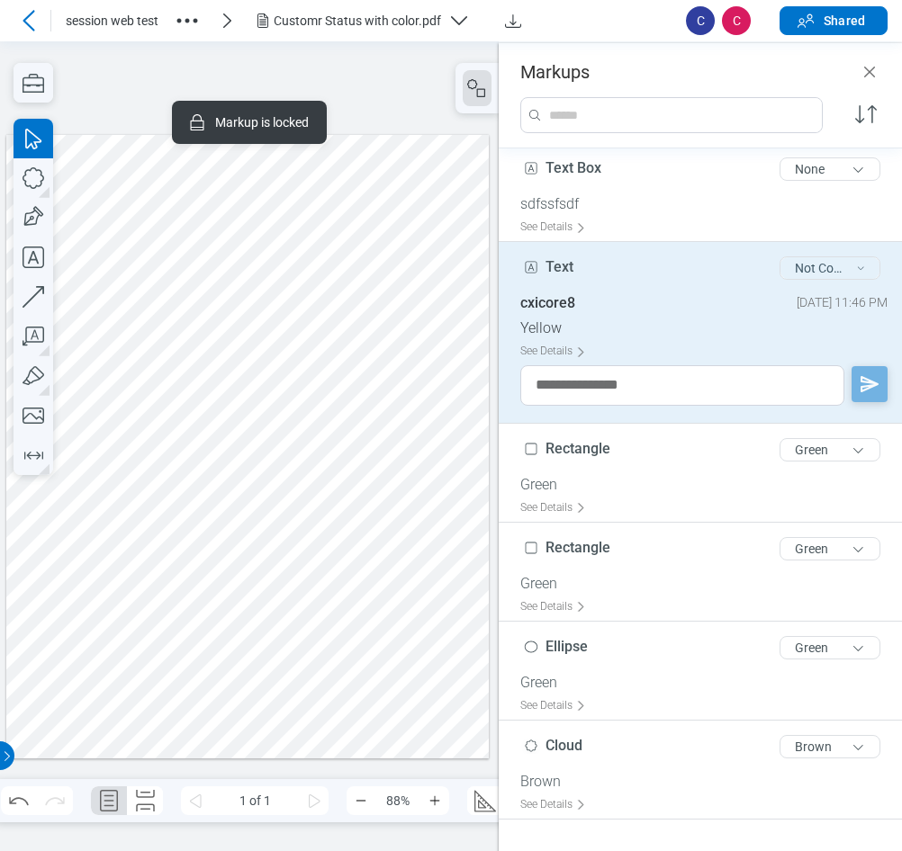
click at [816, 269] on button "Not Confirmed" at bounding box center [829, 268] width 101 height 23
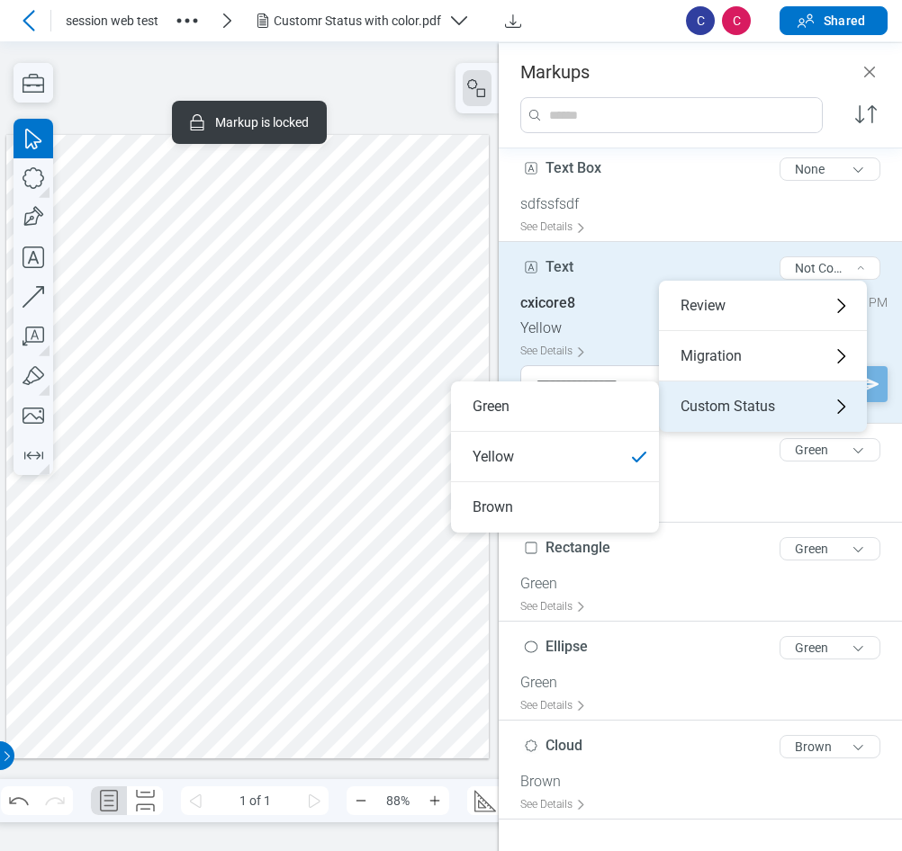
click at [716, 408] on div "Custom Status" at bounding box center [763, 407] width 208 height 50
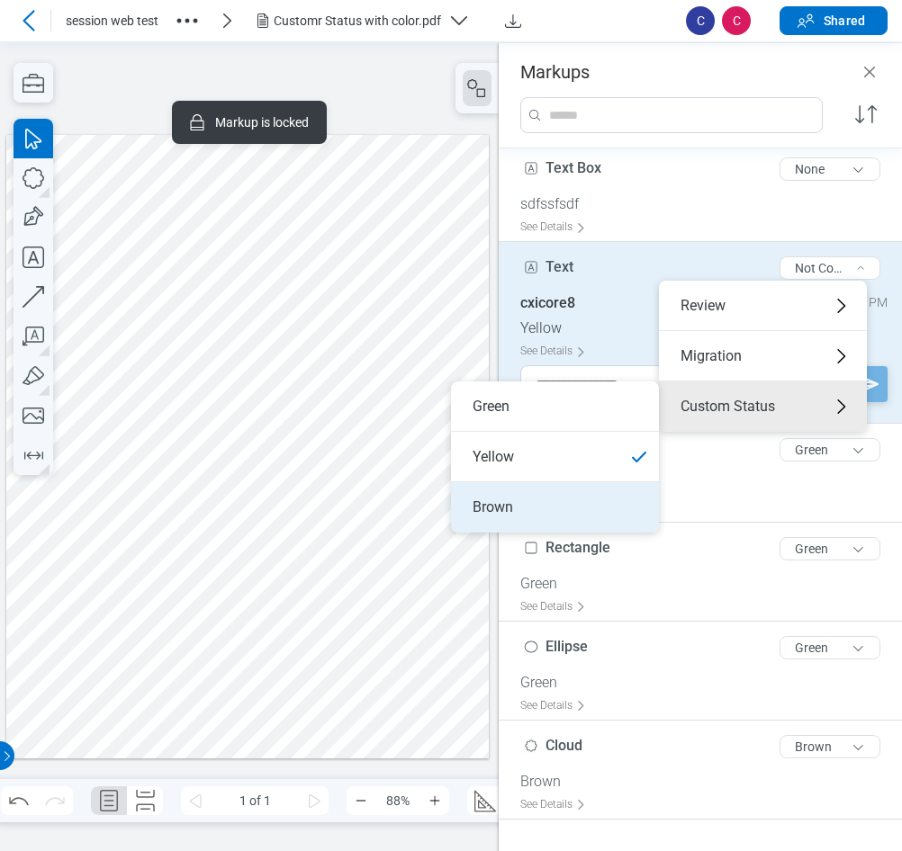
click at [545, 502] on li "Brown" at bounding box center [555, 507] width 208 height 50
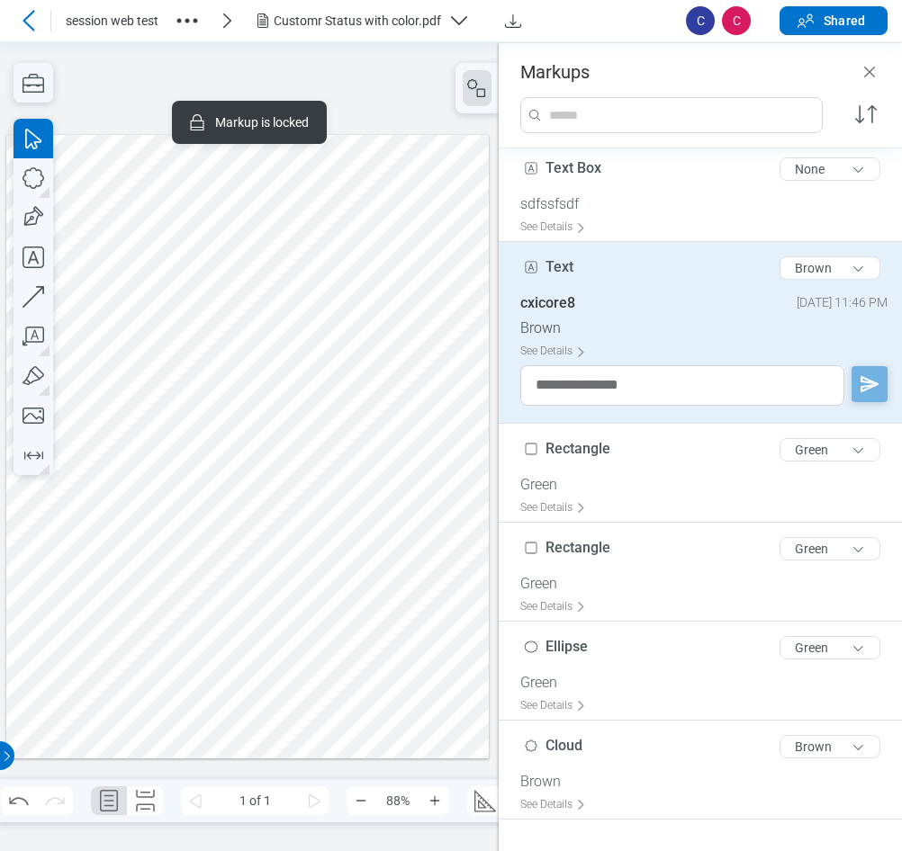
click at [356, 530] on div at bounding box center [247, 446] width 482 height 625
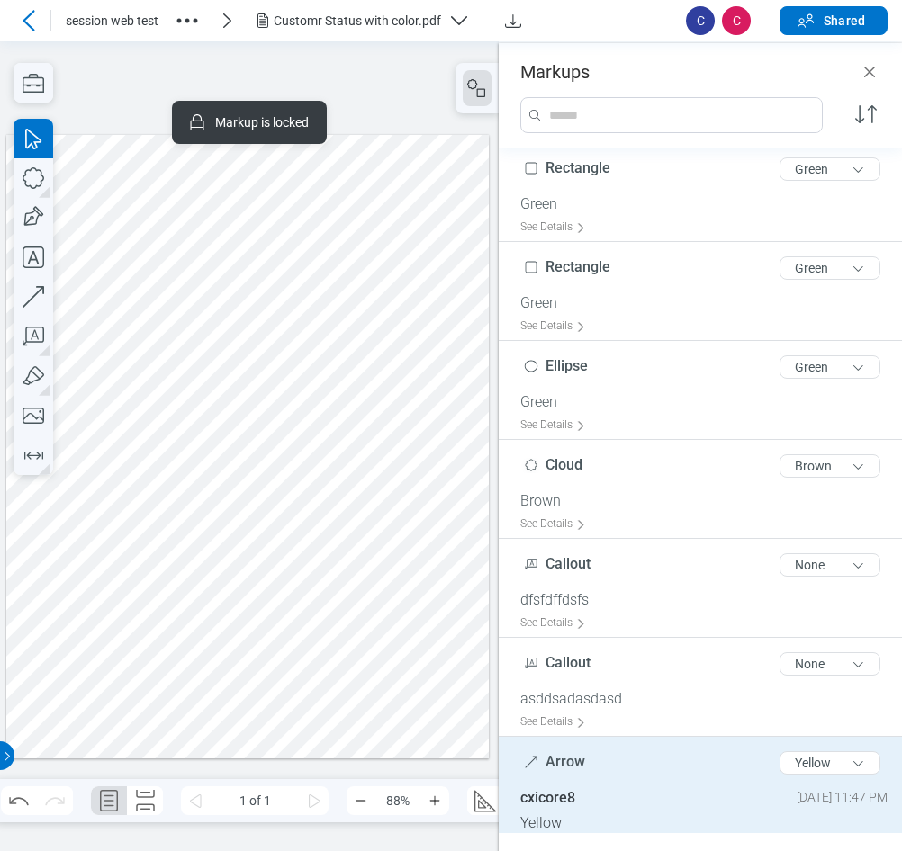
scroll to position [401, 0]
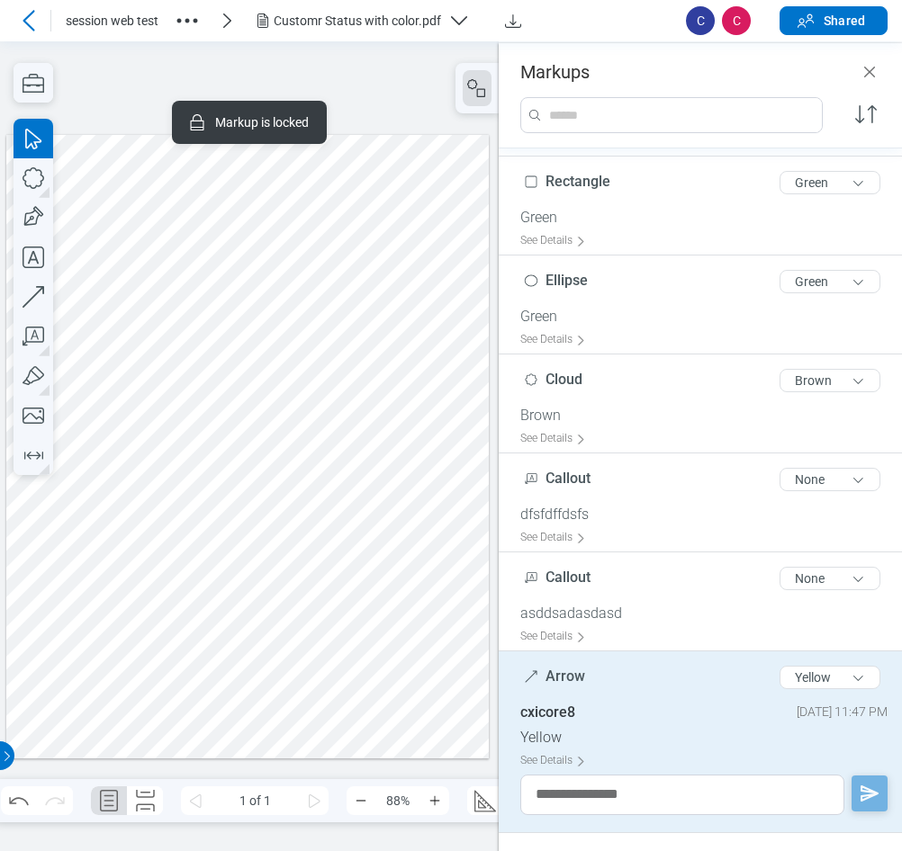
click at [130, 646] on div at bounding box center [247, 446] width 482 height 625
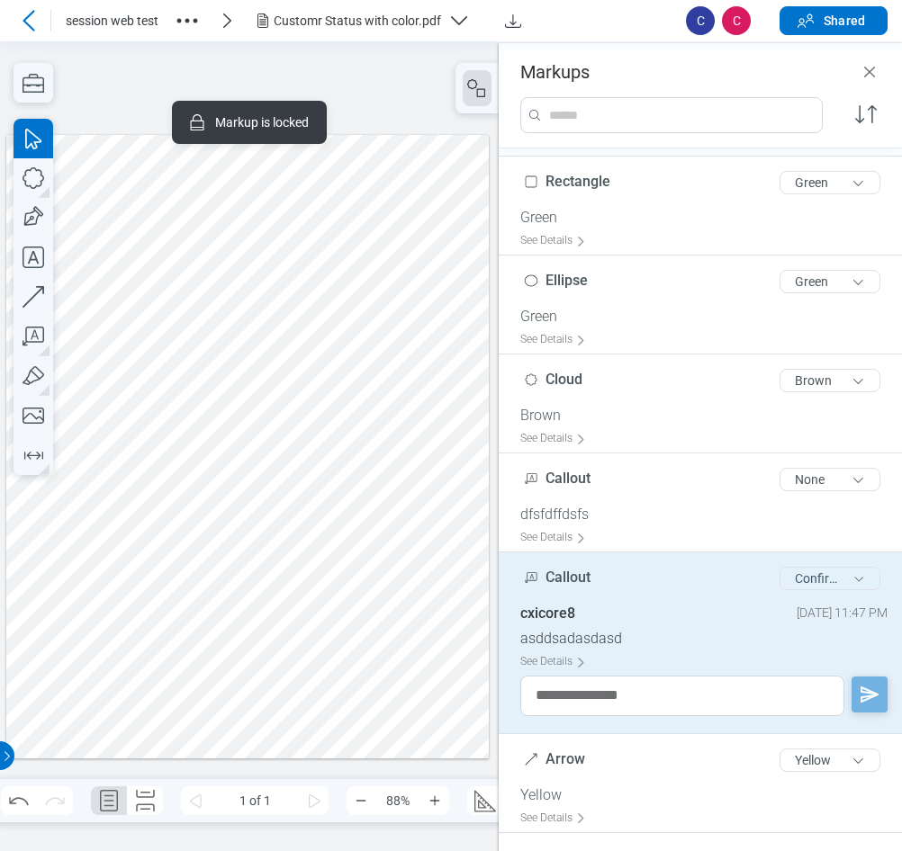
click at [780, 572] on button "Confirmed" at bounding box center [829, 578] width 101 height 23
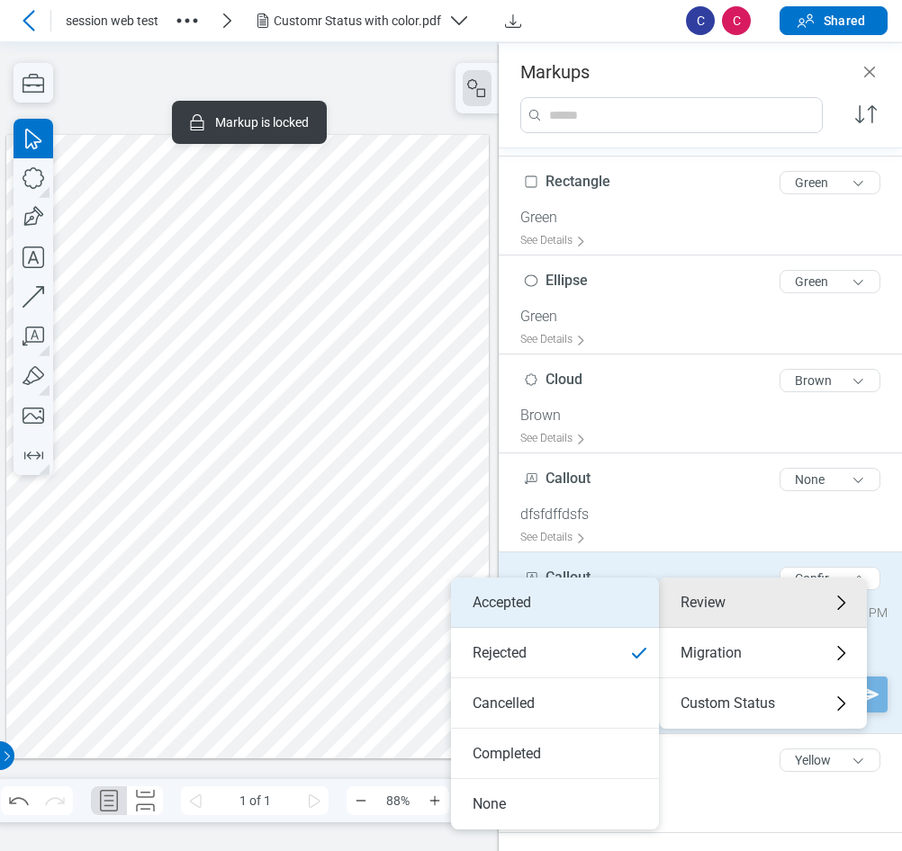
click at [571, 608] on li "Accepted" at bounding box center [555, 603] width 208 height 50
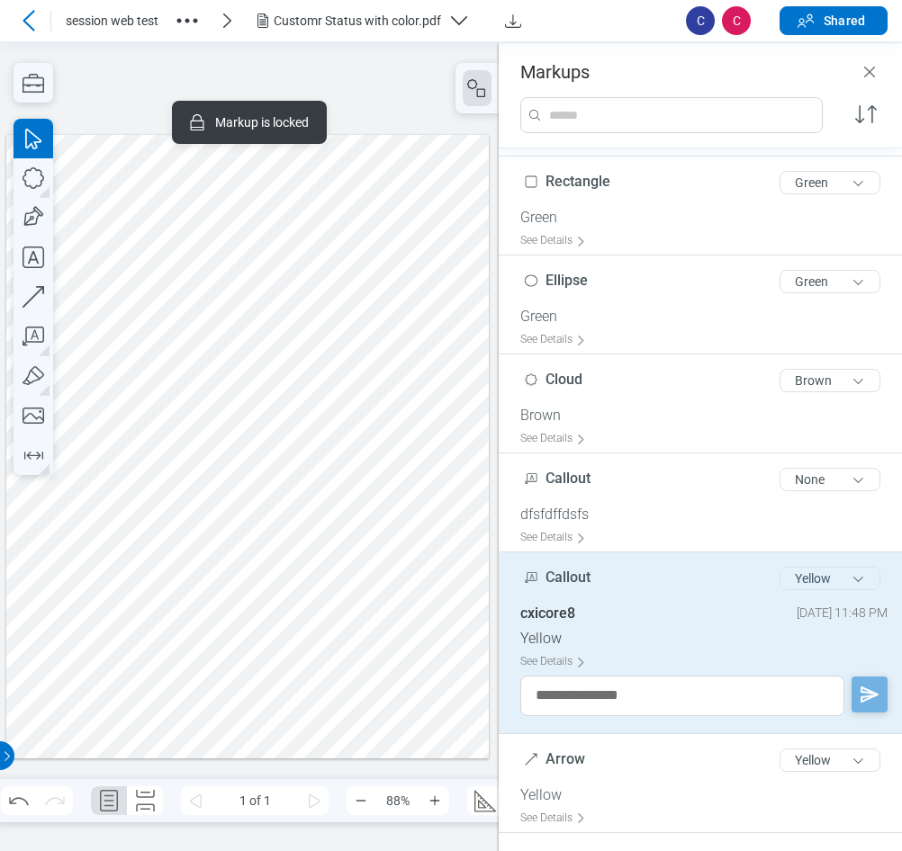
click at [820, 567] on button "Yellow" at bounding box center [829, 578] width 101 height 23
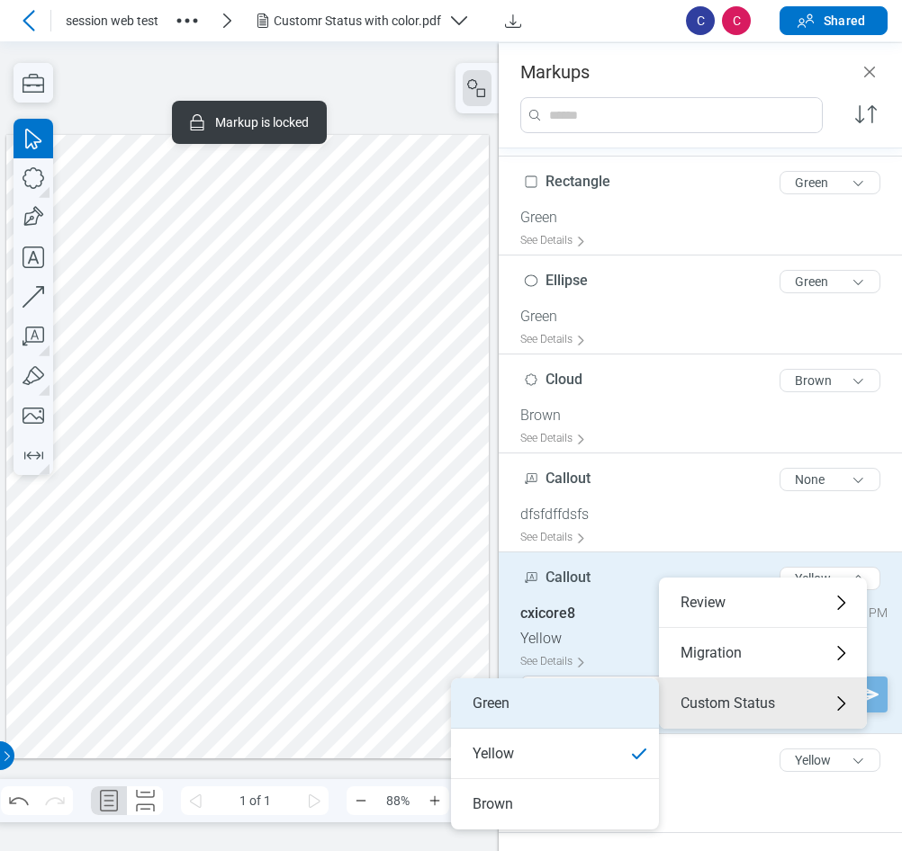
click at [496, 704] on li "Green" at bounding box center [555, 704] width 208 height 50
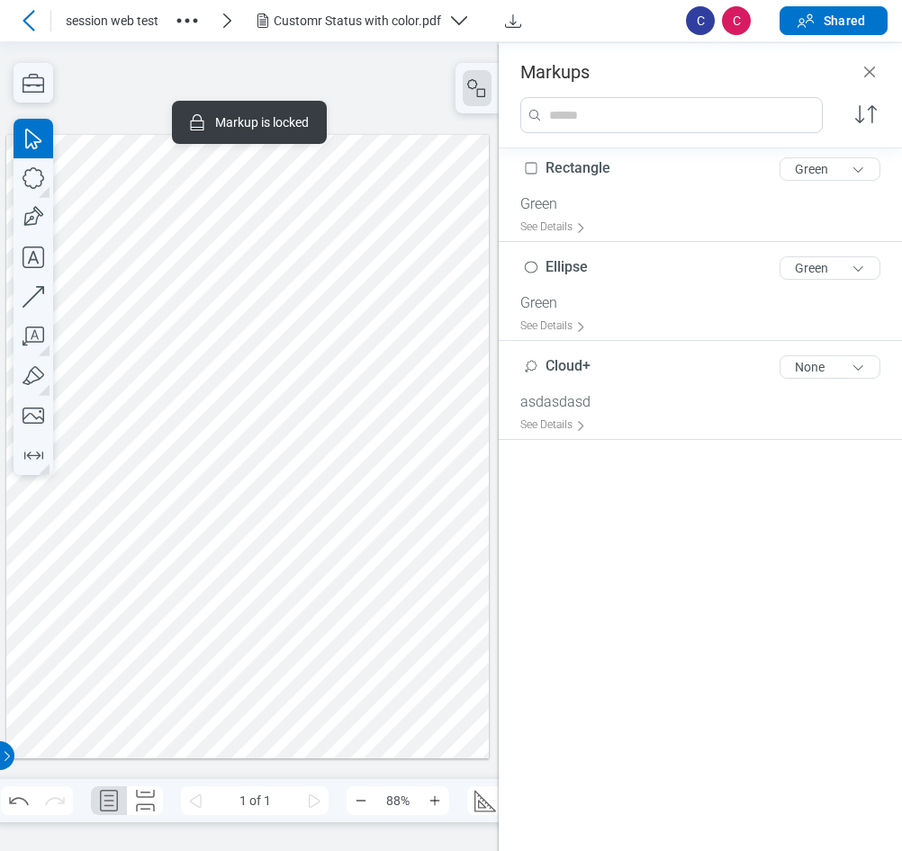
scroll to position [0, 0]
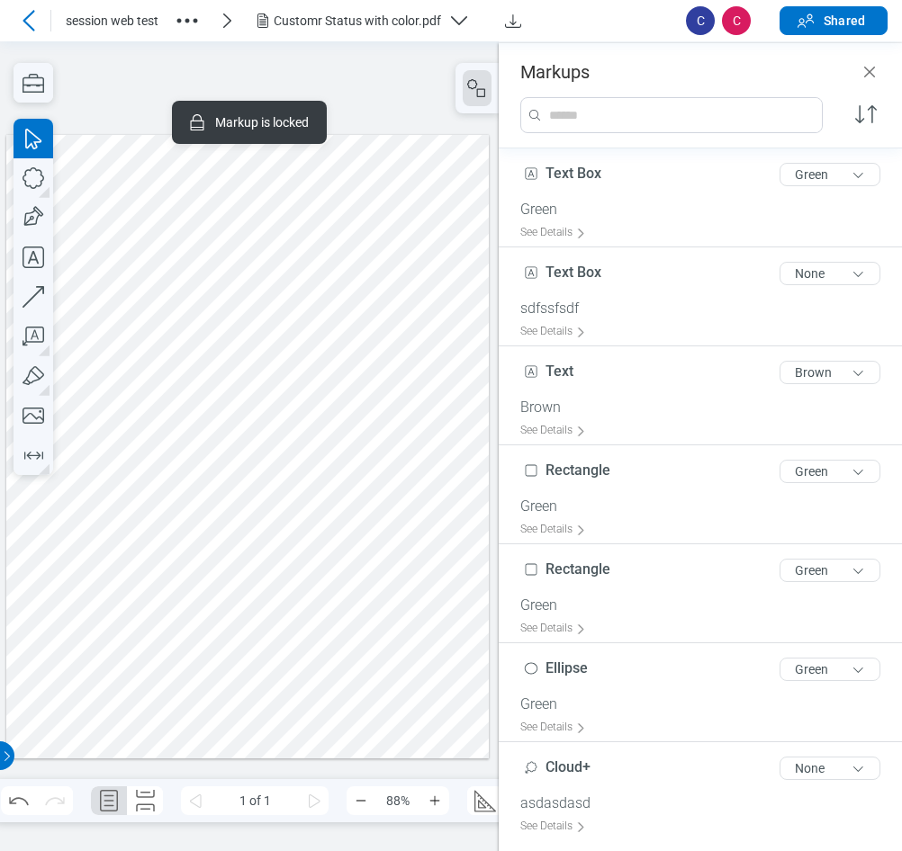
click at [258, 650] on div at bounding box center [247, 446] width 482 height 625
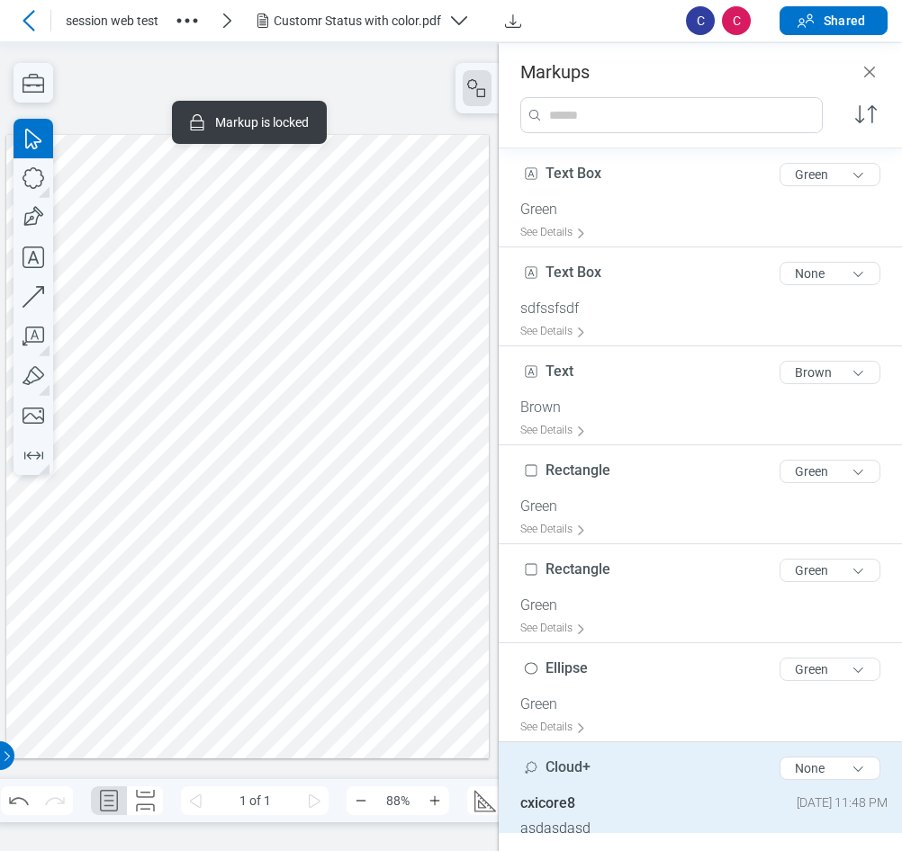
scroll to position [104, 0]
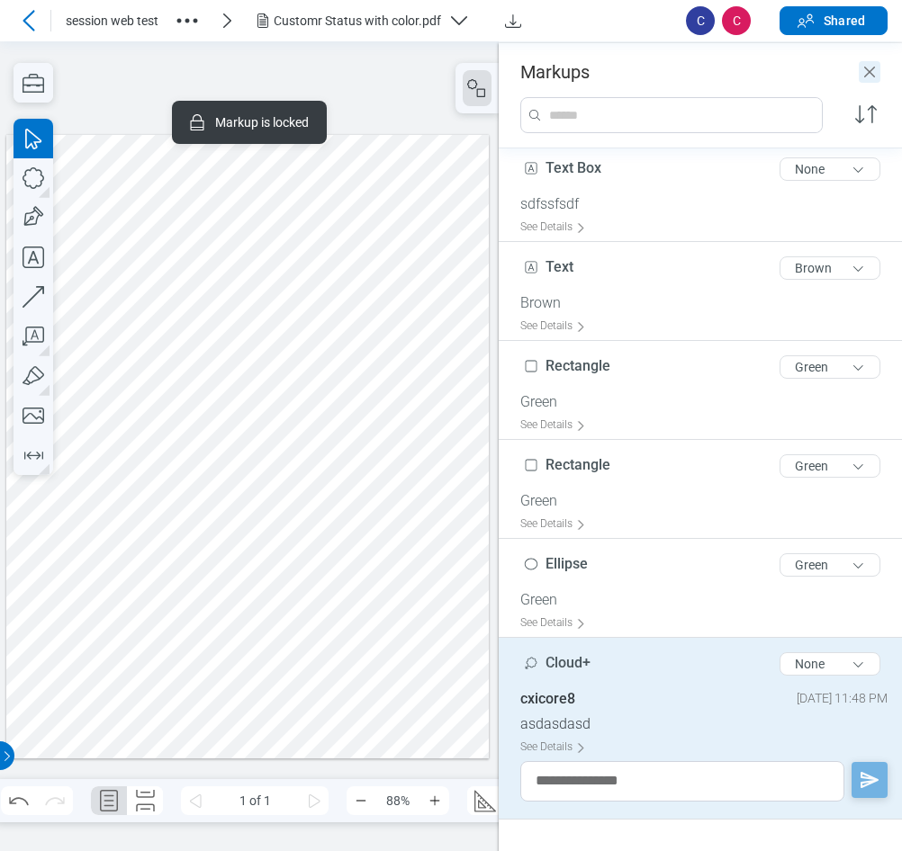
click at [865, 70] on icon "Close" at bounding box center [870, 72] width 22 height 22
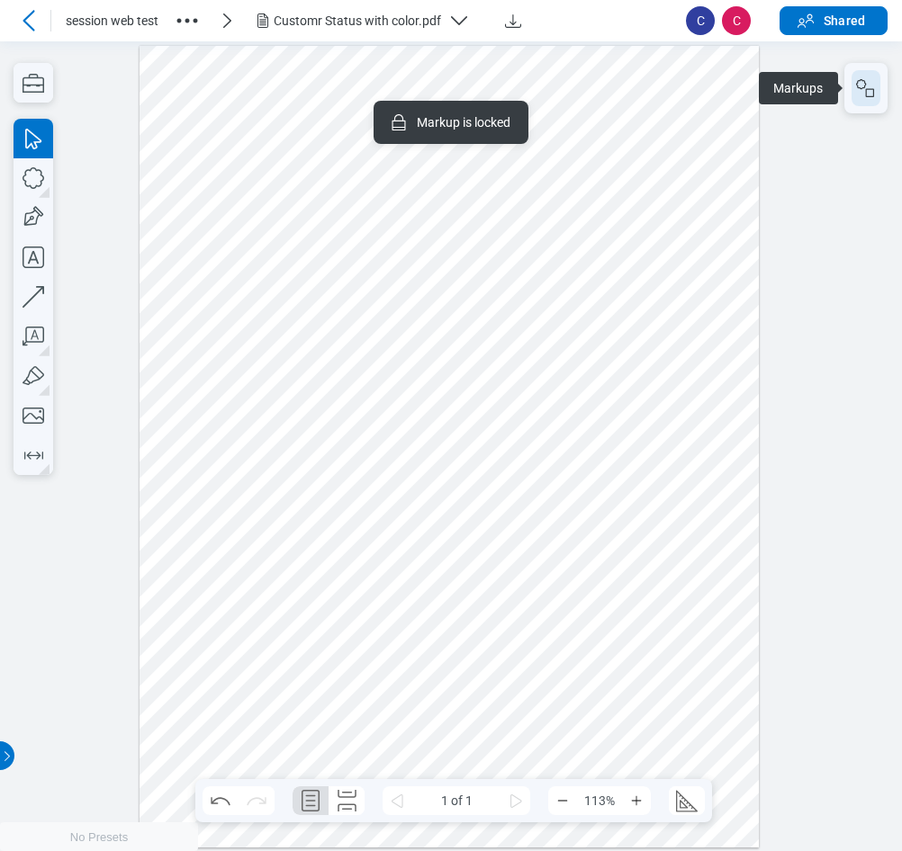
click at [867, 80] on icon "button" at bounding box center [866, 88] width 22 height 22
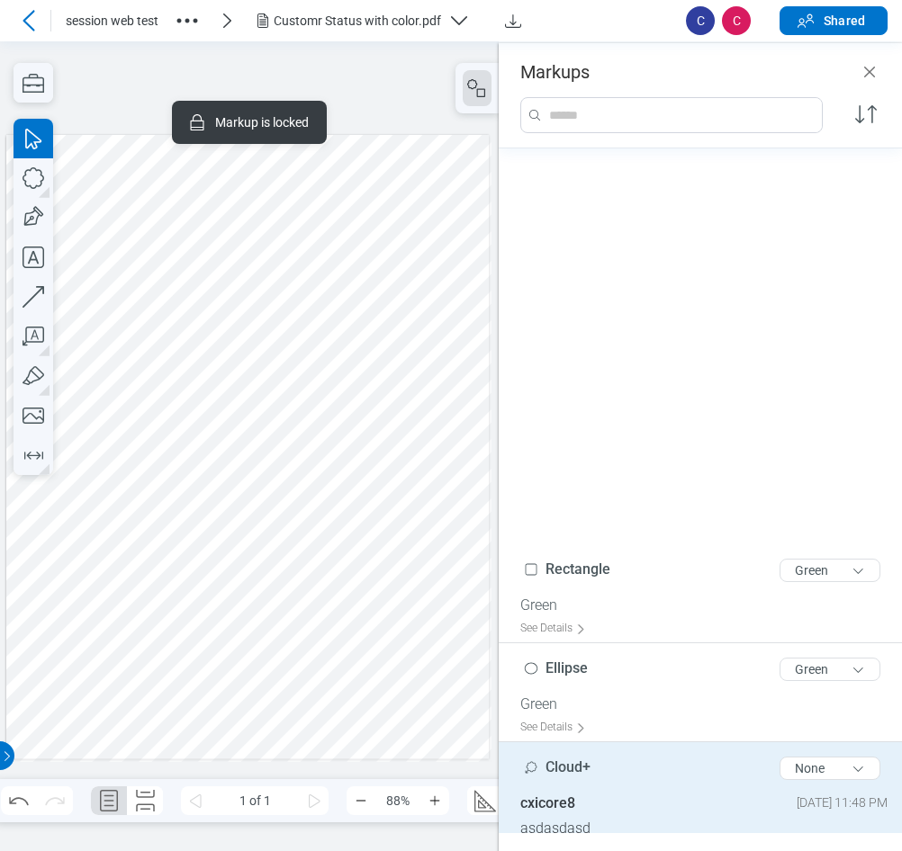
scroll to position [500, 0]
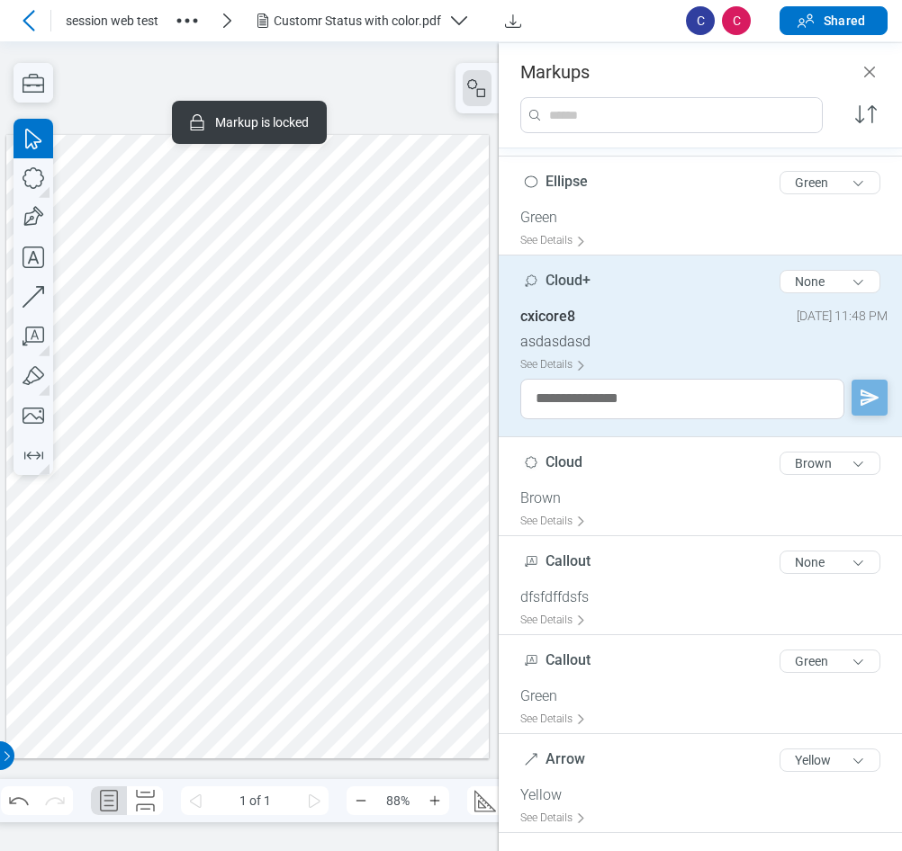
click at [667, 308] on div "cxicore8 September 24, 2025 at 11:48 PM" at bounding box center [703, 320] width 367 height 25
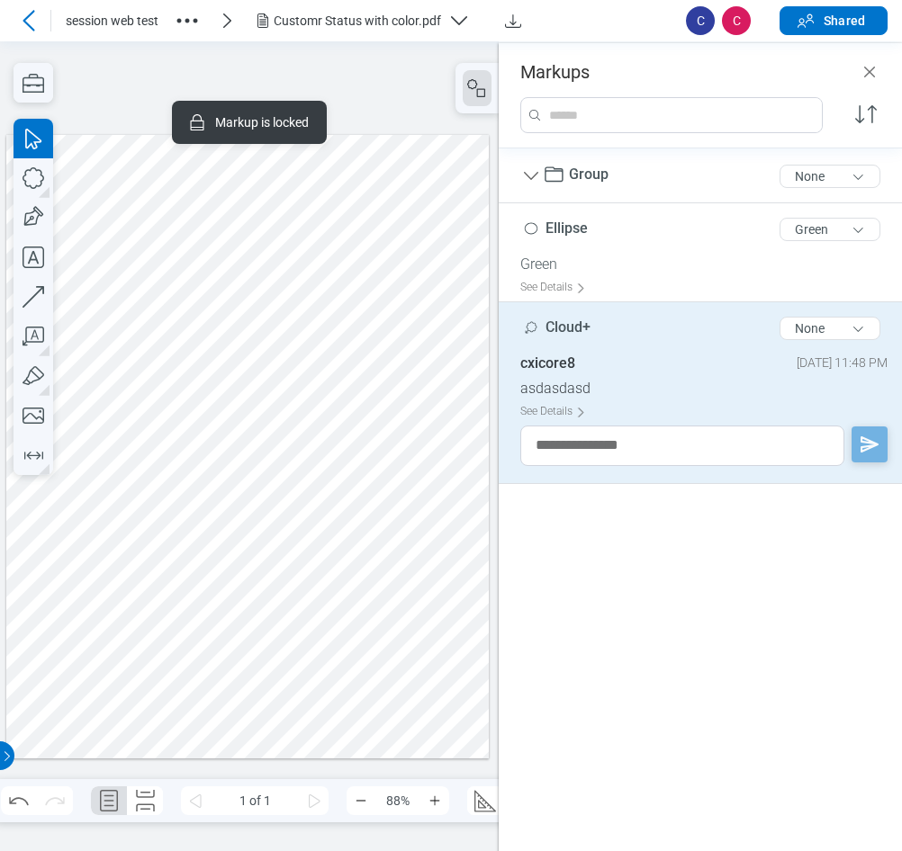
scroll to position [0, 0]
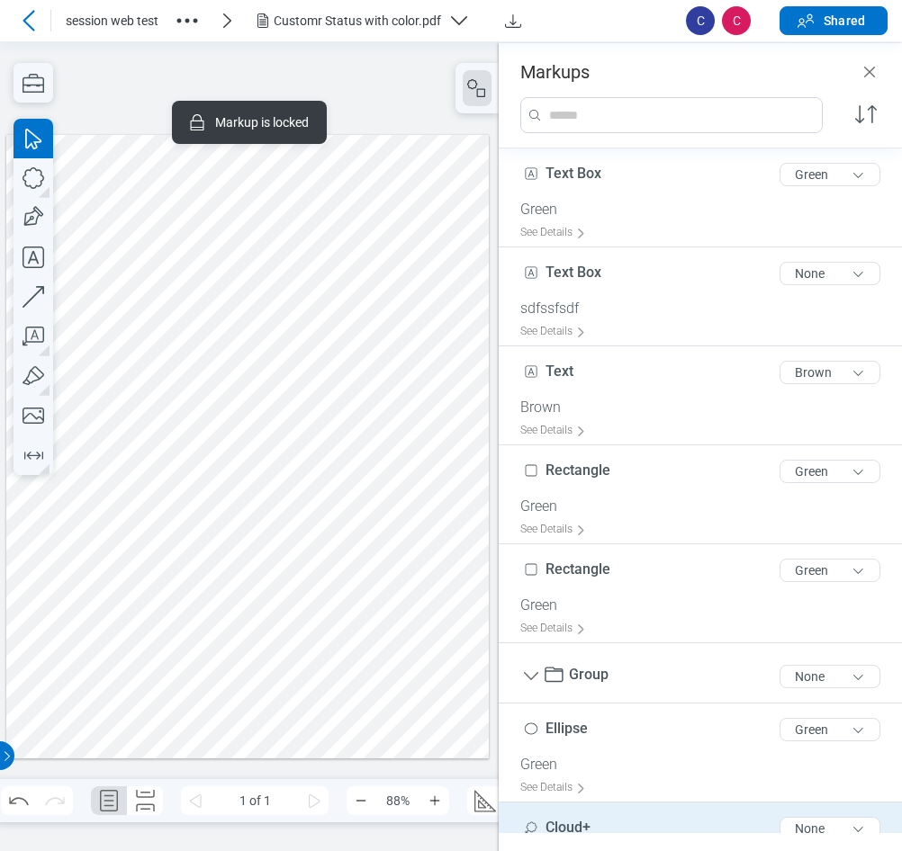
click at [347, 398] on div at bounding box center [247, 446] width 482 height 625
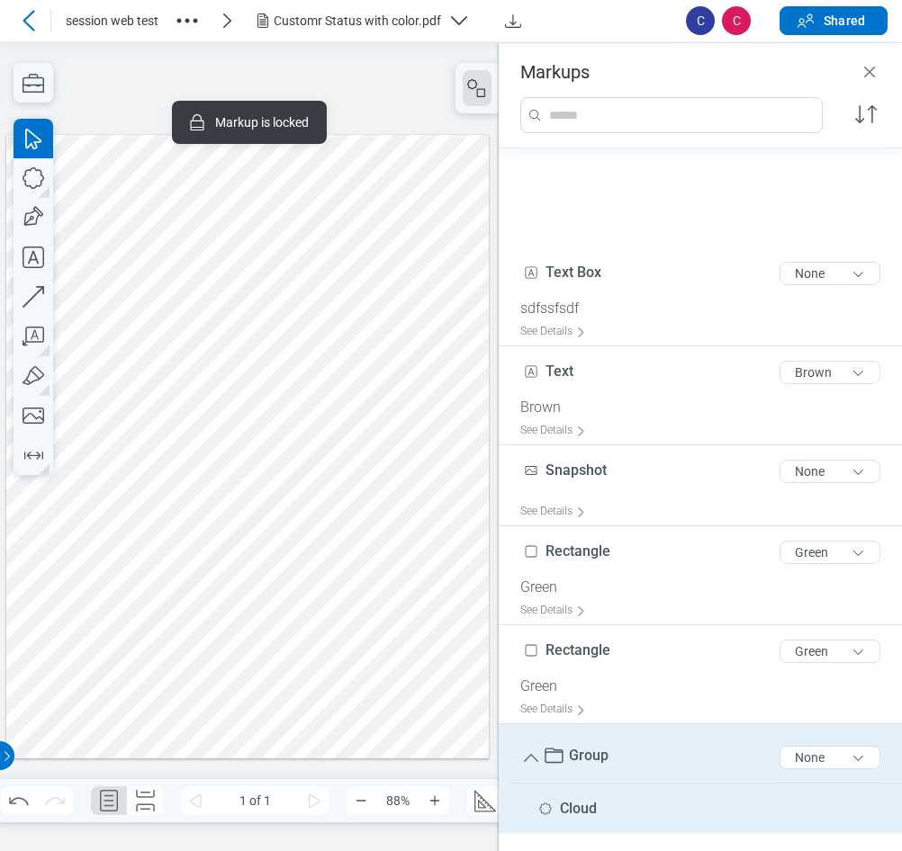
scroll to position [169, 0]
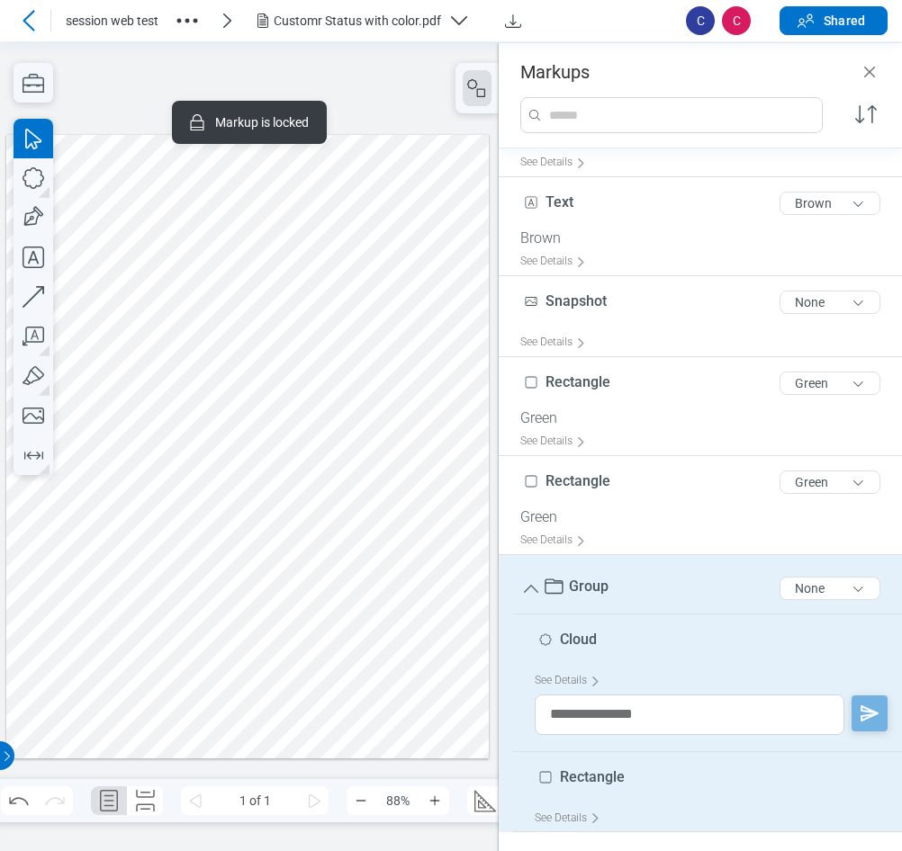
click at [117, 306] on div at bounding box center [247, 446] width 482 height 625
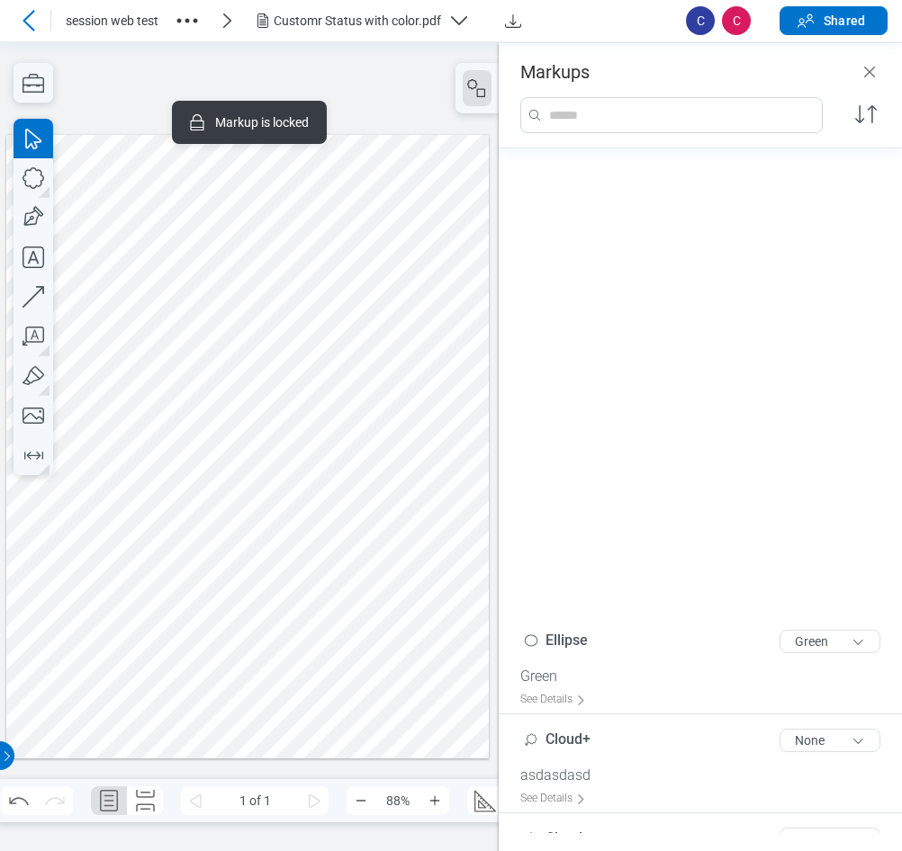
scroll to position [684, 0]
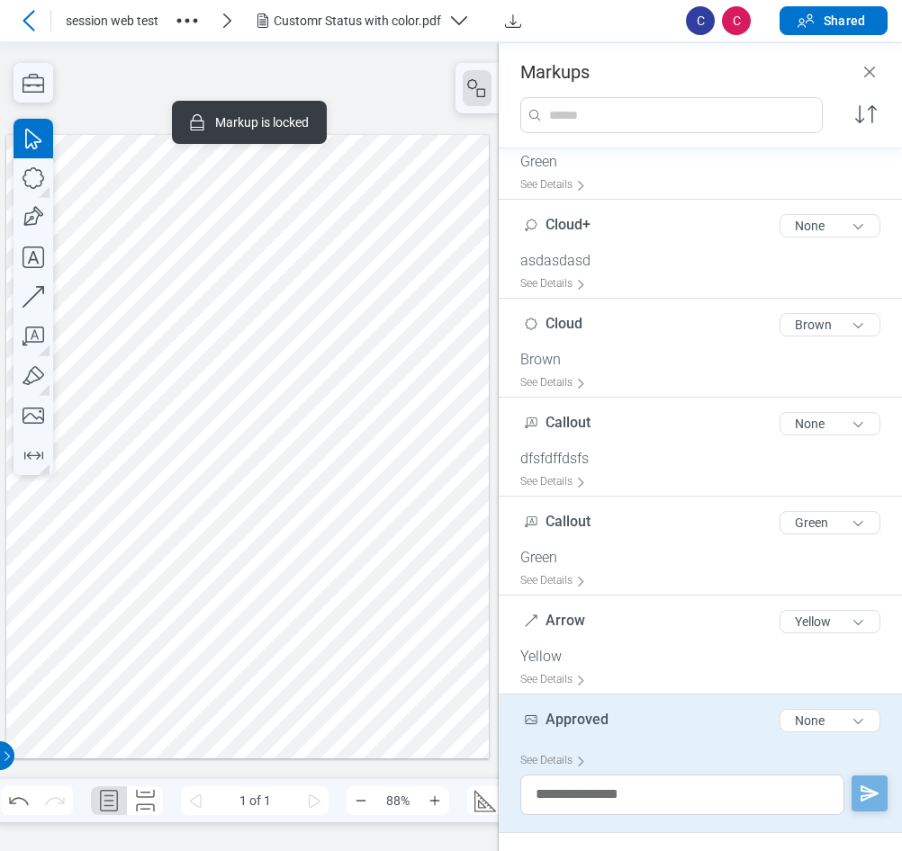
click at [221, 334] on div at bounding box center [247, 446] width 482 height 625
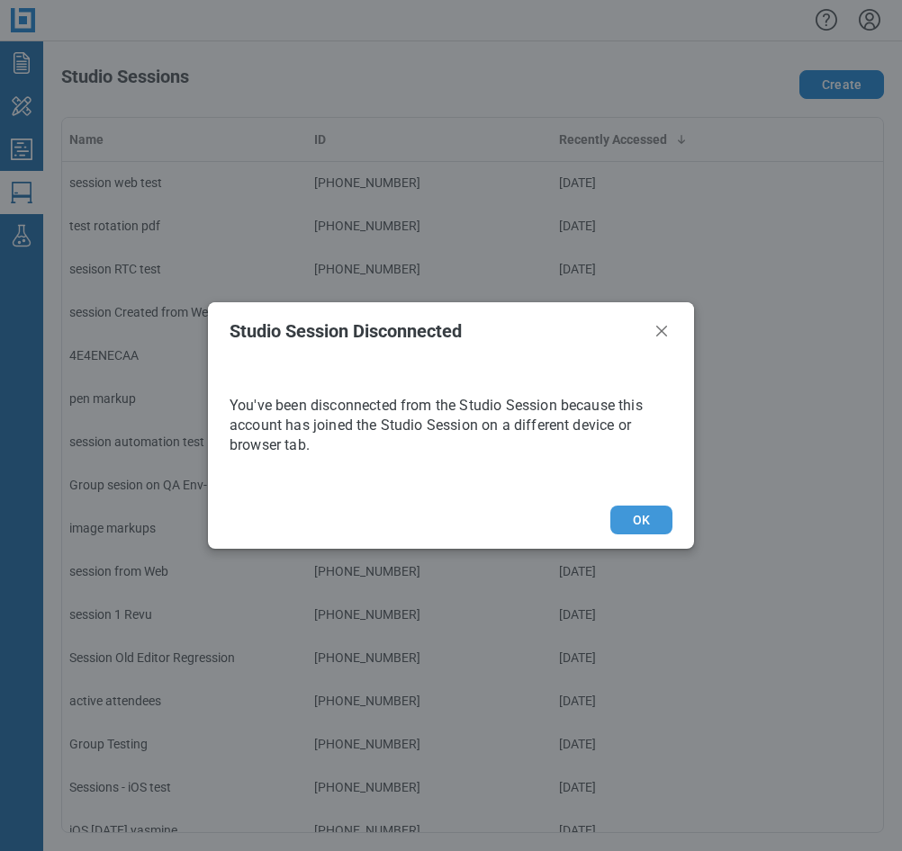
click at [644, 518] on button "OK" at bounding box center [641, 520] width 62 height 29
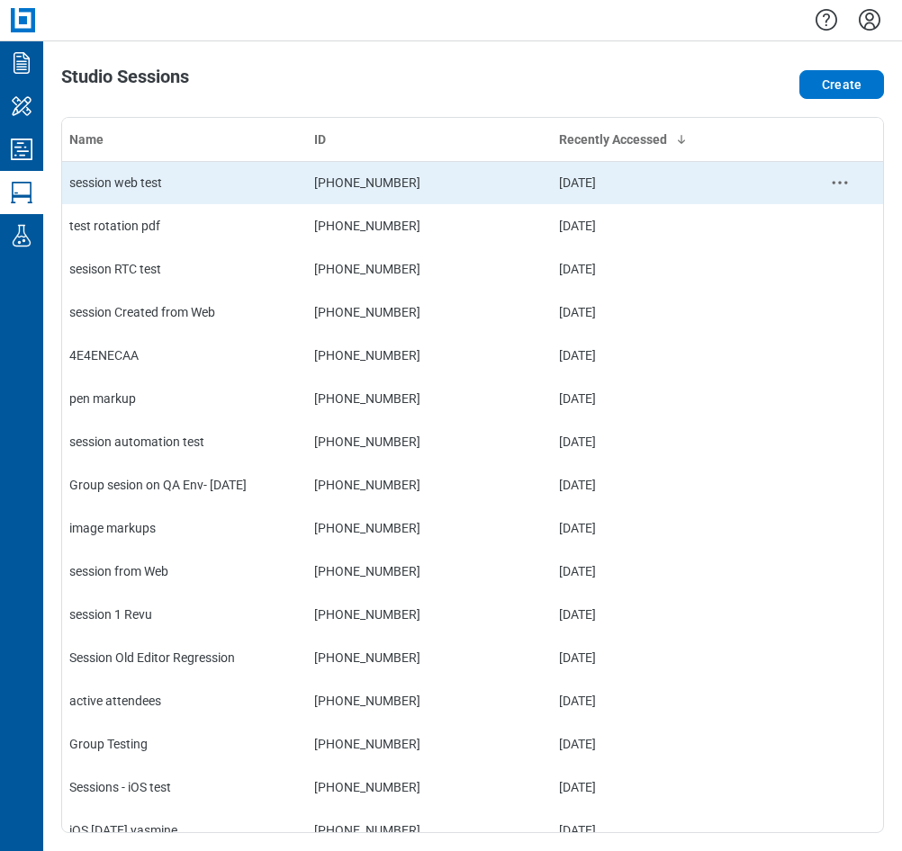
click at [226, 200] on td "session web test" at bounding box center [184, 182] width 245 height 43
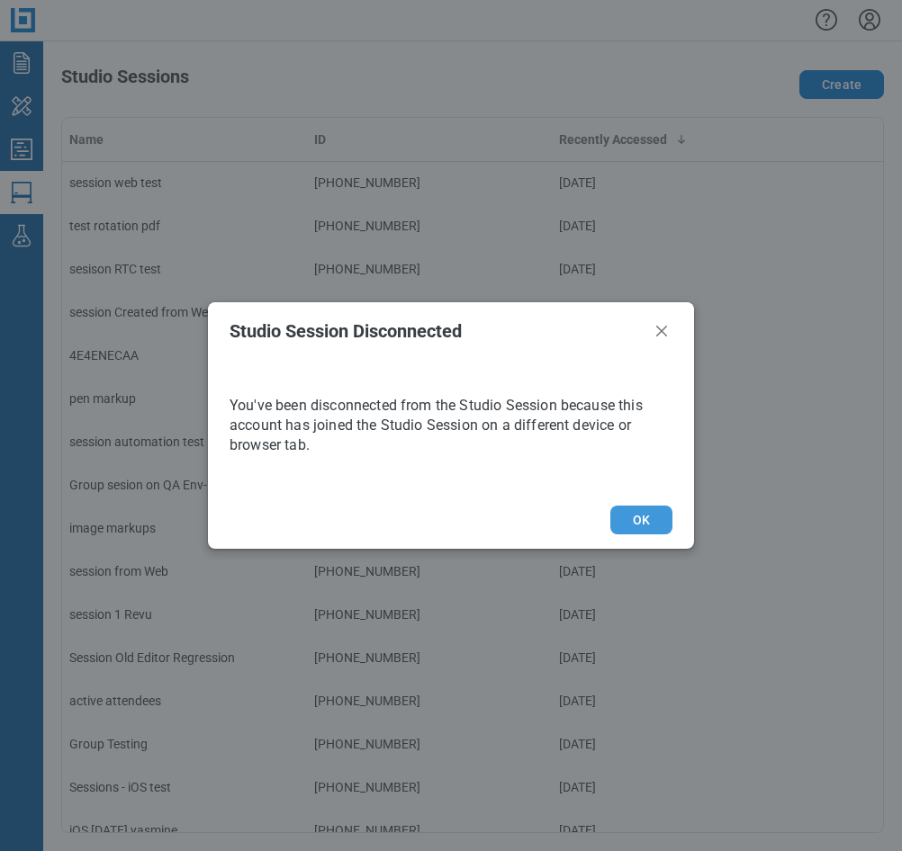
click at [669, 521] on button "OK" at bounding box center [641, 520] width 62 height 29
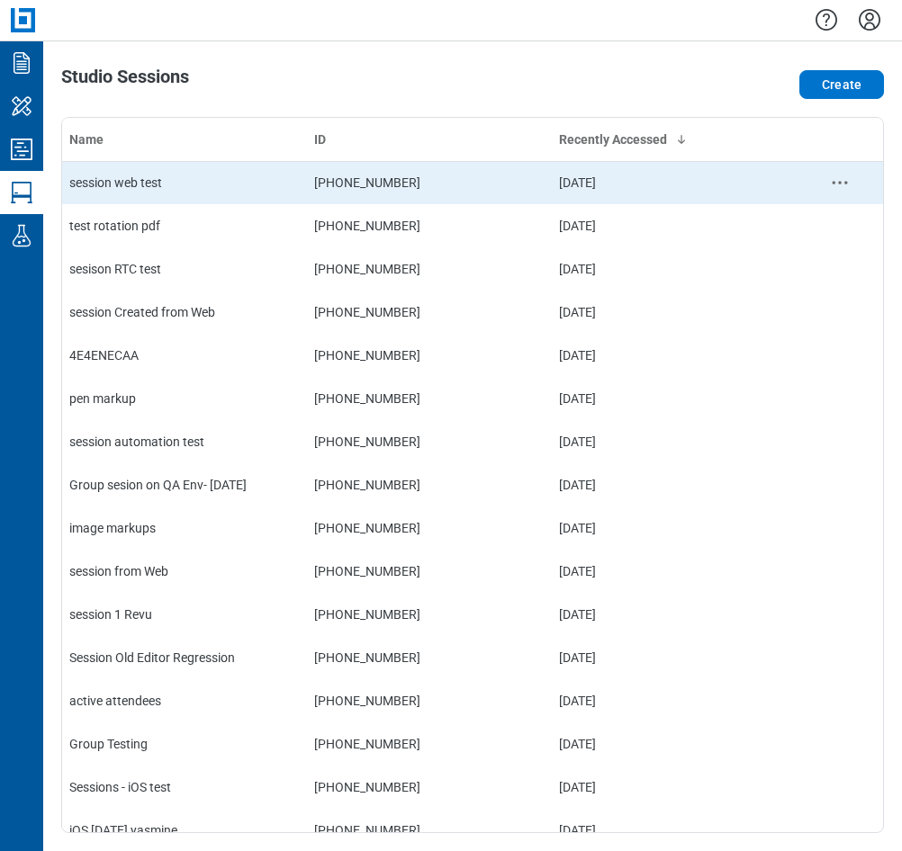
click at [147, 194] on td "session web test" at bounding box center [184, 182] width 245 height 43
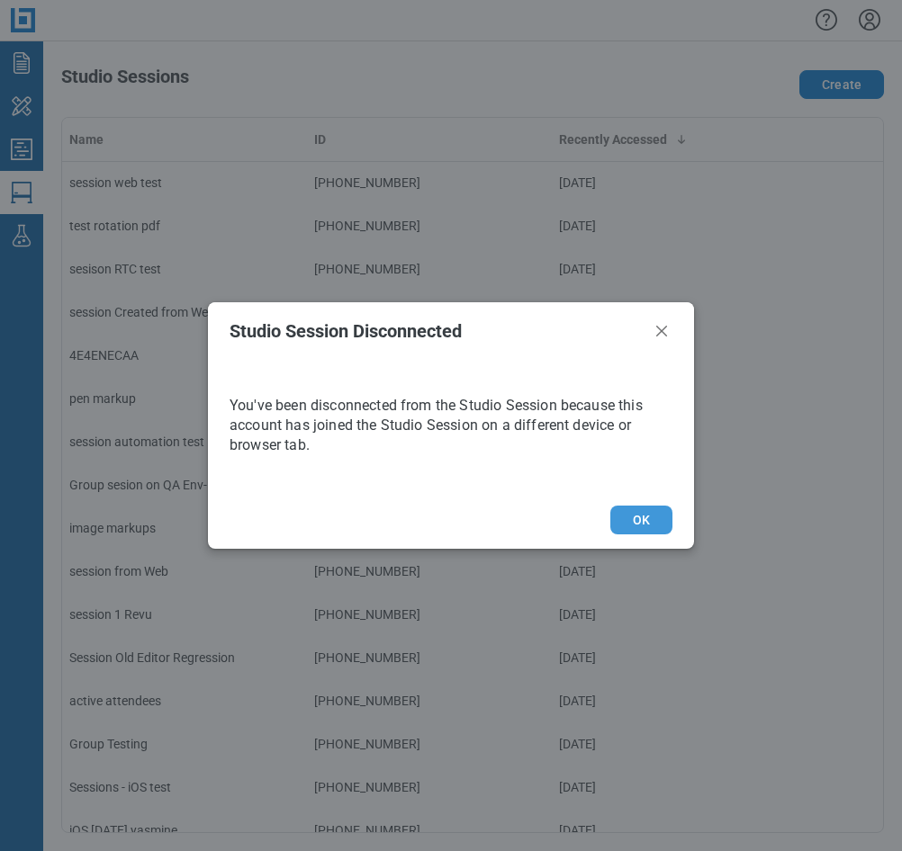
click at [632, 518] on button "OK" at bounding box center [641, 520] width 62 height 29
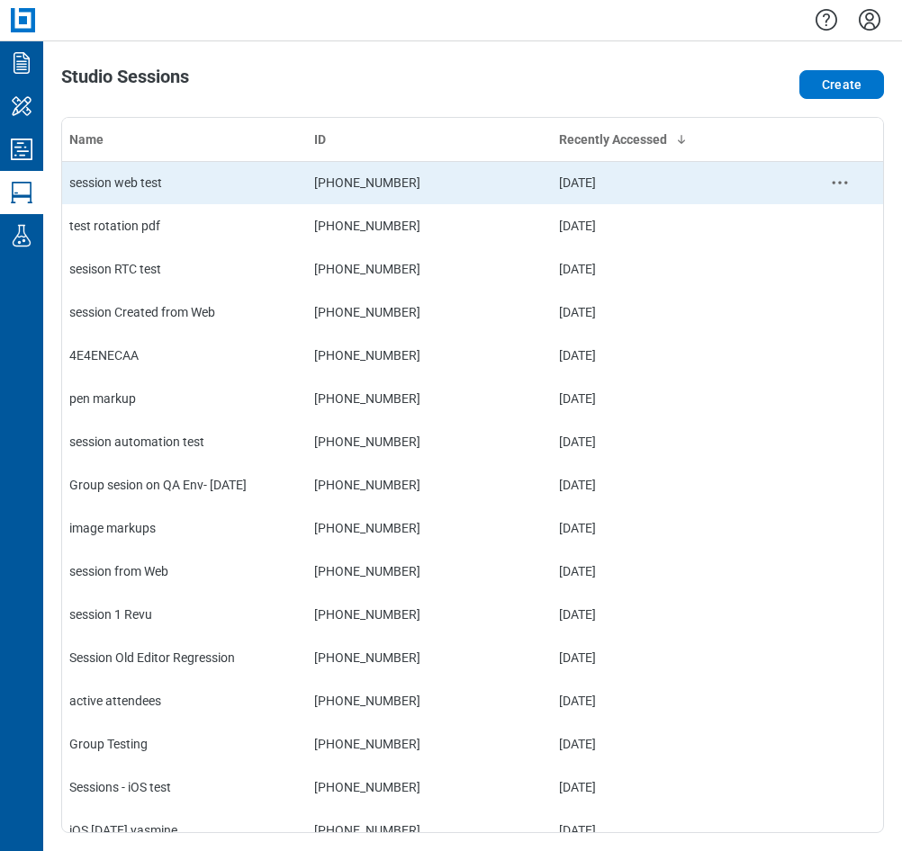
click at [155, 171] on td "session web test" at bounding box center [184, 182] width 245 height 43
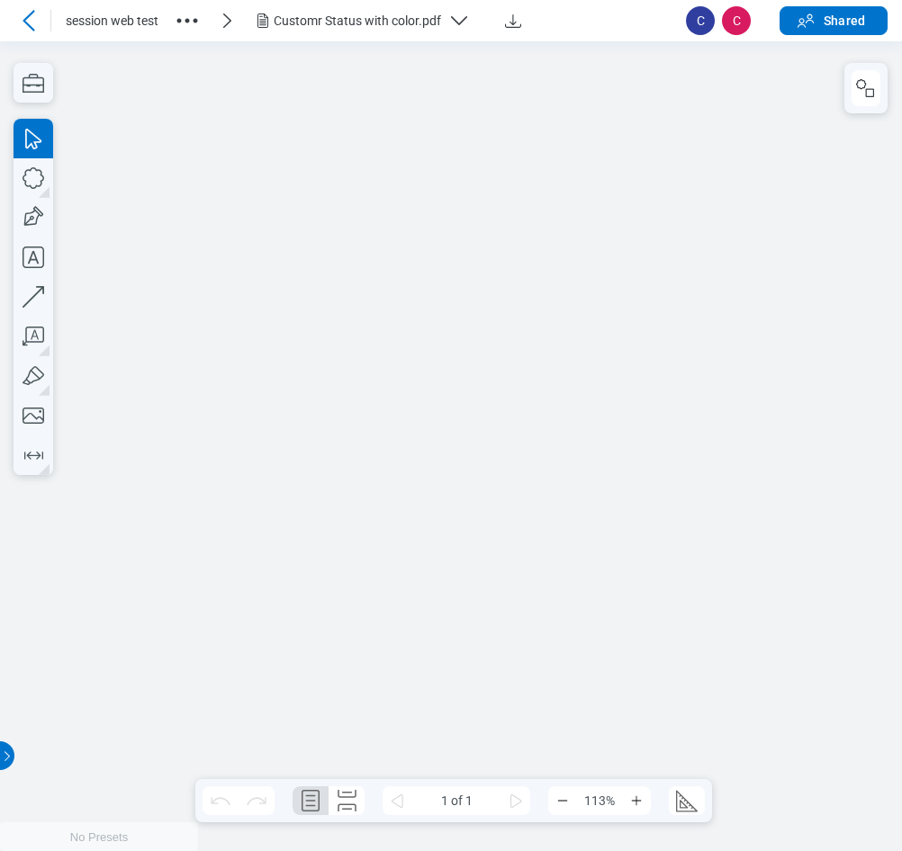
scroll to position [1, 0]
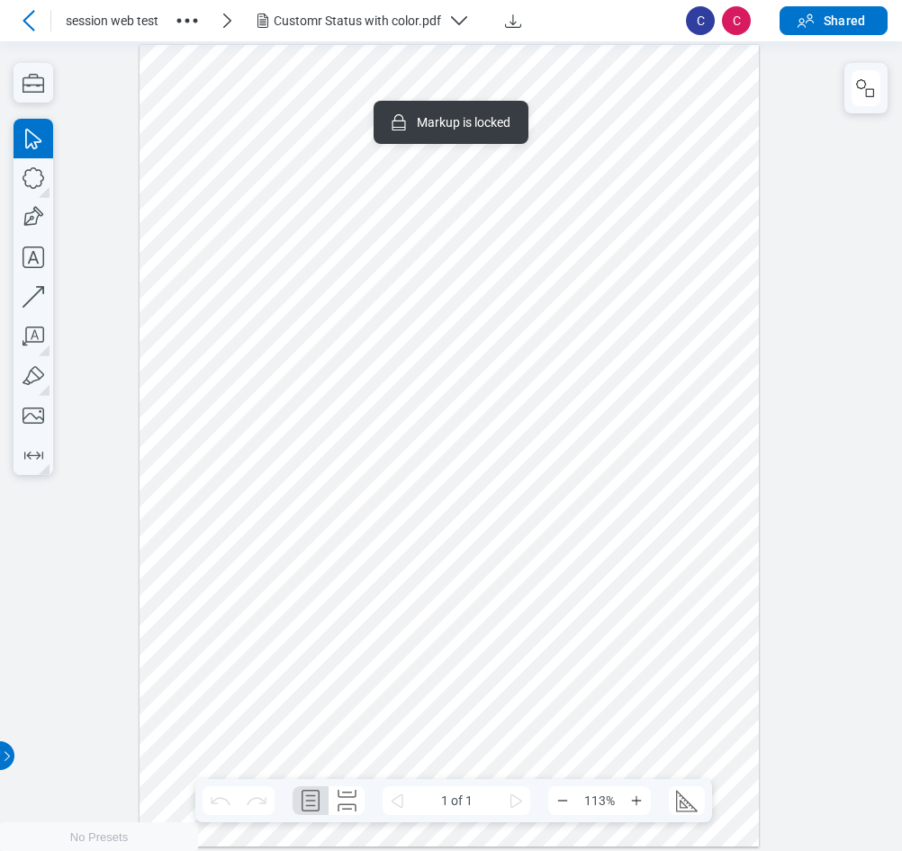
click at [274, 259] on div at bounding box center [450, 445] width 620 height 802
click at [406, 279] on div at bounding box center [450, 445] width 620 height 802
click at [534, 281] on div at bounding box center [450, 445] width 620 height 802
click at [410, 279] on div at bounding box center [450, 445] width 620 height 802
click at [262, 245] on div at bounding box center [450, 445] width 620 height 802
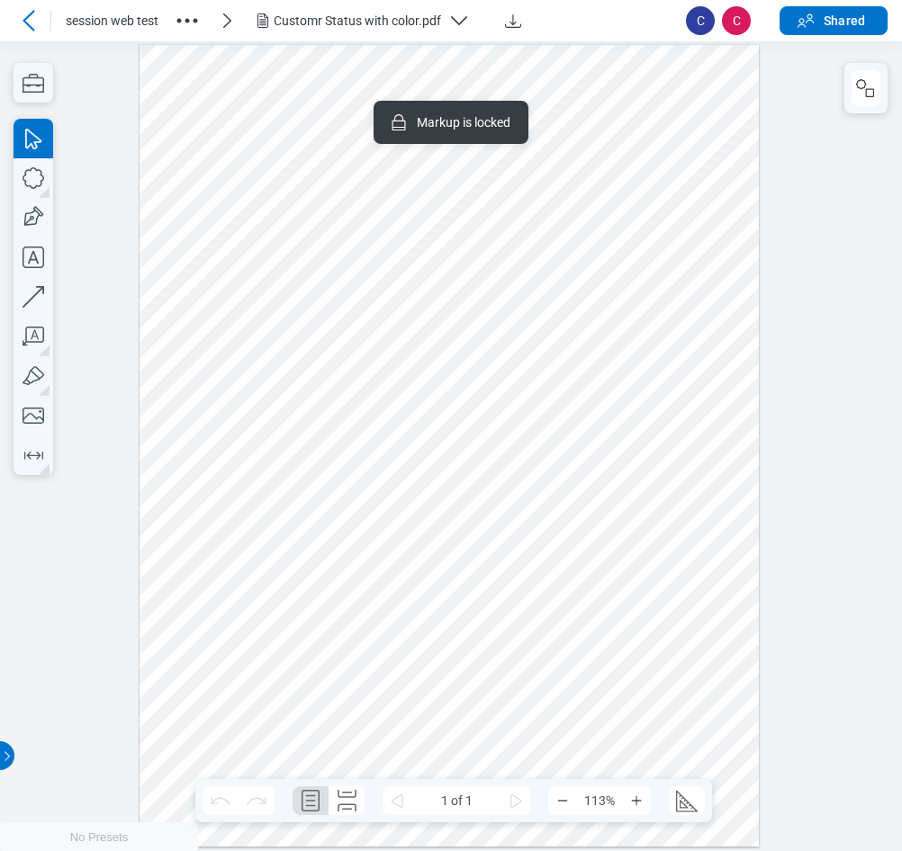
click at [399, 285] on div at bounding box center [450, 445] width 620 height 802
click at [276, 251] on div at bounding box center [450, 445] width 620 height 802
click at [869, 93] on icon "button" at bounding box center [866, 88] width 22 height 22
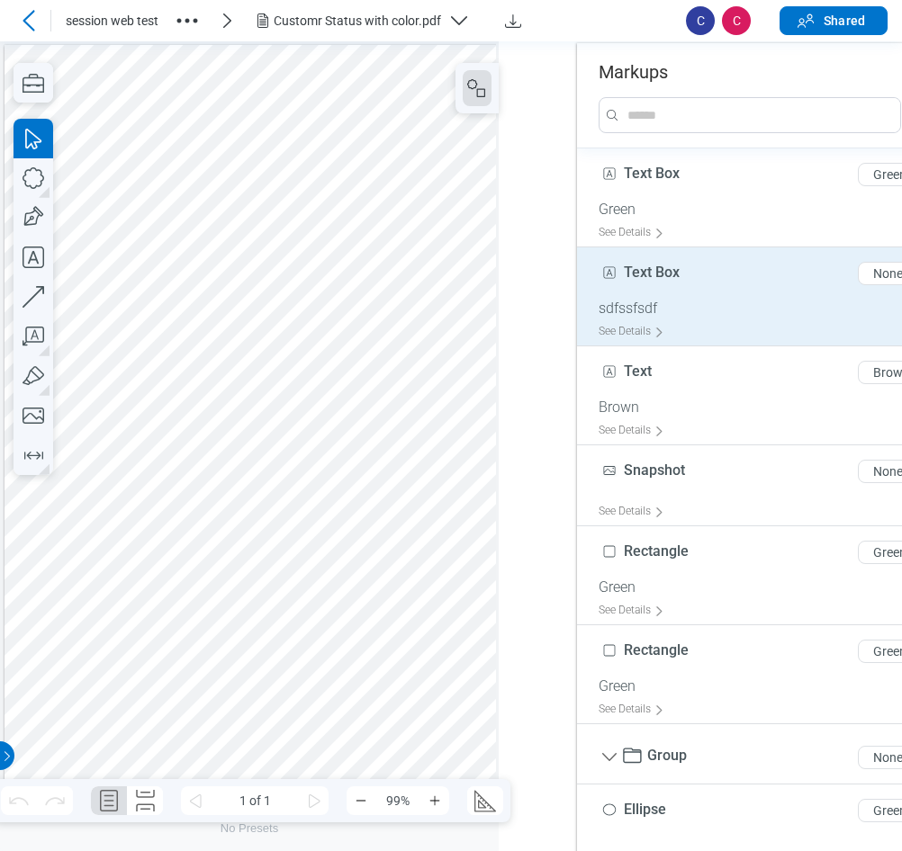
scroll to position [0, 0]
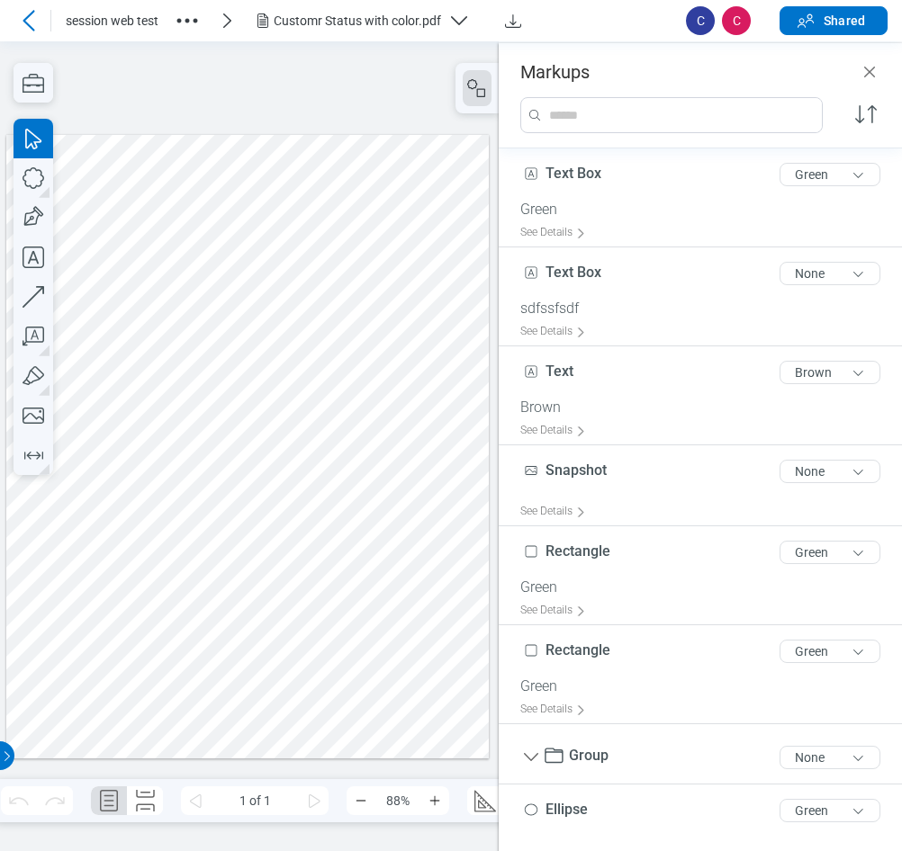
click at [226, 320] on div at bounding box center [247, 446] width 482 height 625
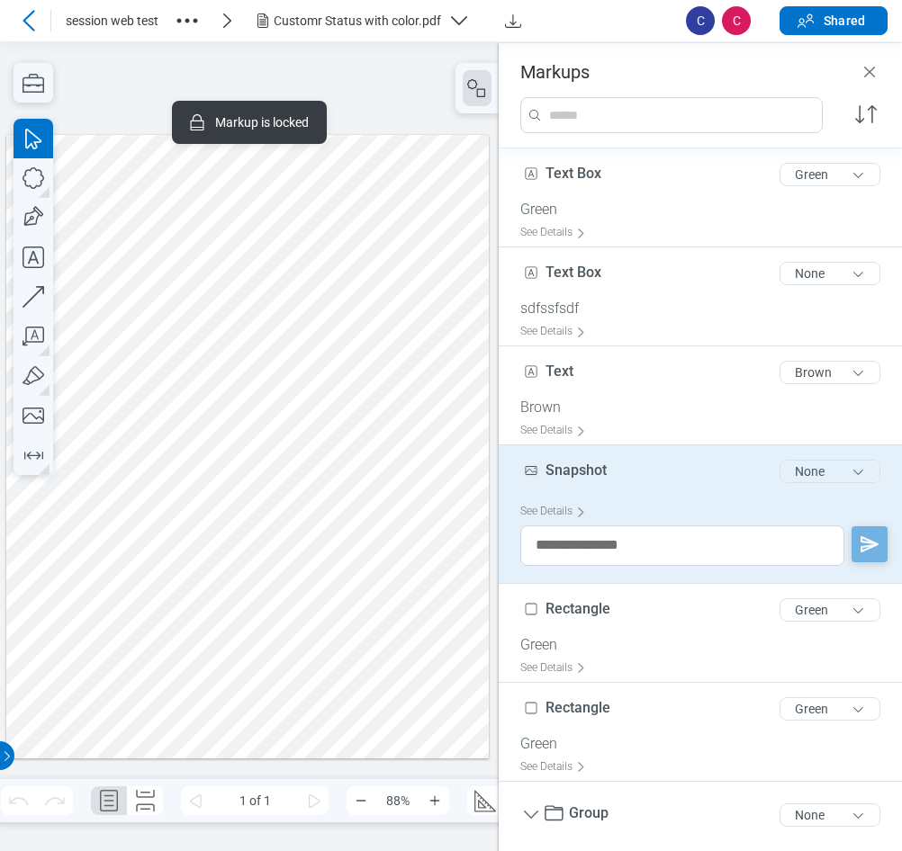
click at [792, 475] on button "None" at bounding box center [829, 471] width 101 height 23
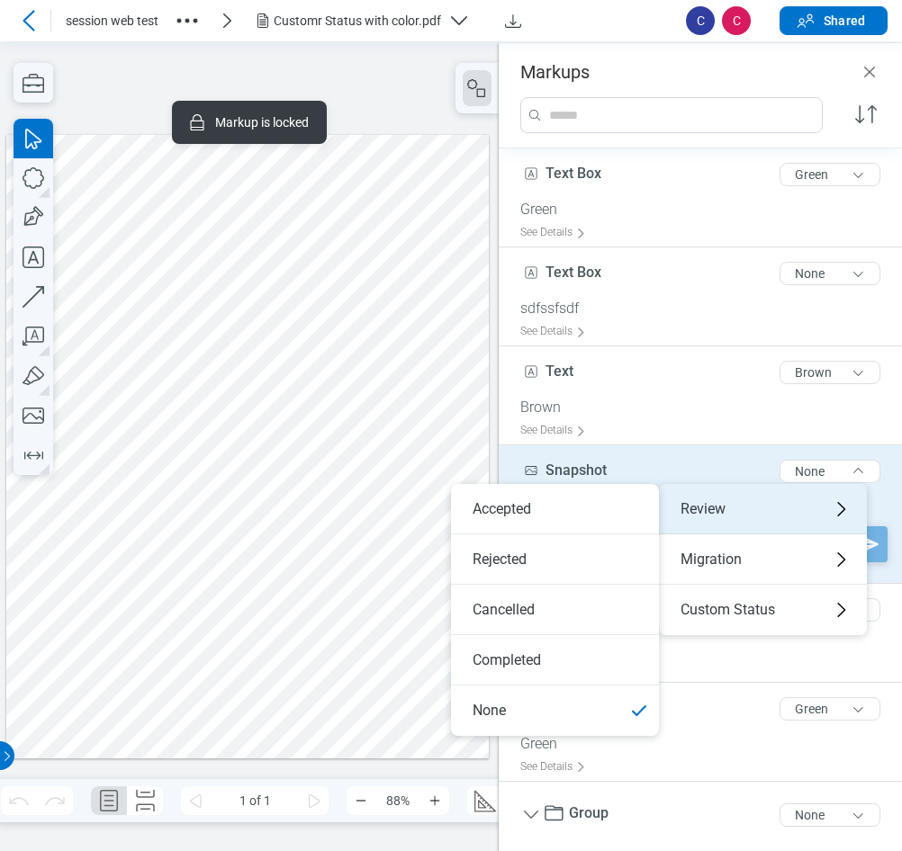
click at [747, 509] on div "Review" at bounding box center [763, 509] width 208 height 50
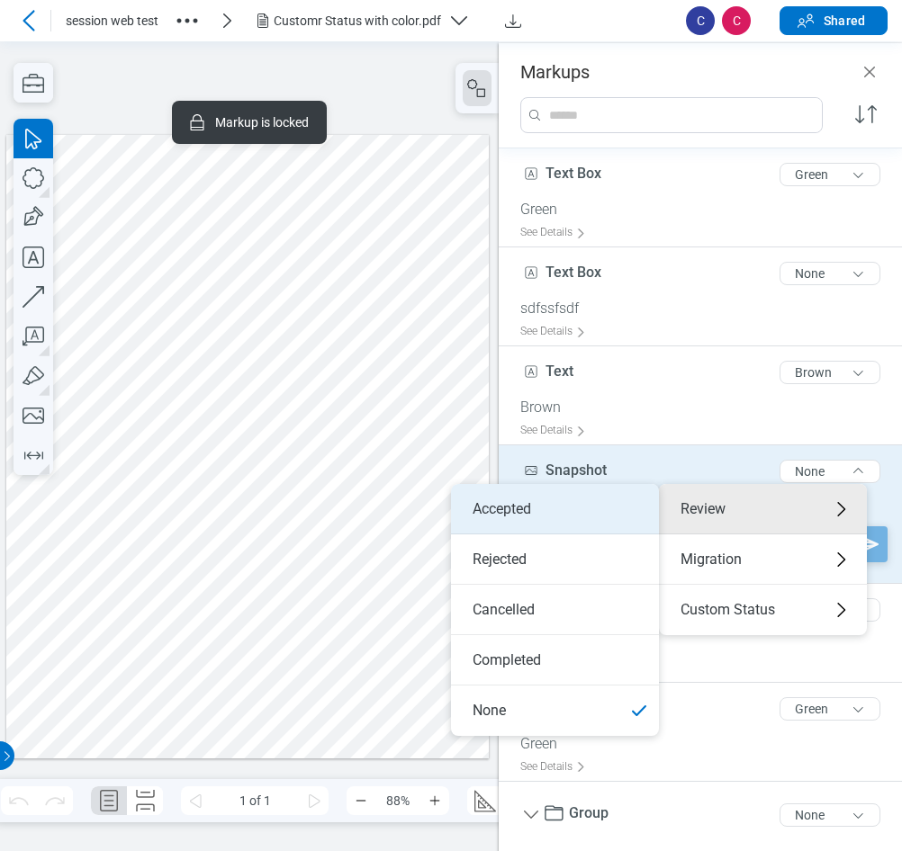
click at [565, 518] on li "Accepted" at bounding box center [555, 509] width 208 height 50
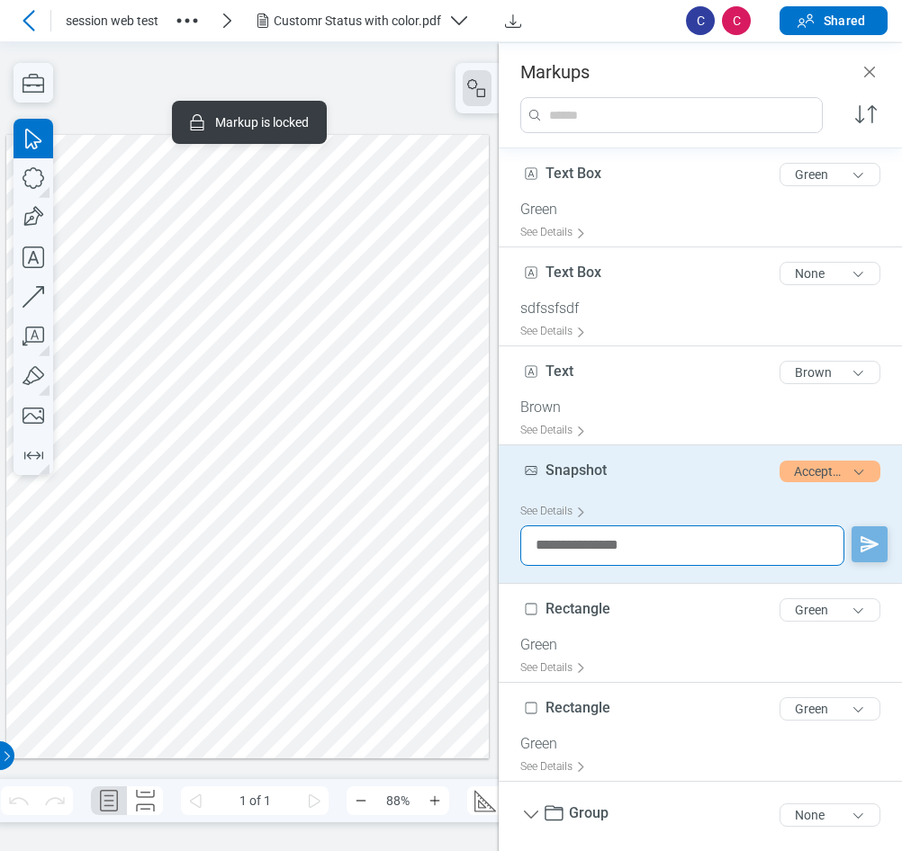
click at [628, 554] on textarea at bounding box center [682, 546] width 324 height 41
type textarea "****"
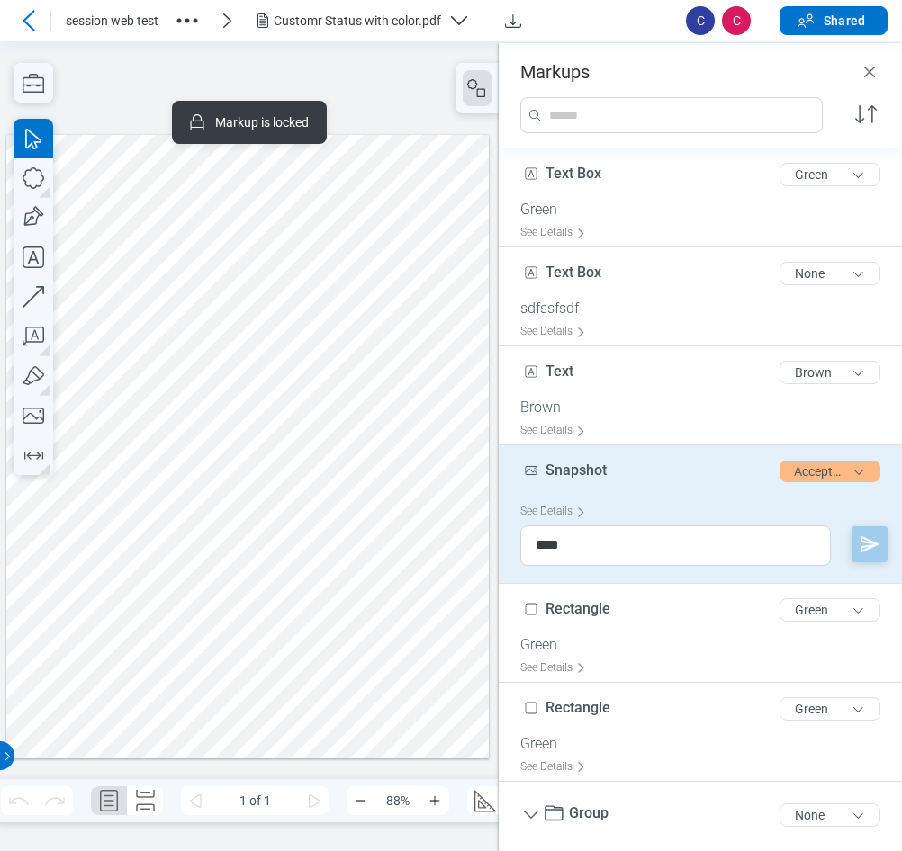
click at [859, 539] on polygon "button" at bounding box center [870, 545] width 22 height 22
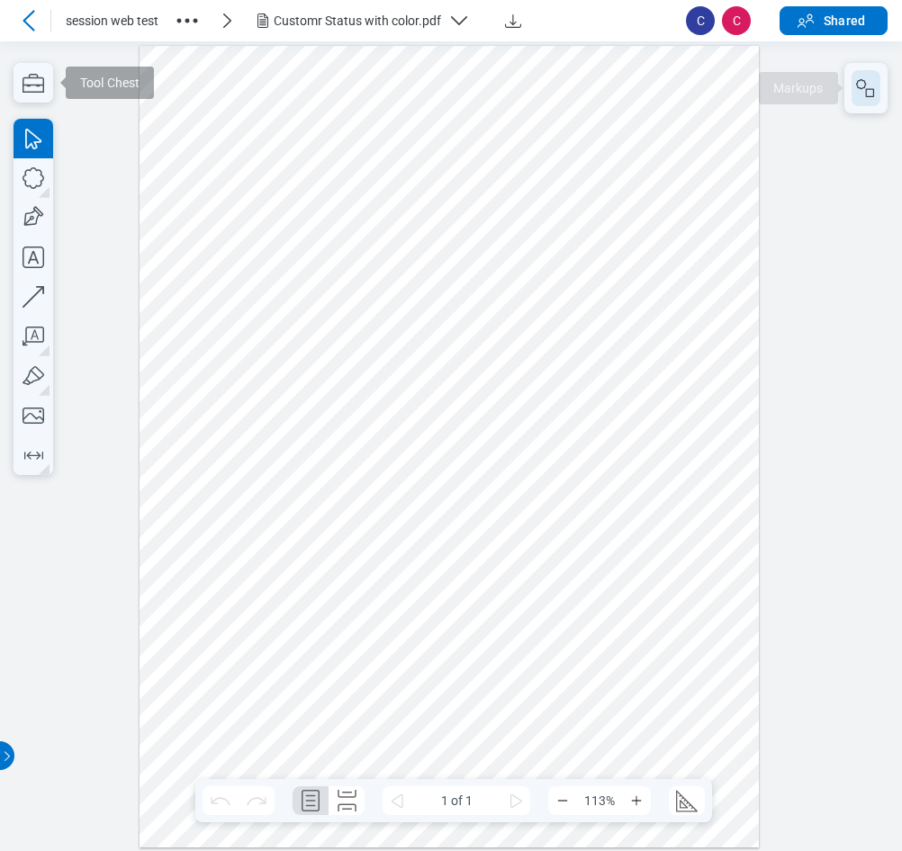
click at [856, 87] on icon "button" at bounding box center [866, 88] width 22 height 22
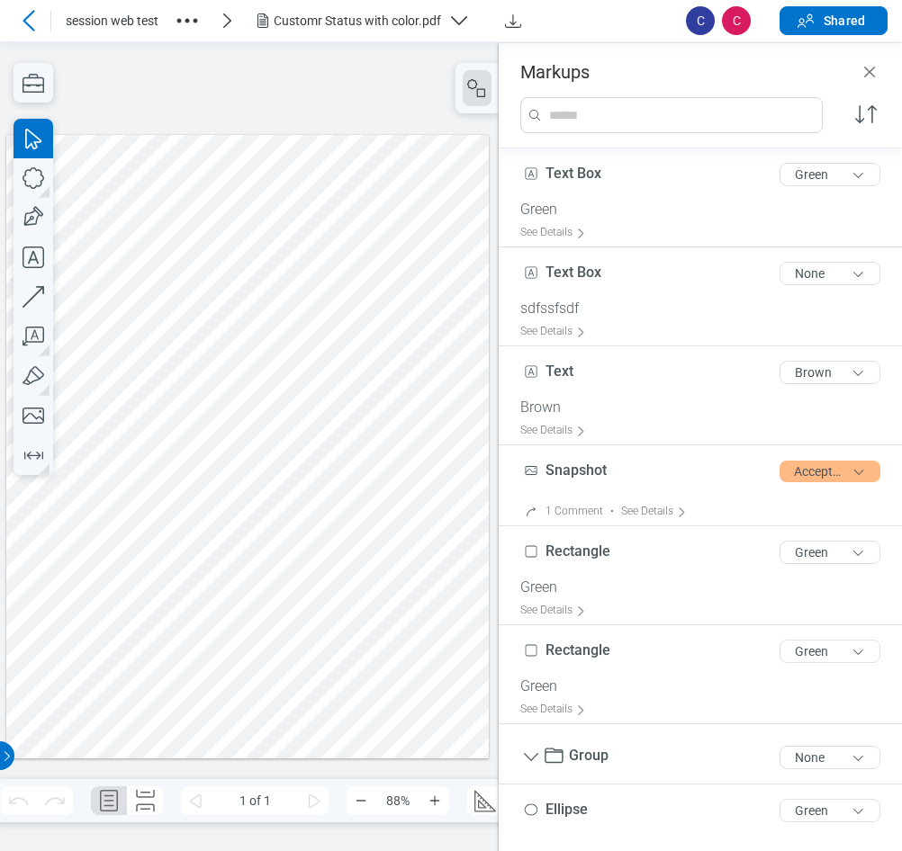
click at [216, 326] on div at bounding box center [247, 446] width 482 height 625
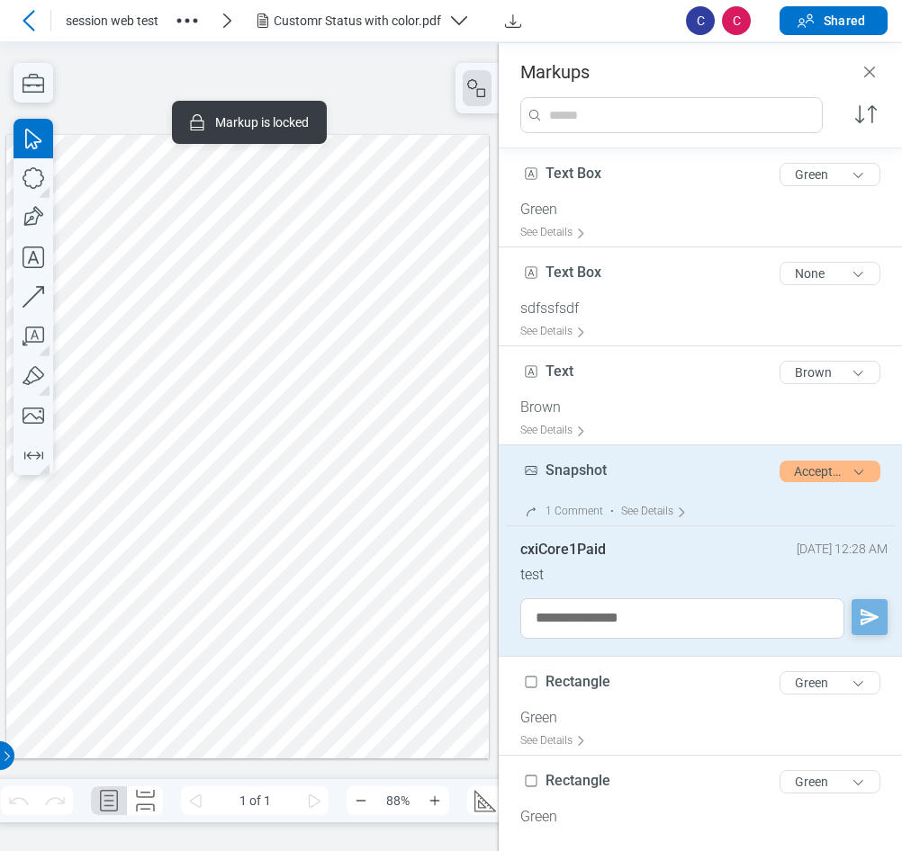
click at [140, 298] on div at bounding box center [247, 446] width 482 height 625
